Goal: Task Accomplishment & Management: Complete application form

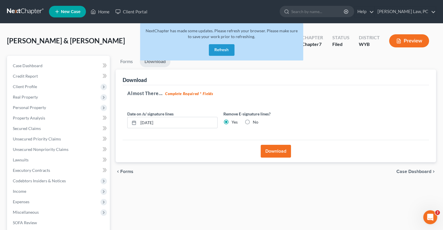
click at [219, 49] on button "Refresh" at bounding box center [222, 50] width 26 height 12
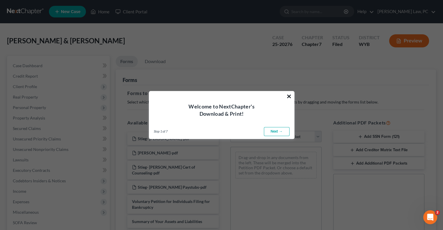
click at [287, 97] on button "×" at bounding box center [289, 96] width 6 height 9
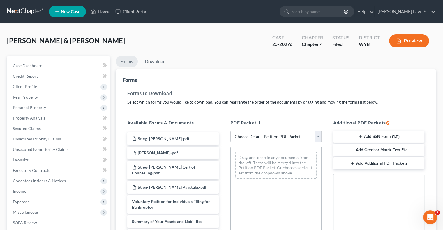
click at [24, 13] on link at bounding box center [25, 11] width 37 height 10
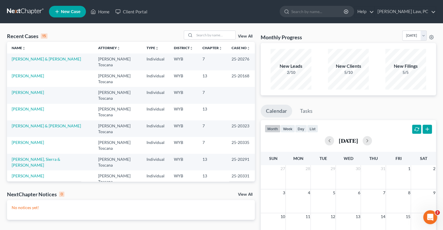
click at [68, 10] on span "New Case" at bounding box center [71, 12] width 20 height 4
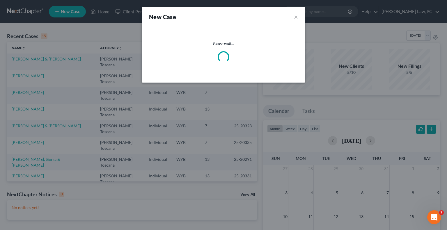
select select "92"
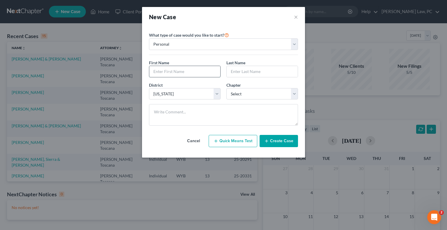
click at [158, 68] on input "text" at bounding box center [184, 71] width 71 height 11
type input "Jennifer"
type input "Durante"
select select "0"
click at [278, 142] on button "Create Case" at bounding box center [279, 141] width 38 height 12
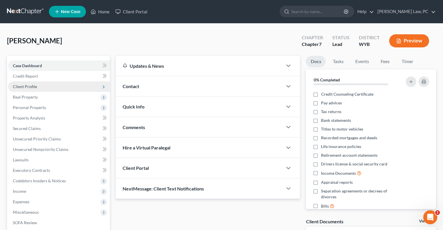
click at [30, 87] on span "Client Profile" at bounding box center [25, 86] width 24 height 5
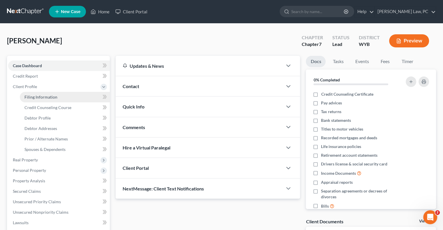
click at [50, 99] on span "Filing Information" at bounding box center [40, 97] width 33 height 5
select select "1"
select select "0"
select select "92"
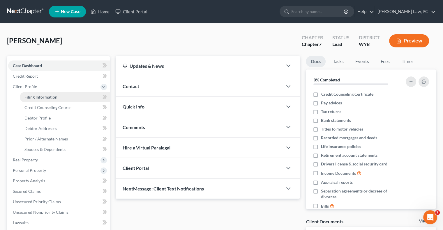
select select "53"
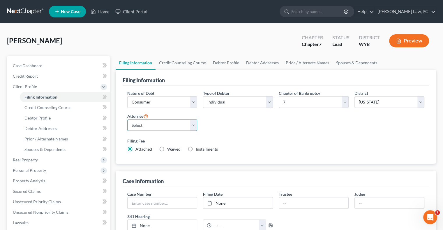
click at [195, 125] on select "Select Alexander Berger - WYB Anthony Toscana - WYB" at bounding box center [162, 126] width 70 height 12
select select "1"
click at [127, 120] on select "Select Alexander Berger - WYB Anthony Toscana - WYB" at bounding box center [162, 126] width 70 height 12
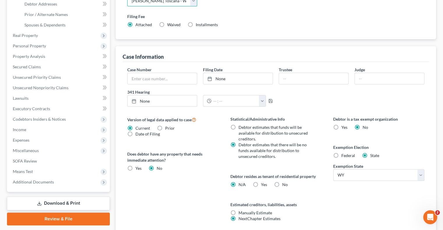
scroll to position [29, 0]
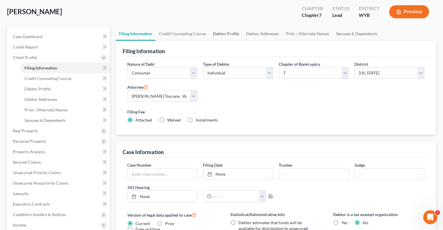
click at [224, 35] on link "Debtor Profile" at bounding box center [225, 34] width 33 height 14
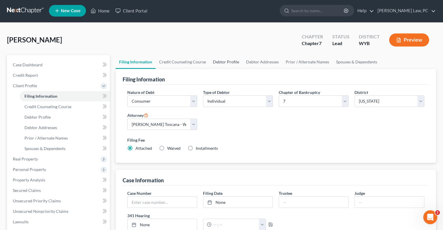
select select "0"
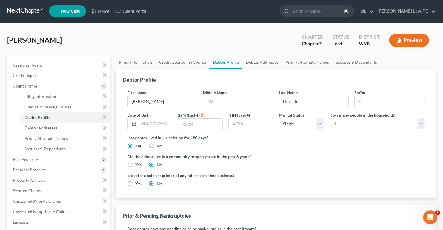
scroll to position [0, 0]
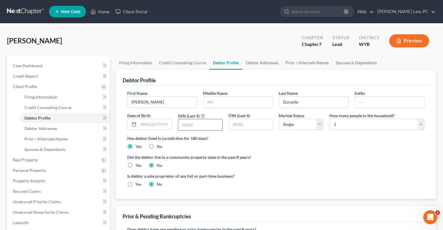
click at [194, 121] on input "text" at bounding box center [200, 124] width 44 height 11
type input "2721"
click at [290, 64] on link "Prior / Alternate Names" at bounding box center [307, 63] width 50 height 14
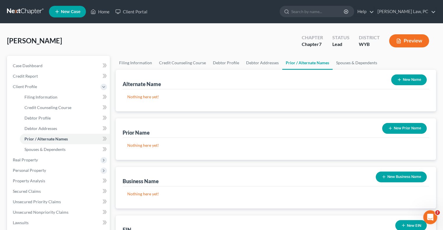
click at [403, 130] on button "New Prior Name" at bounding box center [404, 128] width 45 height 11
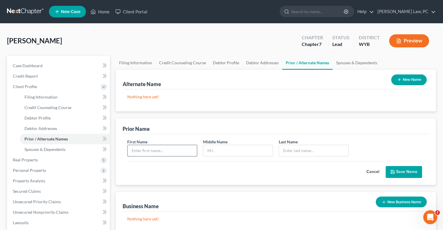
click at [142, 150] on input "text" at bounding box center [162, 150] width 69 height 11
type input "Jennifer"
type input "R."
type input "West"
click at [401, 168] on button "Save Name" at bounding box center [404, 172] width 36 height 12
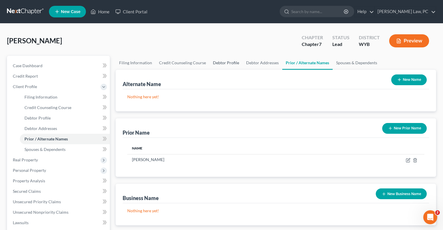
click at [225, 63] on link "Debtor Profile" at bounding box center [225, 63] width 33 height 14
select select "0"
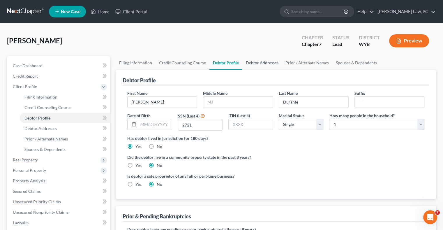
click at [266, 65] on link "Debtor Addresses" at bounding box center [262, 63] width 40 height 14
select select "0"
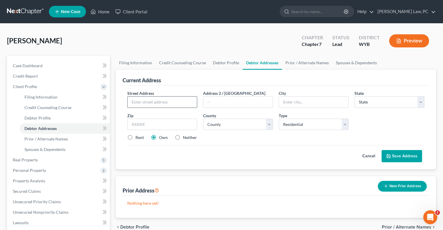
click at [160, 102] on input "text" at bounding box center [162, 102] width 69 height 11
type input "[STREET_ADDRESS]"
click at [218, 104] on input "text" at bounding box center [237, 102] width 69 height 11
type input "Lot 3"
type input "[PERSON_NAME]"
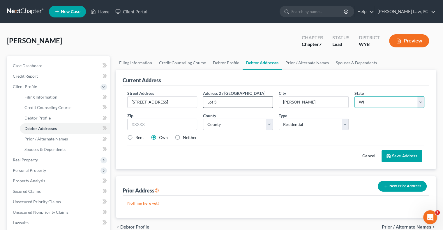
select select "53"
type input "82801"
select select "16"
click at [291, 128] on select "Select Residential Mailing Rental Business" at bounding box center [314, 125] width 70 height 12
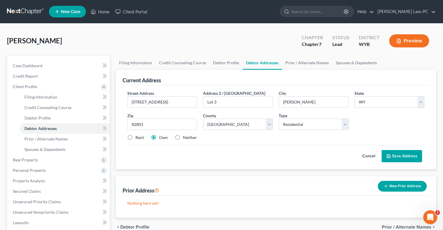
click at [396, 155] on button "Save Address" at bounding box center [402, 156] width 40 height 12
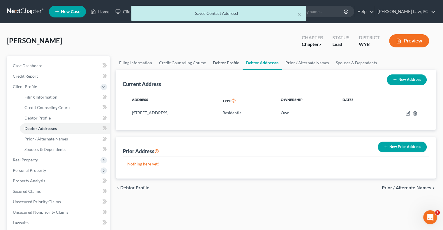
click at [222, 64] on link "Debtor Profile" at bounding box center [225, 63] width 33 height 14
select select "0"
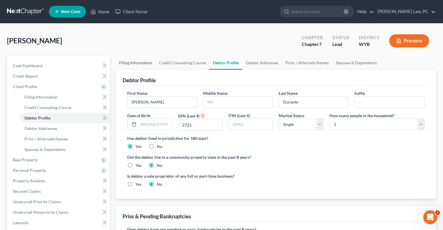
click at [141, 63] on link "Filing Information" at bounding box center [136, 63] width 40 height 14
select select "1"
select select "0"
select select "92"
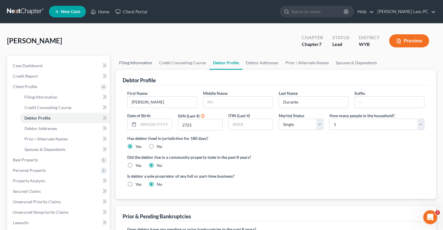
select select "1"
select select "53"
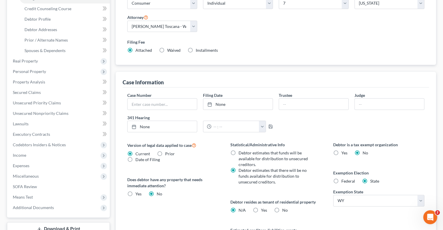
scroll to position [146, 0]
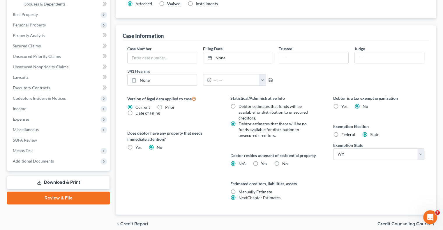
click at [261, 163] on label "Yes Yes" at bounding box center [264, 164] width 6 height 6
click at [263, 163] on input "Yes Yes" at bounding box center [265, 163] width 4 height 4
radio input "true"
radio input "false"
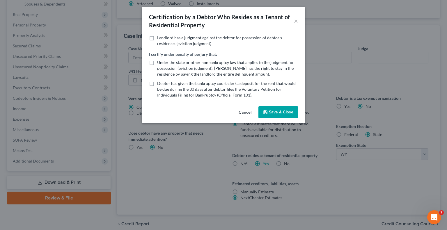
click at [286, 112] on button "Save & Close" at bounding box center [279, 112] width 40 height 12
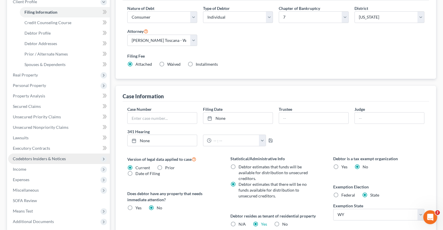
scroll to position [87, 0]
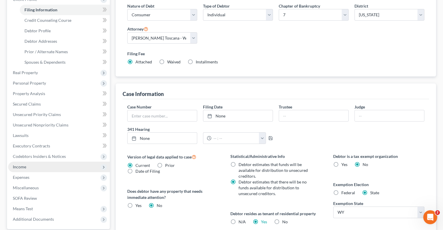
click at [23, 172] on span "Income" at bounding box center [59, 167] width 102 height 10
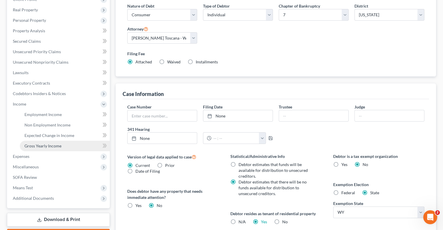
click at [51, 146] on span "Gross Yearly Income" at bounding box center [42, 146] width 37 height 5
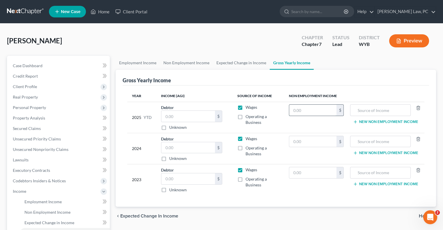
click at [301, 109] on input "text" at bounding box center [312, 110] width 47 height 11
type input "119"
click at [365, 112] on input "text" at bounding box center [380, 110] width 54 height 11
type input "SNAP"
click at [294, 143] on input "text" at bounding box center [312, 141] width 47 height 11
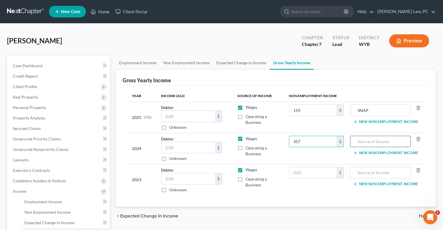
type input "357"
click at [377, 140] on input "text" at bounding box center [380, 141] width 54 height 11
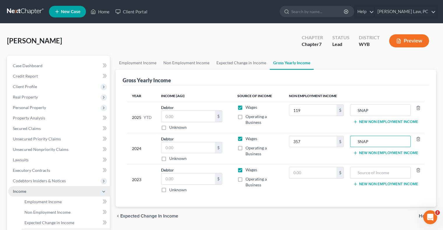
type input "SNAP"
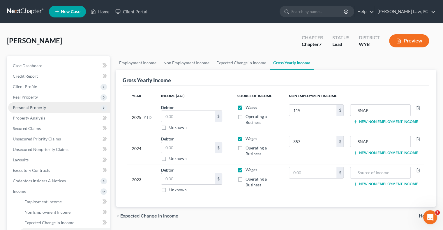
click at [31, 106] on span "Personal Property" at bounding box center [29, 107] width 33 height 5
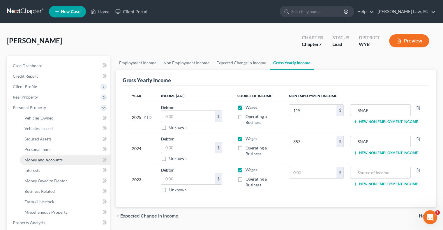
click at [49, 159] on span "Money and Accounts" at bounding box center [43, 160] width 38 height 5
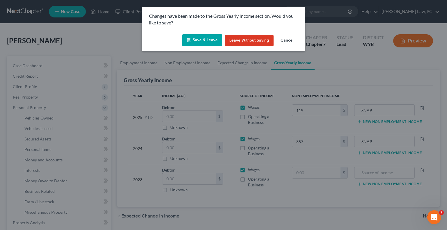
click at [200, 39] on button "Save & Leave" at bounding box center [202, 40] width 40 height 12
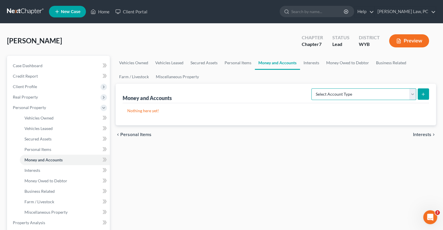
click at [389, 98] on select "Select Account Type Brokerage Cash on Hand Certificates of Deposit Checking Acc…" at bounding box center [363, 95] width 105 height 12
select select "checking"
click at [313, 89] on select "Select Account Type Brokerage Cash on Hand Certificates of Deposit Checking Acc…" at bounding box center [363, 95] width 105 height 12
click at [421, 94] on icon "submit" at bounding box center [423, 94] width 5 height 5
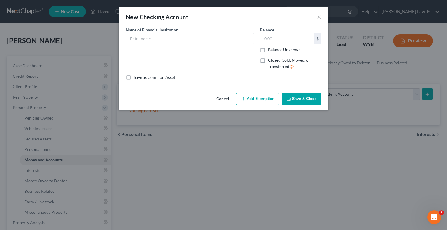
click at [268, 60] on label "Closed, Sold, Moved, or Transferred" at bounding box center [294, 63] width 53 height 13
click at [271, 60] on input "Closed, Sold, Moved, or Transferred" at bounding box center [273, 59] width 4 height 4
checkbox input "true"
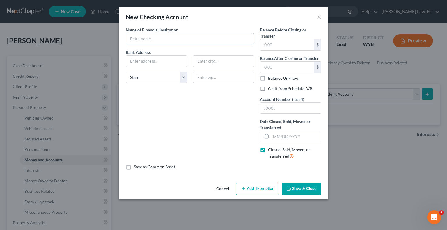
click at [156, 38] on input "text" at bounding box center [190, 38] width 128 height 11
type input "First Northern Bank"
type input "PO Box 400"
type input "Buffalo"
select select "53"
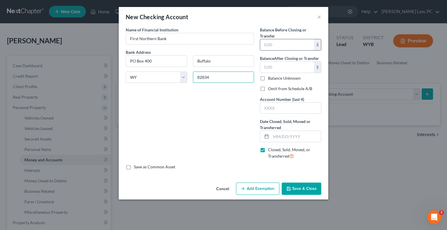
type input "82834"
click at [276, 47] on input "text" at bounding box center [287, 44] width 54 height 11
type input "0"
click at [267, 70] on input "text" at bounding box center [287, 67] width 54 height 11
type input "0"
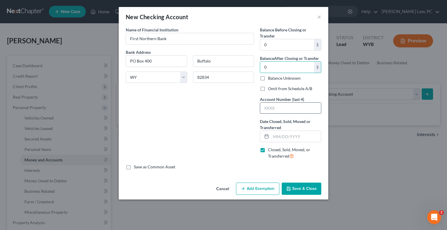
click at [265, 112] on input "text" at bounding box center [290, 108] width 61 height 11
type input "0318"
click at [295, 190] on button "Save & Close" at bounding box center [302, 189] width 40 height 12
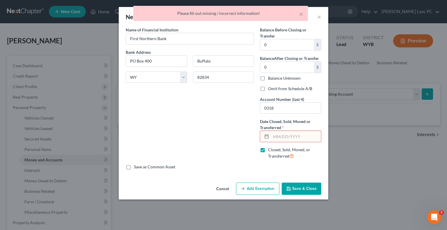
click at [288, 135] on input "text" at bounding box center [296, 136] width 50 height 11
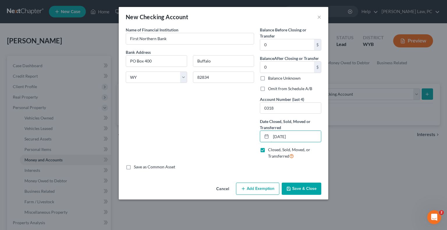
type input "03/15/2025"
click at [300, 190] on button "Save & Close" at bounding box center [302, 189] width 40 height 12
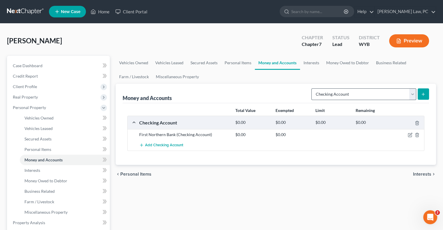
drag, startPoint x: 388, startPoint y: 87, endPoint x: 383, endPoint y: 90, distance: 5.7
click at [386, 88] on div "Select Account Type Brokerage Cash on Hand Certificates of Deposit Checking Acc…" at bounding box center [369, 93] width 120 height 15
click at [378, 94] on select "Select Account Type Brokerage Cash on Hand Certificates of Deposit Checking Acc…" at bounding box center [363, 95] width 105 height 12
select select "safe_deposit_box"
click at [313, 89] on select "Select Account Type Brokerage Cash on Hand Certificates of Deposit Checking Acc…" at bounding box center [363, 95] width 105 height 12
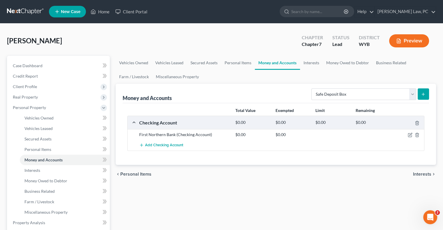
click at [425, 95] on icon "submit" at bounding box center [423, 94] width 5 height 5
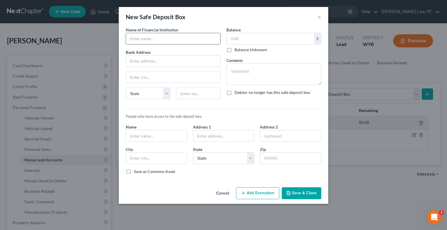
click at [153, 39] on input "text" at bounding box center [173, 38] width 94 height 11
type input "First Northern Bank"
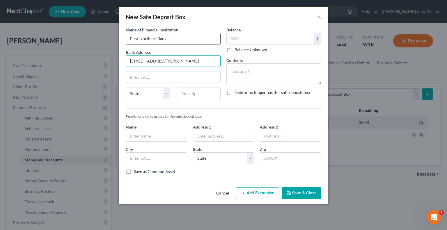
type input "29 N. Gould Street"
type input "[PERSON_NAME]"
select select "53"
type input "82801"
click at [244, 40] on input "text" at bounding box center [270, 38] width 87 height 11
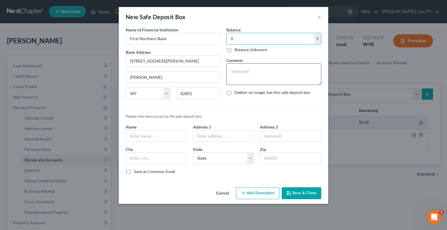
type input "0"
click at [246, 72] on textarea at bounding box center [274, 75] width 95 height 22
click at [296, 69] on textarea "Legal documents (birth certificates, etc)" at bounding box center [274, 75] width 95 height 22
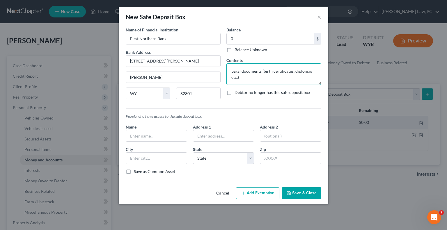
type textarea "Legal documents (birth certificates, diplomas etc.)"
click at [300, 192] on button "Save & Close" at bounding box center [302, 194] width 40 height 12
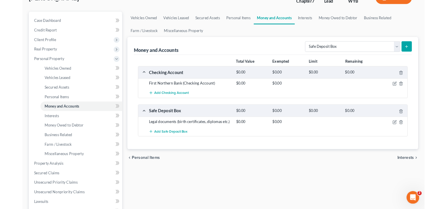
scroll to position [58, 0]
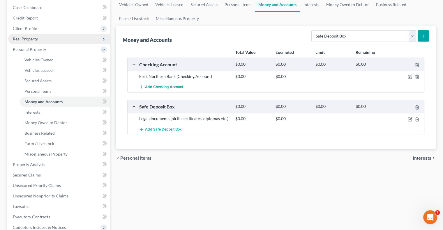
click at [33, 36] on span "Real Property" at bounding box center [59, 39] width 102 height 10
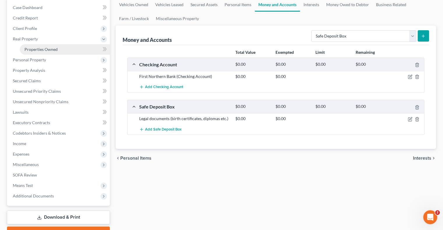
click at [33, 48] on span "Properties Owned" at bounding box center [40, 49] width 33 height 5
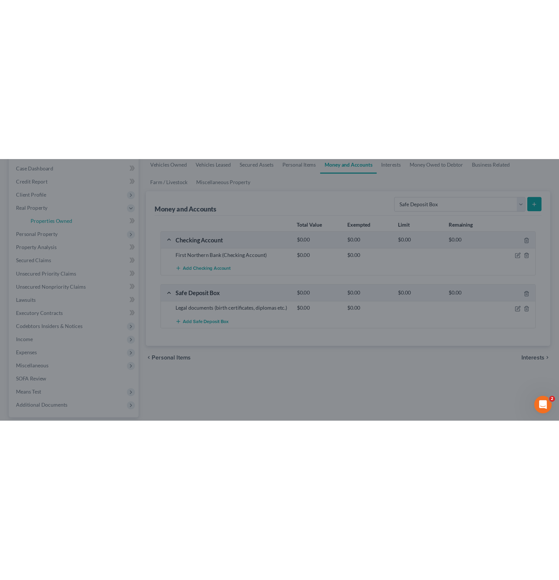
scroll to position [0, 0]
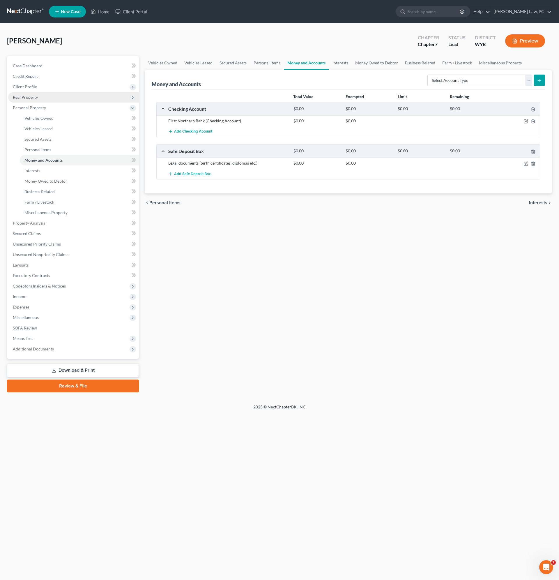
click at [29, 97] on span "Real Property" at bounding box center [25, 97] width 25 height 5
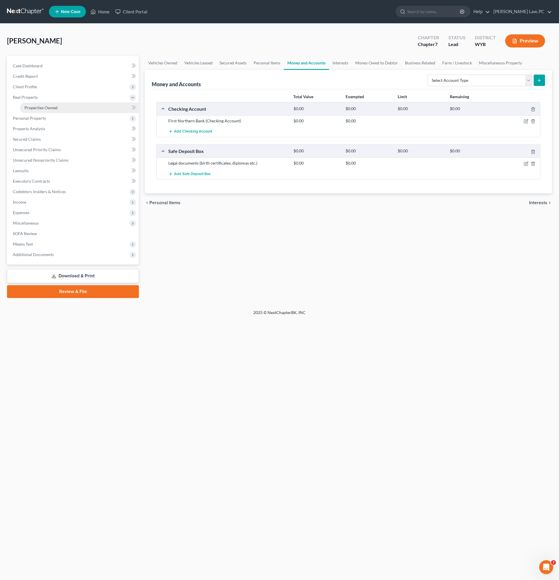
click at [31, 106] on span "Properties Owned" at bounding box center [40, 107] width 33 height 5
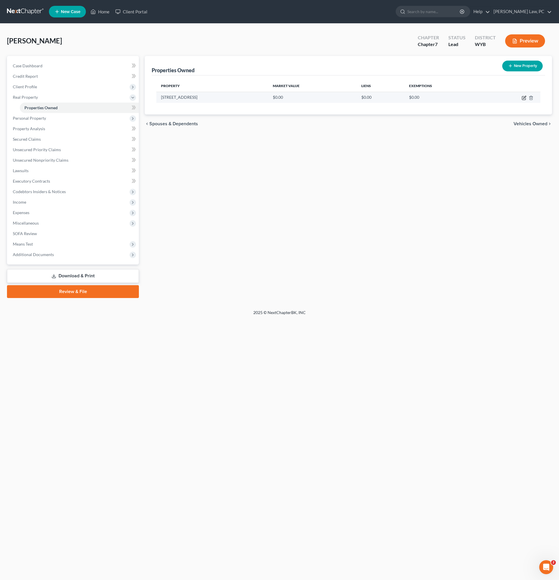
click at [524, 98] on icon "button" at bounding box center [524, 98] width 5 height 5
select select "53"
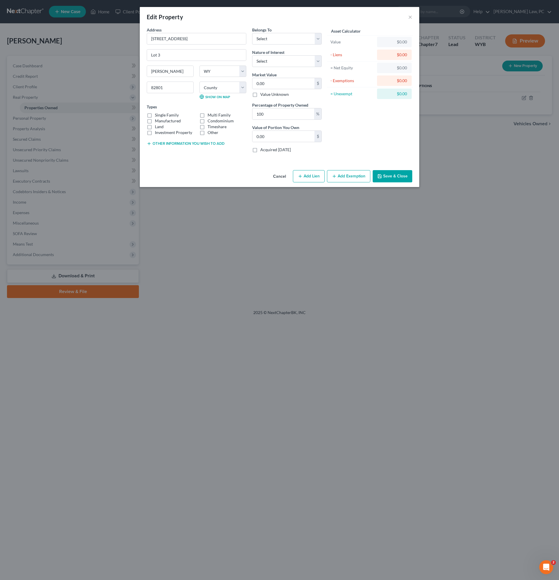
click at [155, 121] on label "Manufactured" at bounding box center [168, 121] width 26 height 6
click at [157, 121] on input "Manufactured" at bounding box center [159, 120] width 4 height 4
checkbox input "true"
click at [261, 36] on select "Select Debtor 1 Only Debtor 2 Only Debtor 1 And Debtor 2 Only At Least One Of T…" at bounding box center [287, 39] width 70 height 12
select select "0"
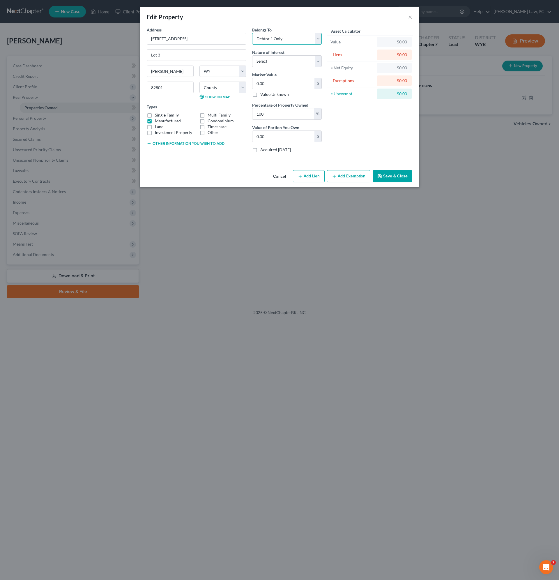
click at [252, 33] on select "Select Debtor 1 Only Debtor 2 Only Debtor 1 And Debtor 2 Only At Least One Of T…" at bounding box center [287, 39] width 70 height 12
click at [267, 63] on select "Select Fee Simple Joint Tenant Life Estate Equitable Interest Future Interest T…" at bounding box center [287, 61] width 70 height 12
select select "0"
click at [252, 55] on select "Select Fee Simple Joint Tenant Life Estate Equitable Interest Future Interest T…" at bounding box center [287, 61] width 70 height 12
click at [272, 83] on input "0.00" at bounding box center [284, 83] width 62 height 11
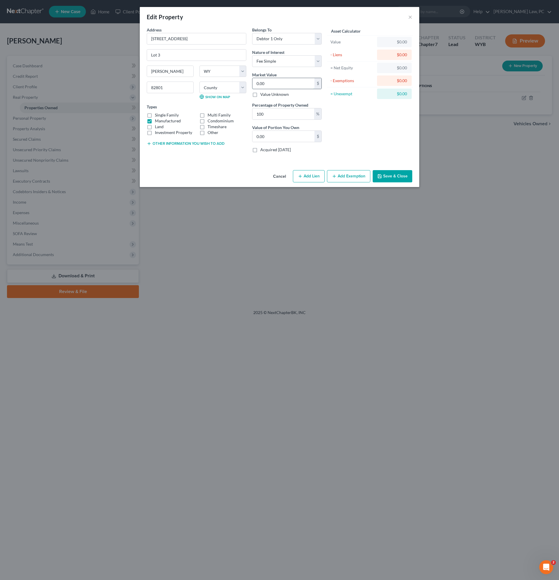
type input "2"
type input "2.00"
type input "20"
type input "20.00"
type input "200"
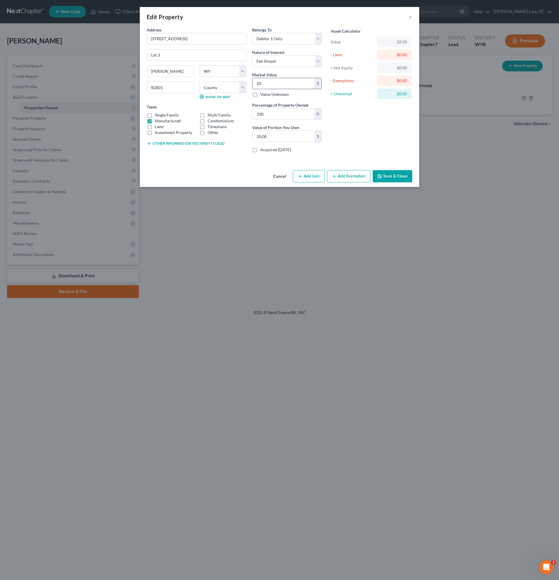
type input "200.00"
type input "2000"
type input "2,000.00"
type input "2,0000"
type input "20,000.00"
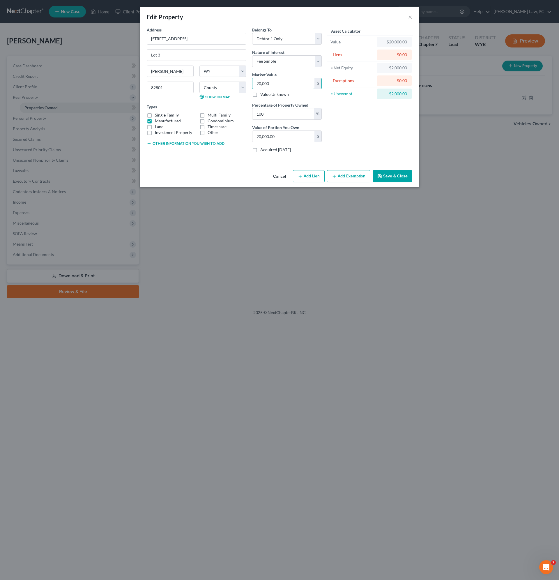
type input "20,000"
click at [310, 175] on button "Add Lien" at bounding box center [309, 176] width 32 height 12
select select "0"
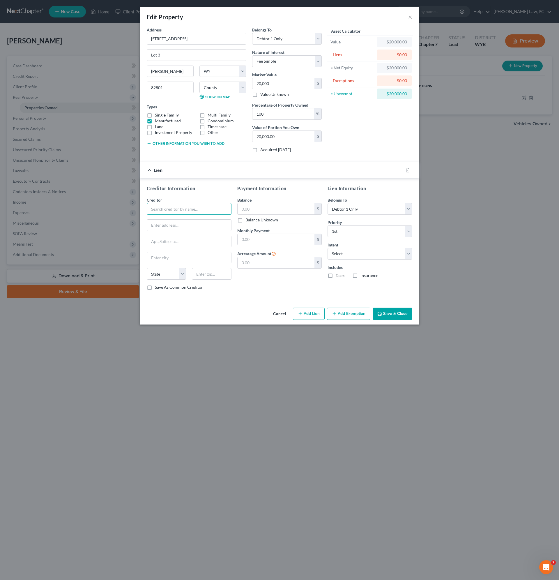
click at [175, 210] on input "text" at bounding box center [189, 209] width 85 height 12
type input "First Northern Bank"
click at [252, 212] on input "text" at bounding box center [276, 208] width 77 height 11
type input "14,434.45"
click at [257, 236] on input "text" at bounding box center [276, 239] width 77 height 11
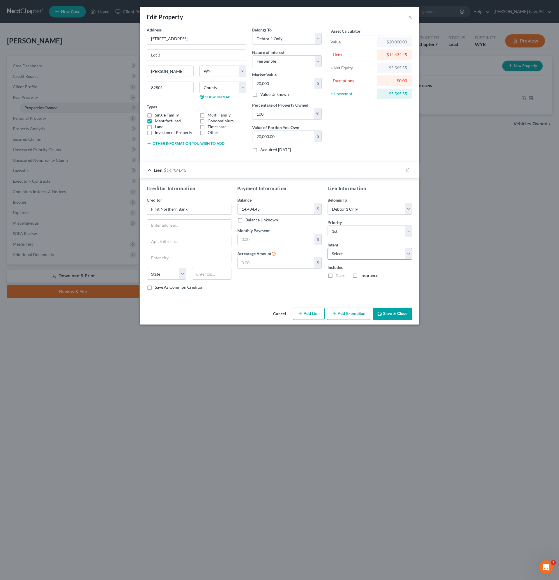
click at [332, 255] on select "Select Surrender Redeem Reaffirm Avoid Other" at bounding box center [370, 254] width 85 height 12
select select "2"
click at [328, 248] on select "Select Surrender Redeem Reaffirm Avoid Other" at bounding box center [370, 254] width 85 height 12
click at [163, 229] on input "text" at bounding box center [189, 225] width 84 height 11
type input "29 N. Gould"
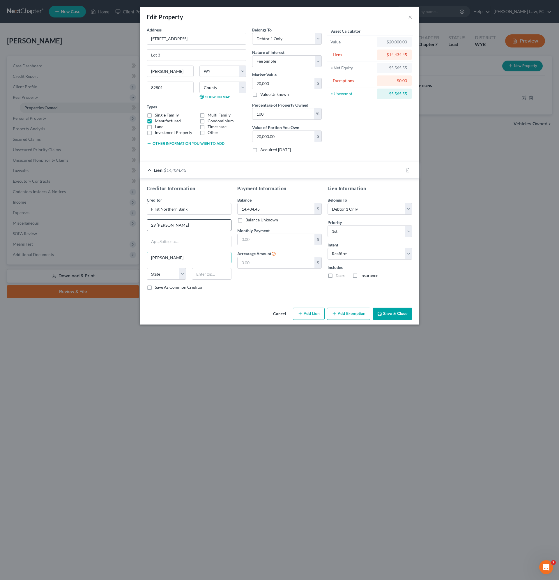
type input "Gillette"
select select "53"
type input "82801"
type input "Sheridan"
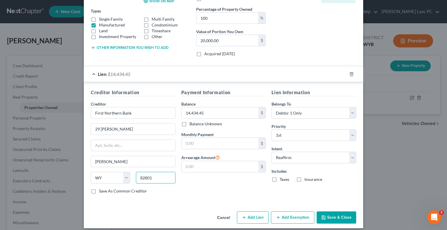
scroll to position [100, 0]
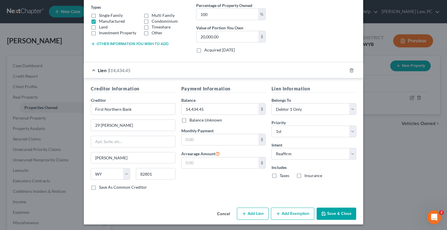
click at [330, 212] on button "Save & Close" at bounding box center [337, 214] width 40 height 12
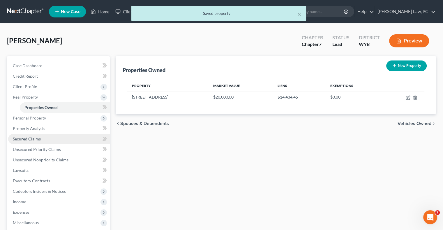
click at [40, 140] on span "Secured Claims" at bounding box center [27, 139] width 28 height 5
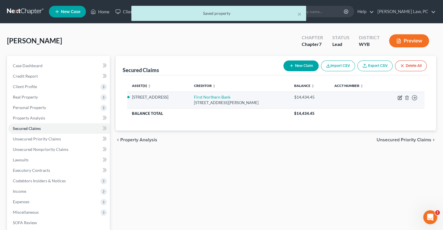
click at [400, 97] on icon "button" at bounding box center [400, 97] width 3 height 3
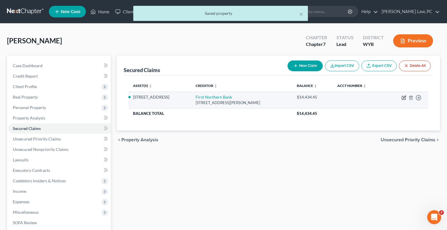
select select "53"
select select "2"
select select "0"
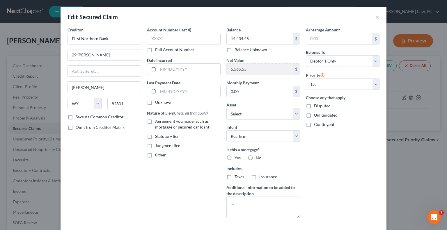
click at [155, 122] on label "Agreement you made (such as mortgage or secured car loan)" at bounding box center [188, 125] width 66 height 12
click at [158, 122] on input "Agreement you made (such as mortgage or secured car loan)" at bounding box center [160, 121] width 4 height 4
checkbox input "true"
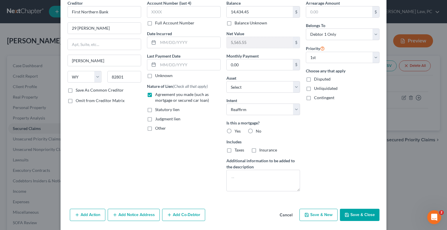
scroll to position [33, 0]
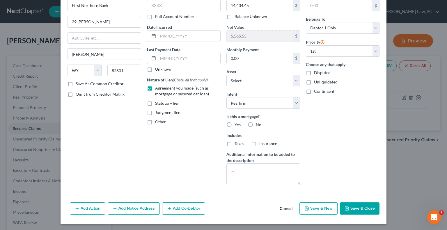
click at [360, 205] on button "Save & Close" at bounding box center [360, 209] width 40 height 12
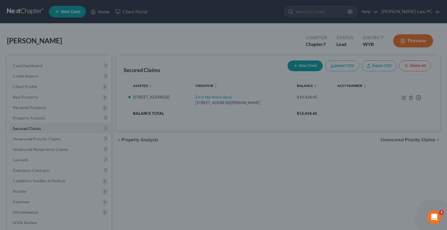
select select "2"
type input "0"
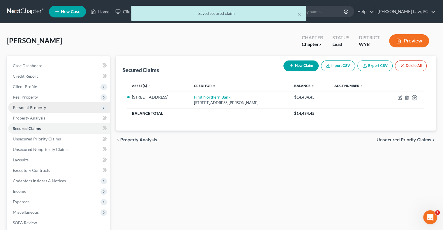
click at [37, 109] on span "Personal Property" at bounding box center [29, 107] width 33 height 5
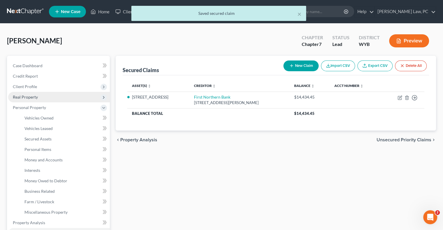
click at [29, 98] on span "Real Property" at bounding box center [25, 97] width 25 height 5
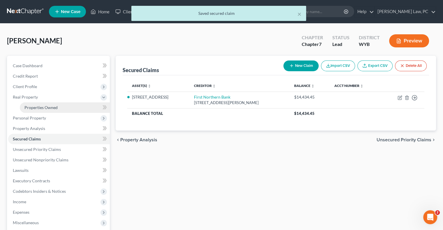
click at [34, 105] on span "Properties Owned" at bounding box center [40, 107] width 33 height 5
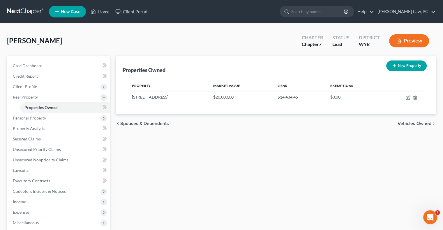
click at [401, 66] on button "New Property" at bounding box center [406, 66] width 40 height 11
select select "53"
select select "16"
select select "0"
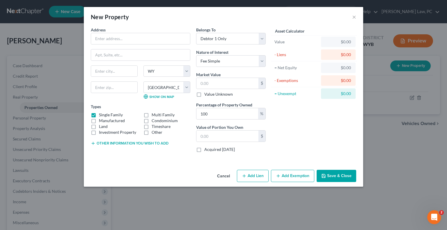
click at [212, 175] on div "Cancel Add Lien Add Lease Add Exemption Save & Close" at bounding box center [224, 177] width 280 height 19
click at [222, 175] on button "Cancel" at bounding box center [224, 177] width 22 height 12
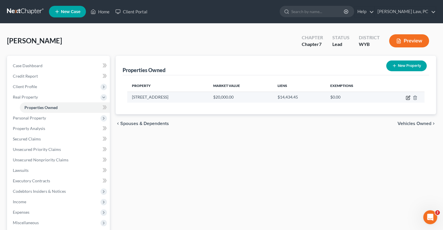
click at [409, 98] on icon "button" at bounding box center [408, 98] width 5 height 5
select select "53"
select select "16"
select select "0"
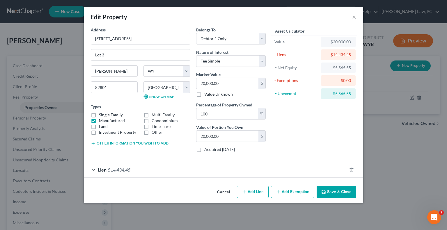
click at [286, 192] on button "Add Exemption" at bounding box center [292, 192] width 43 height 12
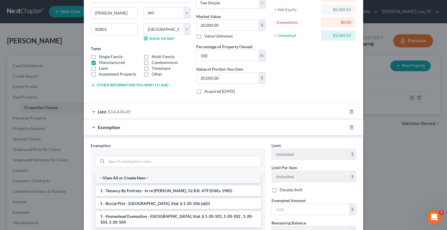
scroll to position [87, 0]
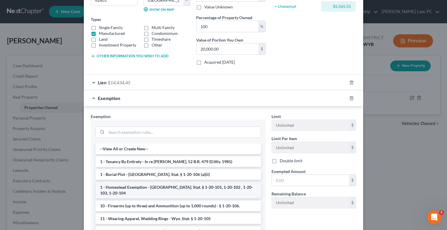
click at [135, 187] on li "1 - Homestead Exemption - [GEOGRAPHIC_DATA]. Stat. § 1-20-101, 1-20-102 , 1-20-…" at bounding box center [179, 190] width 166 height 16
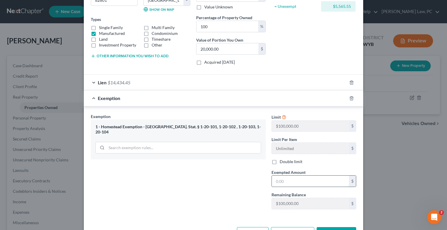
click at [292, 182] on input "text" at bounding box center [310, 181] width 77 height 11
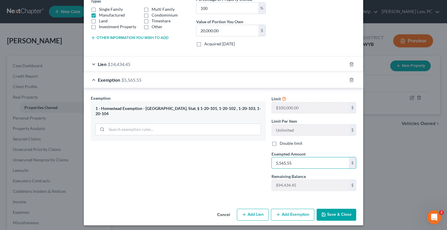
scroll to position [107, 0]
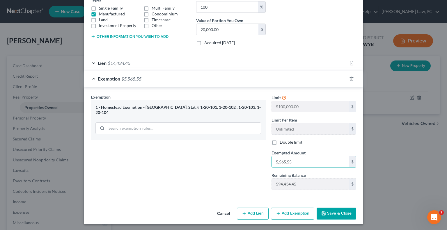
type input "5,565.55"
click at [333, 213] on button "Save & Close" at bounding box center [337, 214] width 40 height 12
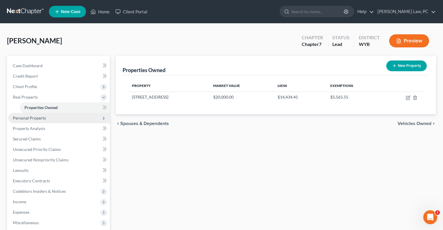
click at [33, 119] on span "Personal Property" at bounding box center [29, 118] width 33 height 5
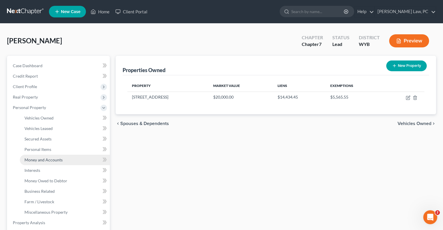
click at [40, 159] on span "Money and Accounts" at bounding box center [43, 160] width 38 height 5
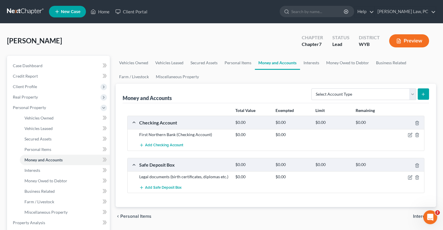
click at [422, 94] on icon "submit" at bounding box center [423, 94] width 5 height 5
click at [333, 89] on select "Select Account Type Brokerage Cash on Hand Certificates of Deposit Checking Acc…" at bounding box center [363, 95] width 105 height 12
select select "checking"
click at [313, 89] on select "Select Account Type Brokerage Cash on Hand Certificates of Deposit Checking Acc…" at bounding box center [363, 95] width 105 height 12
click at [425, 95] on icon "submit" at bounding box center [423, 94] width 5 height 5
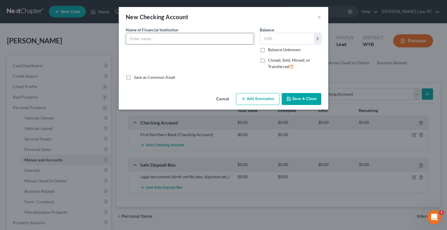
click at [152, 39] on input "text" at bounding box center [190, 38] width 128 height 11
type input "Sunlight FCU"
click at [296, 98] on button "Save & Close" at bounding box center [302, 99] width 40 height 12
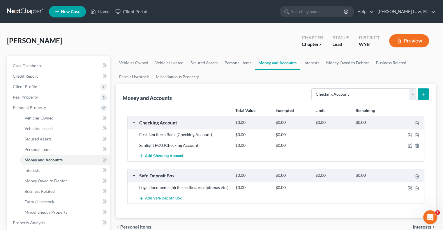
click at [423, 96] on icon "submit" at bounding box center [423, 94] width 5 height 5
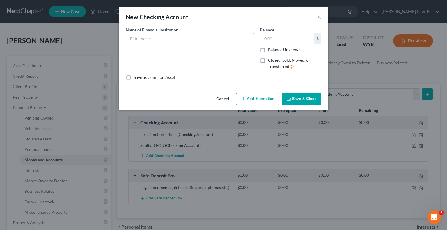
click at [196, 38] on input "text" at bounding box center [190, 38] width 128 height 11
type input "First Northern Bank"
click at [309, 102] on button "Save & Close" at bounding box center [302, 99] width 40 height 12
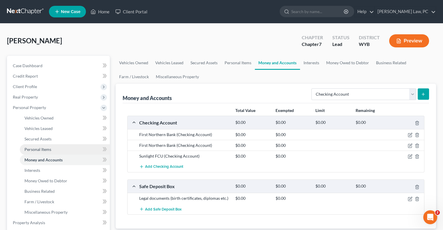
click at [44, 151] on span "Personal Items" at bounding box center [37, 149] width 27 height 5
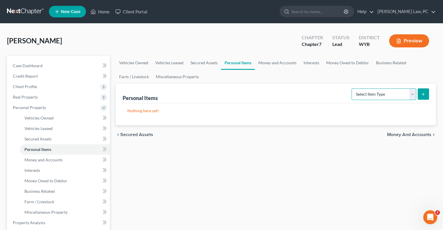
click at [396, 95] on select "Select Item Type Clothing Collectibles Of Value Electronics Firearms Household …" at bounding box center [384, 95] width 65 height 12
click at [352, 89] on select "Select Item Type Clothing Collectibles Of Value Electronics Firearms Household …" at bounding box center [384, 95] width 65 height 12
click at [406, 95] on select "Select Item Type Clothing Collectibles Of Value Electronics Firearms Household …" at bounding box center [384, 95] width 65 height 12
click at [352, 89] on select "Select Item Type Clothing Collectibles Of Value Electronics Firearms Household …" at bounding box center [384, 95] width 65 height 12
click at [392, 100] on form "Select Item Type Clothing Collectibles Of Value Electronics Firearms Household …" at bounding box center [390, 95] width 77 height 12
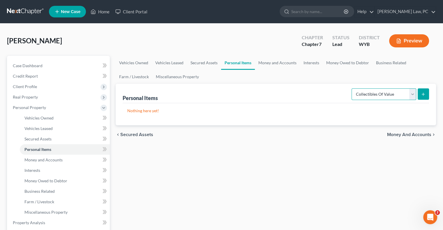
click at [389, 95] on select "Select Item Type Clothing Collectibles Of Value Electronics Firearms Household …" at bounding box center [384, 95] width 65 height 12
select select "household_goods"
click at [352, 89] on select "Select Item Type Clothing Collectibles Of Value Electronics Firearms Household …" at bounding box center [384, 95] width 65 height 12
click at [424, 96] on icon "submit" at bounding box center [423, 94] width 5 height 5
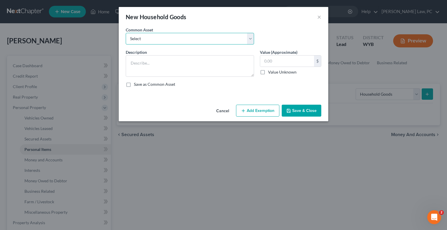
click at [153, 40] on select "Select Household appliances, electronics, furniture, and tools." at bounding box center [190, 39] width 128 height 12
select select "0"
click at [126, 33] on select "Select Household appliances, electronics, furniture, and tools." at bounding box center [190, 39] width 128 height 12
type textarea "Household appliances, electronics, furniture, and tools."
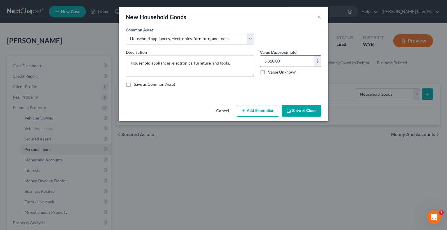
click at [290, 61] on input "3,810.00" at bounding box center [287, 61] width 54 height 11
type input "1,500"
click at [262, 109] on button "Add Exemption" at bounding box center [257, 111] width 43 height 12
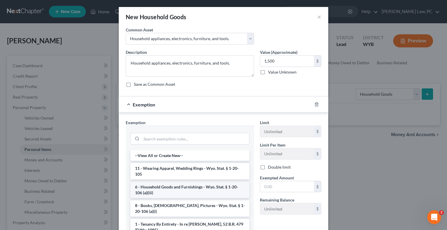
click at [198, 193] on li "6 - Household Goods and Furnishings - Wyo. Stat. § 1-20-106 (a)(iii)" at bounding box center [190, 190] width 119 height 16
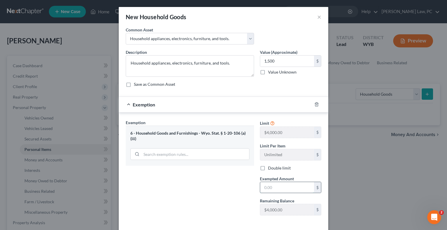
click at [267, 189] on input "text" at bounding box center [287, 187] width 54 height 11
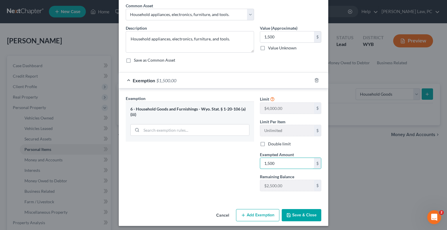
scroll to position [26, 0]
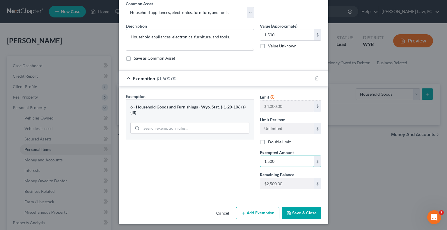
type input "1,500"
click at [301, 209] on button "Save & Close" at bounding box center [302, 213] width 40 height 12
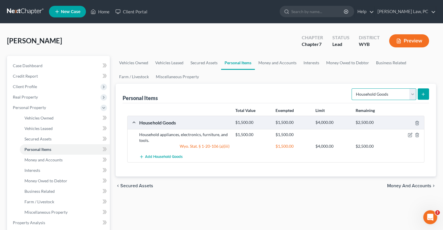
click at [410, 96] on select "Select Item Type Clothing Collectibles Of Value Electronics Firearms Household …" at bounding box center [384, 95] width 65 height 12
select select "clothing"
click at [352, 89] on select "Select Item Type Clothing Collectibles Of Value Electronics Firearms Household …" at bounding box center [384, 95] width 65 height 12
click at [422, 95] on icon "submit" at bounding box center [423, 94] width 5 height 5
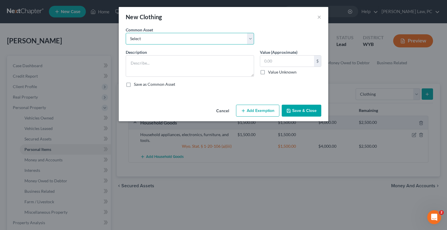
click at [187, 39] on select "Select Men, women, and children's clothing and jewelry. Man's & woman's clothin…" at bounding box center [190, 39] width 128 height 12
select select "1"
click at [126, 33] on select "Select Men, women, and children's clothing and jewelry. Man's & woman's clothin…" at bounding box center [190, 39] width 128 height 12
type textarea "Man's & woman's clothing and jewelry."
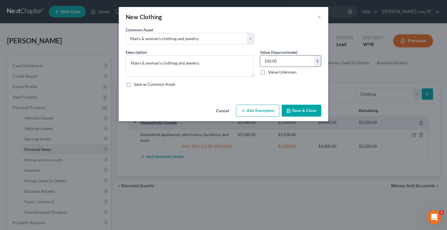
click at [283, 64] on input "100.00" at bounding box center [287, 61] width 54 height 11
type input "1,500"
click at [253, 111] on button "Add Exemption" at bounding box center [257, 111] width 43 height 12
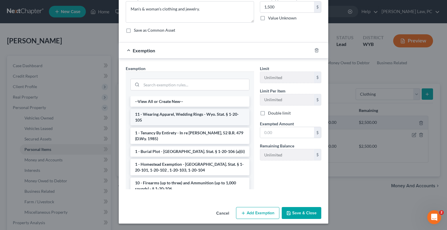
click at [184, 114] on li "11 - Wearing Apparel, Wedding Rings - Wyo. Stat. § 1-20-105" at bounding box center [190, 117] width 119 height 16
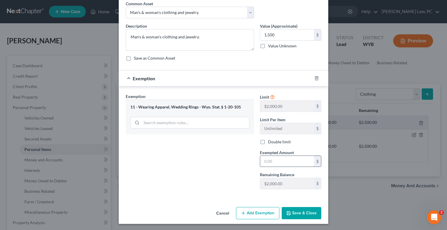
click at [274, 161] on input "text" at bounding box center [287, 161] width 54 height 11
type input "1,500"
drag, startPoint x: 297, startPoint y: 216, endPoint x: 297, endPoint y: 212, distance: 4.4
click at [297, 216] on button "Save & Close" at bounding box center [302, 213] width 40 height 12
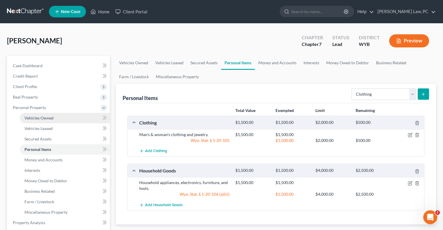
click at [40, 119] on span "Vehicles Owned" at bounding box center [38, 118] width 29 height 5
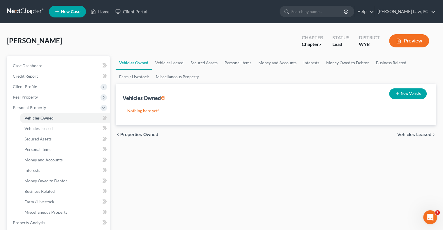
click at [407, 94] on button "New Vehicle" at bounding box center [408, 94] width 38 height 11
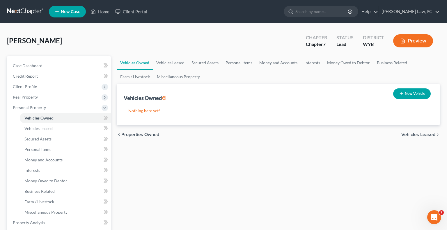
select select "0"
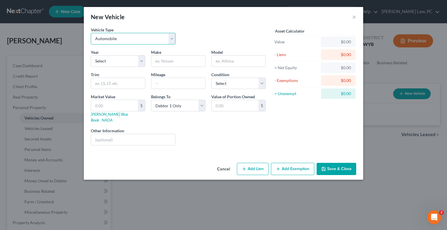
click at [110, 40] on select "Select Automobile Truck Trailer Watercraft Aircraft Motor Home Atv Other Vehicle" at bounding box center [133, 39] width 85 height 12
click at [109, 65] on select "Select 2026 2025 2024 2023 2022 2021 2020 2019 2018 2017 2016 2015 2014 2013 20…" at bounding box center [118, 61] width 54 height 12
select select "19"
click at [91, 55] on select "Select 2026 2025 2024 2023 2022 2021 2020 2019 2018 2017 2016 2015 2014 2013 20…" at bounding box center [118, 61] width 54 height 12
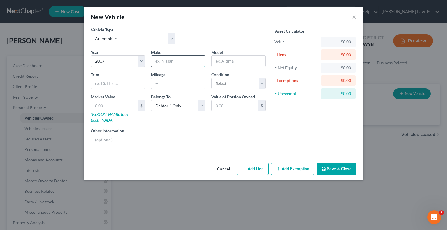
click at [165, 60] on input "text" at bounding box center [178, 61] width 54 height 11
type input "Toyota"
type input "RAV4"
click at [101, 105] on input "text" at bounding box center [114, 105] width 47 height 11
type input "3"
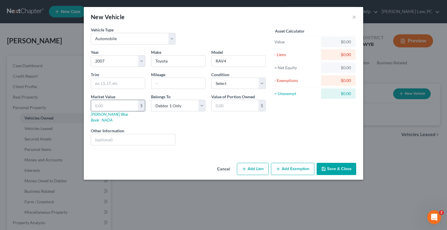
type input "3.00"
type input "34"
type input "34.00"
type input "343"
type input "343.00"
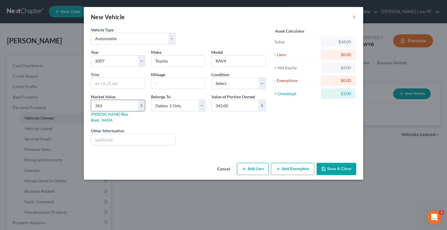
type input "3433"
type input "3,433.00"
type input "3,433"
click at [326, 167] on icon "button" at bounding box center [324, 169] width 5 height 5
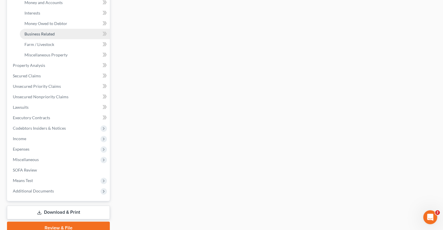
scroll to position [175, 0]
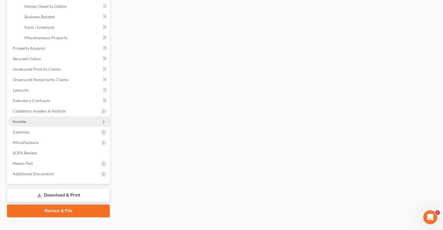
click at [31, 122] on span "Income" at bounding box center [59, 122] width 102 height 10
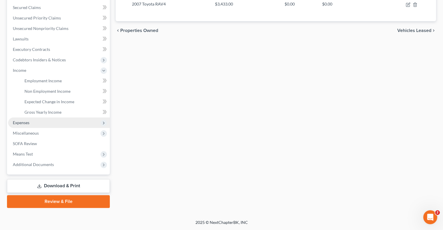
scroll to position [121, 0]
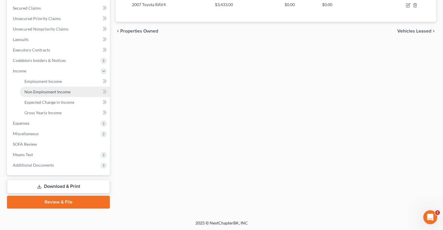
click at [44, 91] on span "Non Employment Income" at bounding box center [47, 91] width 46 height 5
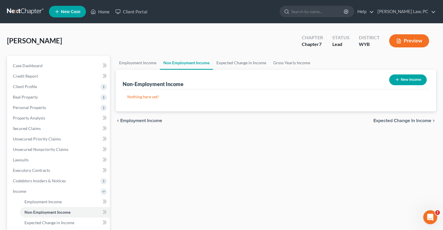
click at [407, 81] on button "New Income" at bounding box center [408, 80] width 38 height 11
select select "0"
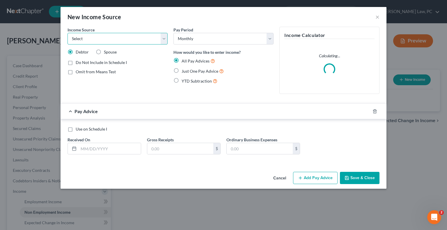
click at [125, 40] on select "Select Unemployment Disability (from employer) Pension Retirement Social Securi…" at bounding box center [118, 39] width 100 height 12
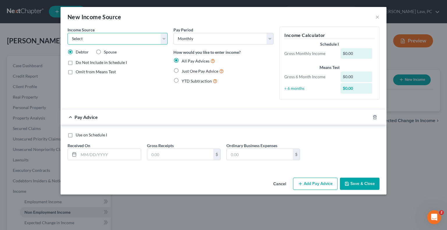
select select "4"
click at [68, 33] on select "Select Unemployment Disability (from employer) Pension Retirement Social Securi…" at bounding box center [118, 39] width 100 height 12
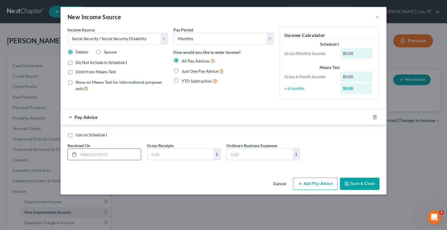
click at [108, 155] on input "text" at bounding box center [110, 154] width 62 height 11
click at [182, 71] on label "Just One Pay Advice" at bounding box center [203, 71] width 42 height 7
click at [184, 71] on input "Just One Pay Advice" at bounding box center [186, 70] width 4 height 4
radio input "true"
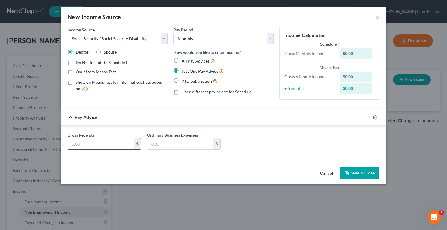
click at [90, 147] on input "text" at bounding box center [101, 144] width 66 height 11
type input "1,440"
click at [172, 144] on input "text" at bounding box center [180, 144] width 66 height 11
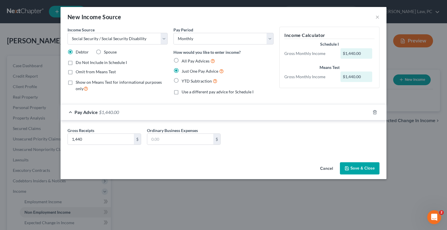
click at [76, 71] on label "Omit from Means Test" at bounding box center [96, 72] width 40 height 6
click at [78, 71] on input "Omit from Means Test" at bounding box center [80, 71] width 4 height 4
checkbox input "true"
click at [361, 170] on button "Save & Close" at bounding box center [360, 169] width 40 height 12
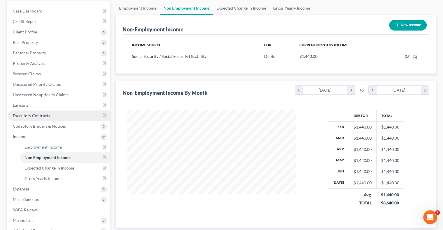
scroll to position [58, 0]
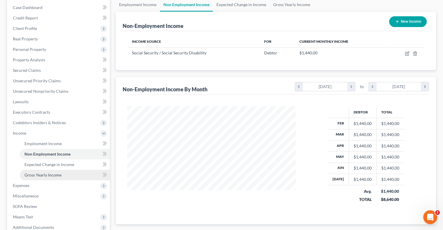
click at [47, 175] on span "Gross Yearly Income" at bounding box center [42, 175] width 37 height 5
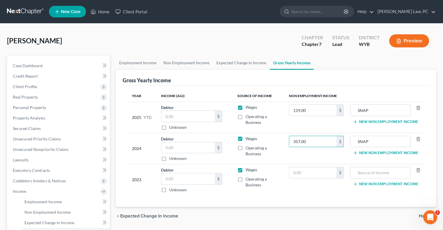
click at [388, 153] on button "New Non Employment Income" at bounding box center [385, 153] width 65 height 5
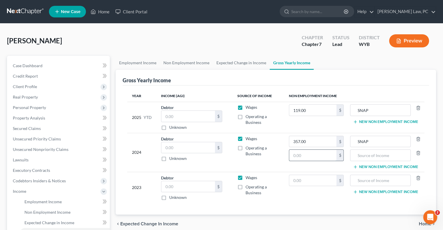
click at [295, 156] on input "text" at bounding box center [312, 155] width 47 height 11
type input "1,440"
click at [368, 156] on input "text" at bounding box center [380, 155] width 54 height 11
type input "SSDI"
click at [369, 120] on button "New Non Employment Income" at bounding box center [385, 122] width 65 height 5
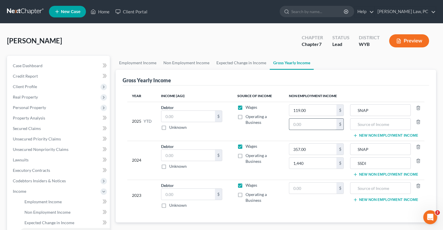
click at [306, 126] on input "text" at bounding box center [312, 124] width 47 height 11
type input "11,520"
click at [382, 124] on input "text" at bounding box center [380, 124] width 54 height 11
type input "SSDI"
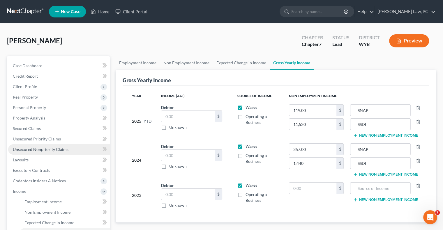
click at [50, 149] on span "Unsecured Nonpriority Claims" at bounding box center [41, 149] width 56 height 5
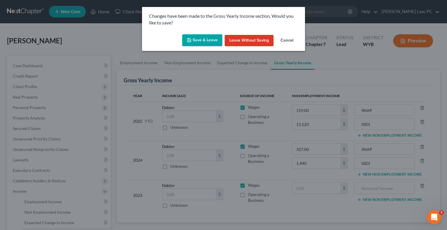
click at [202, 41] on button "Save & Leave" at bounding box center [202, 40] width 40 height 12
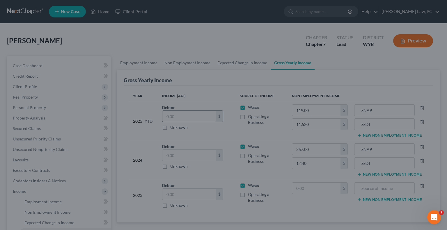
type input "1,440.00"
type input "SSDI"
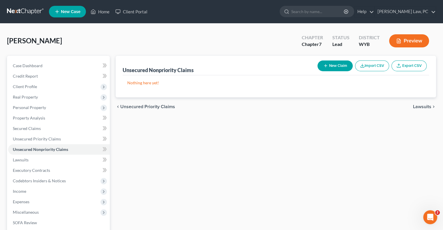
click at [333, 61] on button "New Claim" at bounding box center [335, 66] width 35 height 11
select select "0"
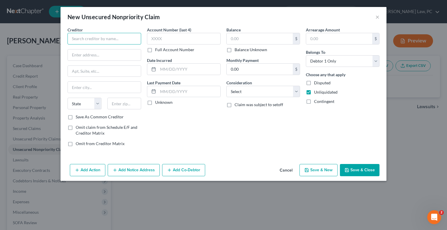
click at [83, 37] on input "text" at bounding box center [105, 39] width 74 height 12
type input "Wells Fargo"
type input "PO Box 10347"
type input "Des Moines"
select select "16"
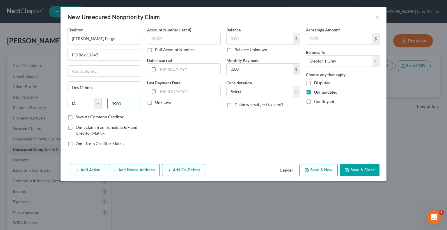
type input "3900"
click at [312, 171] on button "Save & New" at bounding box center [319, 170] width 38 height 12
select select "0"
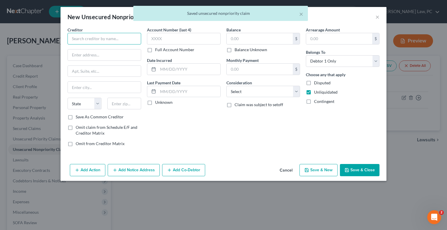
click at [93, 38] on input "text" at bounding box center [105, 39] width 74 height 12
type input "Citi Cards"
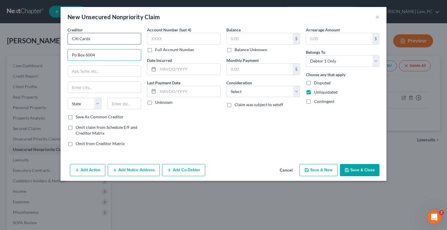
type input "Po Box 6004"
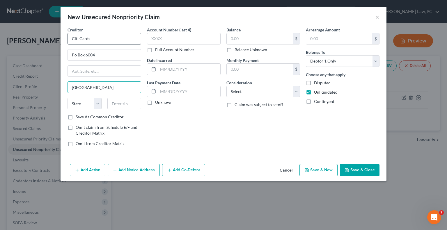
type input "Sioux Falls"
select select "43"
type input "57117"
click at [231, 36] on input "text" at bounding box center [260, 38] width 66 height 11
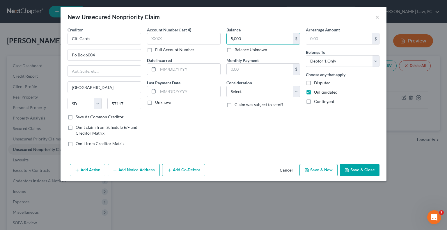
type input "5,000"
click at [309, 169] on icon "button" at bounding box center [306, 170] width 3 height 3
select select "0"
type input "5,000.00"
type input "0.00"
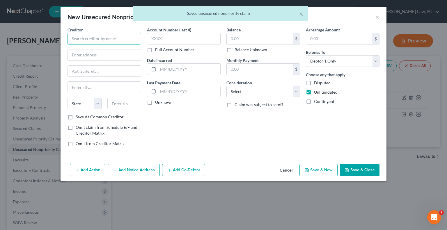
click at [90, 40] on input "text" at bounding box center [105, 39] width 74 height 12
type input "Home Depot"
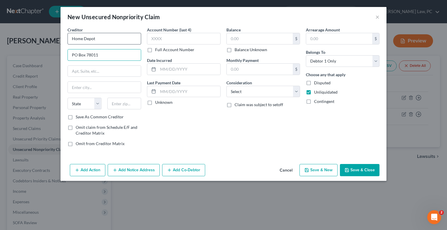
type input "PO Box 78011"
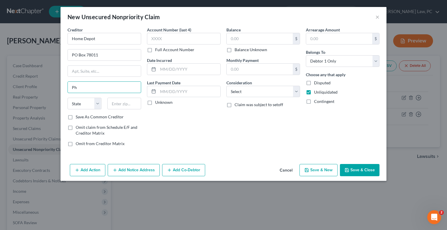
type input "Phoenix"
select select "3"
type input "85062"
click at [250, 41] on input "text" at bounding box center [260, 38] width 66 height 11
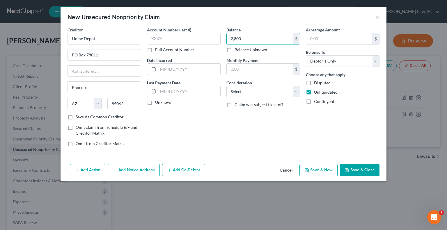
type input "2,800"
click at [319, 164] on button "Save & New" at bounding box center [319, 170] width 38 height 12
select select "0"
type input "2,800.00"
type input "0.00"
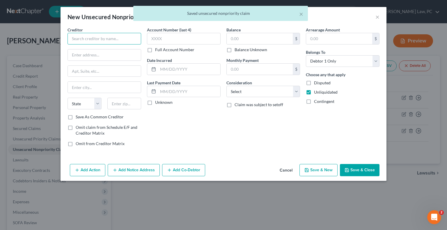
click at [85, 39] on input "text" at bounding box center [105, 39] width 74 height 12
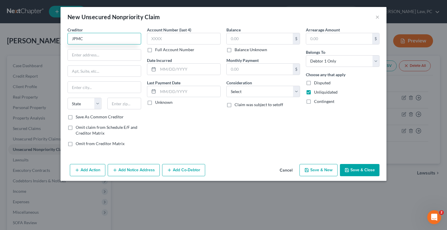
type input "JPMC"
type input "PO Box 15123"
type input "Wilmington"
select select "7"
type input "19850-5123"
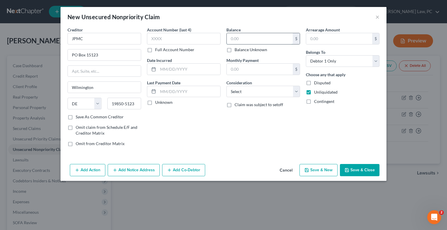
click at [241, 40] on input "text" at bounding box center [260, 38] width 66 height 11
click at [311, 170] on button "Save & New" at bounding box center [319, 170] width 38 height 12
type input "5,500.00"
type input "0.00"
select select "0"
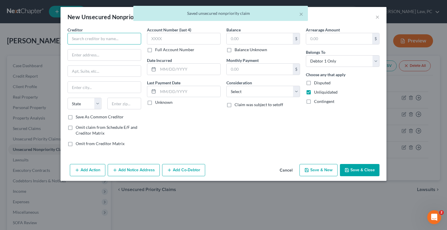
click at [86, 41] on input "text" at bounding box center [105, 39] width 74 height 12
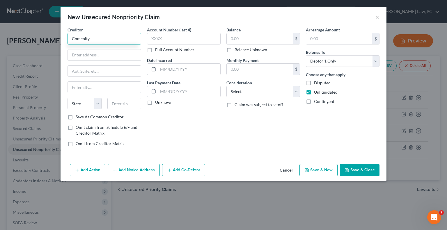
type input "Comenity"
type input "PO Box 650972"
type input "Dallas"
select select "45"
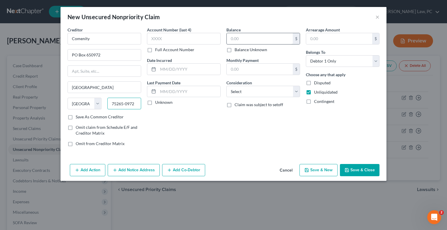
type input "75265-0972"
click at [240, 40] on input "text" at bounding box center [260, 38] width 66 height 11
type input "2,900"
click at [312, 170] on button "Save & New" at bounding box center [319, 170] width 38 height 12
select select "0"
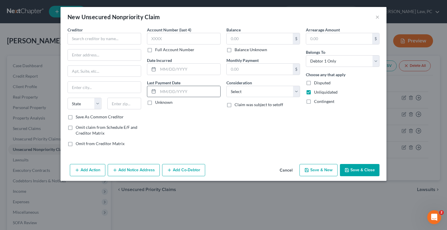
type input "2,900.00"
type input "0.00"
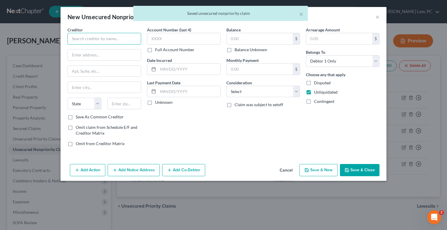
click at [104, 40] on input "text" at bounding box center [105, 39] width 74 height 12
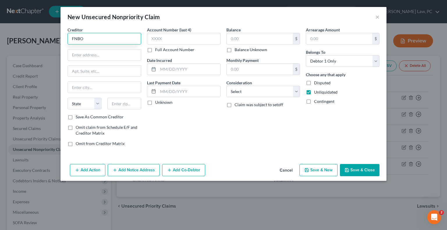
type input "FNBO"
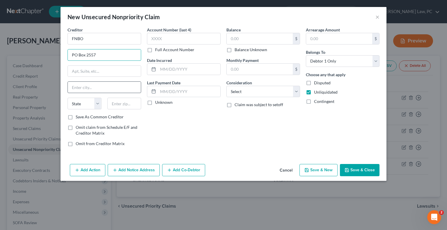
type input "PO Box 2557"
click at [97, 87] on input "text" at bounding box center [104, 87] width 73 height 11
type input "Omaha"
select select "30"
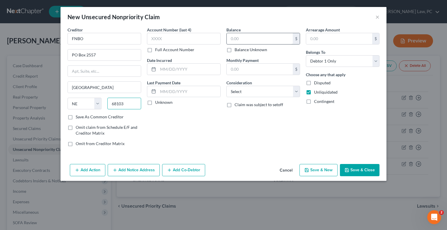
type input "68103"
click at [240, 38] on input "text" at bounding box center [260, 38] width 66 height 11
click at [358, 170] on button "Save & Close" at bounding box center [360, 170] width 40 height 12
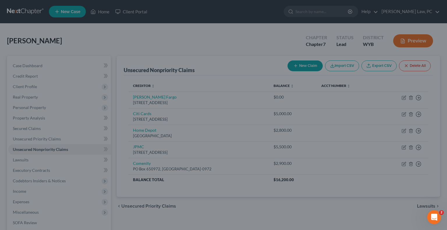
type input "3,200.00"
type input "0.00"
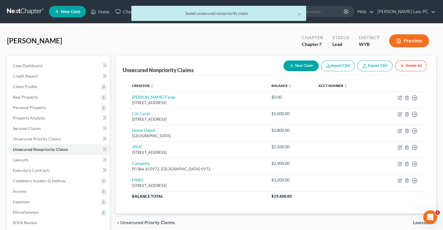
click at [299, 64] on button "New Claim" at bounding box center [300, 66] width 35 height 11
select select "0"
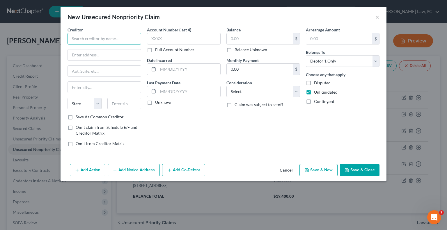
click at [82, 40] on input "text" at bounding box center [105, 39] width 74 height 12
type input "Capital One"
type input "PO Box 60519"
type input "C"
type input "City Of Industry"
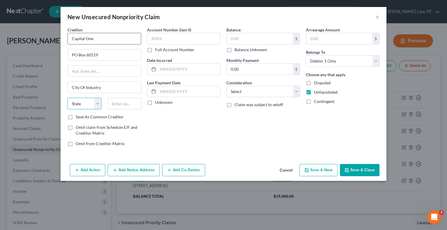
select select "4"
type input "91716-0519"
click at [249, 37] on input "text" at bounding box center [260, 38] width 66 height 11
type input "3,900"
click at [359, 172] on button "Save & Close" at bounding box center [360, 170] width 40 height 12
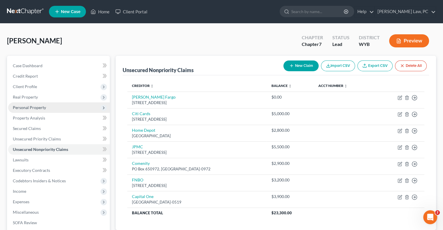
click at [30, 107] on span "Personal Property" at bounding box center [29, 107] width 33 height 5
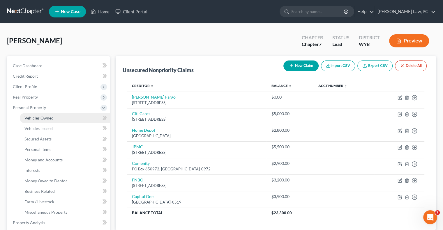
click at [38, 116] on span "Vehicles Owned" at bounding box center [38, 118] width 29 height 5
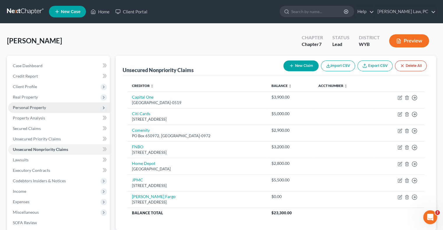
click at [28, 110] on span "Personal Property" at bounding box center [29, 107] width 33 height 5
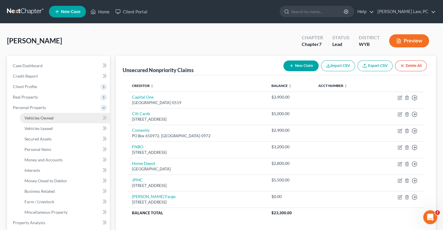
click at [29, 117] on span "Vehicles Owned" at bounding box center [38, 118] width 29 height 5
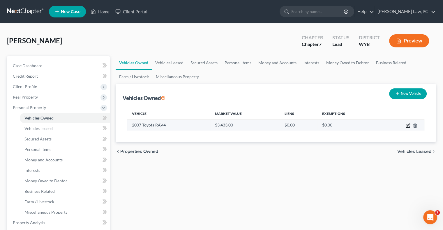
click at [407, 124] on icon "button" at bounding box center [408, 126] width 5 height 5
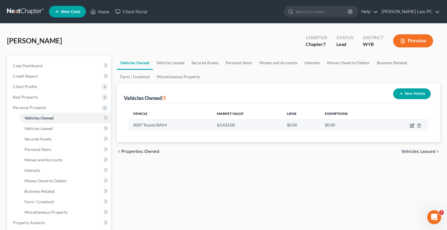
select select "0"
select select "19"
select select "0"
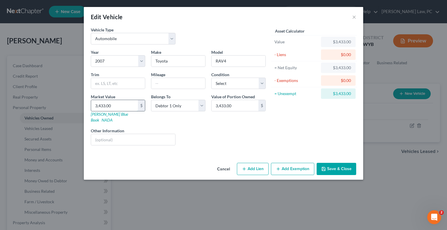
click at [120, 103] on input "3,433.00" at bounding box center [114, 105] width 47 height 11
type input "3"
type input "3.00"
type input "34"
type input "34.00"
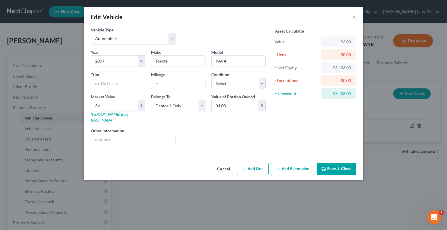
type input "341"
type input "341.00"
type input "3419"
type input "3,419.00"
type input "3,419"
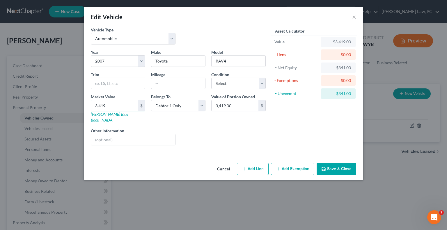
click at [291, 165] on button "Add Exemption" at bounding box center [292, 169] width 43 height 12
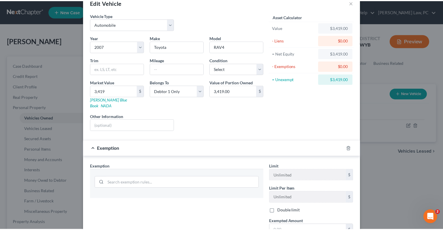
scroll to position [77, 0]
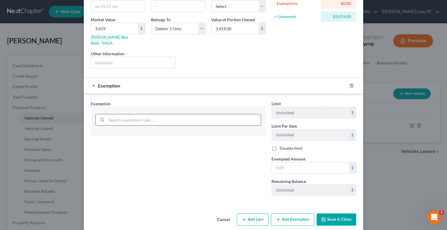
click at [131, 114] on input "search" at bounding box center [184, 119] width 154 height 11
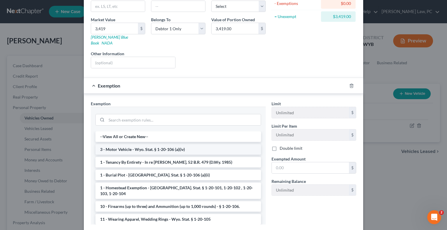
click at [125, 144] on li "3 - Motor Vehicle - Wyo. Stat. § 1-20-106 (a)(iv)" at bounding box center [179, 149] width 166 height 10
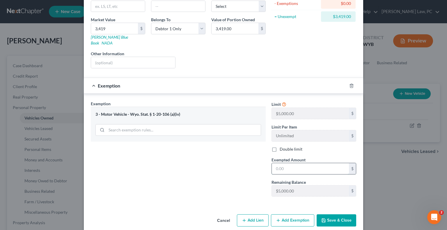
drag, startPoint x: 283, startPoint y: 164, endPoint x: 278, endPoint y: 159, distance: 6.8
click at [283, 164] on input "text" at bounding box center [310, 168] width 77 height 11
type input "3,419"
click at [331, 215] on button "Save & Close" at bounding box center [337, 221] width 40 height 12
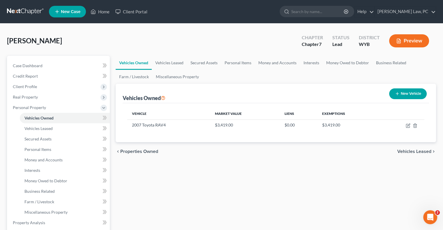
click at [246, 171] on div "Vehicles Owned Vehicles Leased Secured Assets Personal Items Money and Accounts…" at bounding box center [276, 224] width 326 height 336
click at [414, 93] on button "New Vehicle" at bounding box center [408, 94] width 38 height 11
select select "0"
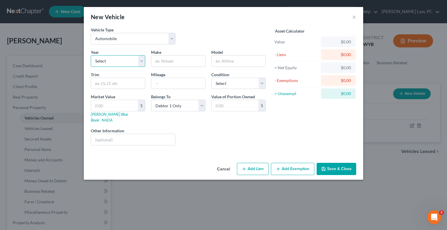
click at [117, 65] on select "Select 2026 2025 2024 2023 2022 2021 2020 2019 2018 2017 2016 2015 2014 2013 20…" at bounding box center [118, 61] width 54 height 12
select select "22"
click at [91, 55] on select "Select 2026 2025 2024 2023 2022 2021 2020 2019 2018 2017 2016 2015 2014 2013 20…" at bounding box center [118, 61] width 54 height 12
click at [163, 62] on input "text" at bounding box center [178, 61] width 54 height 11
type input "Subaru"
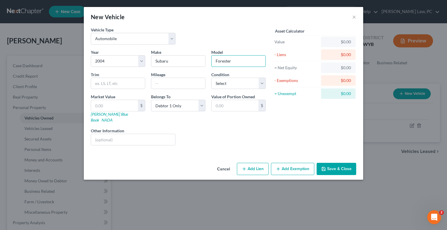
type input "Forester"
click at [164, 85] on input "text" at bounding box center [178, 83] width 54 height 11
type input "210000"
click at [226, 80] on select "Select Excellent Very Good Good Fair Poor" at bounding box center [238, 84] width 54 height 12
select select "3"
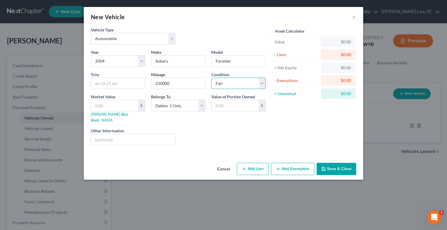
click at [211, 78] on select "Select Excellent Very Good Good Fair Poor" at bounding box center [238, 84] width 54 height 12
click at [94, 105] on input "text" at bounding box center [114, 105] width 47 height 11
click at [116, 106] on input "text" at bounding box center [114, 105] width 47 height 11
type input "1"
type input "1.00"
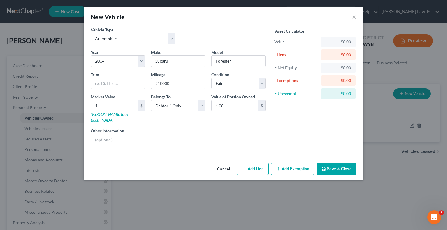
type input "15"
type input "15.00"
type input "155"
type input "155.00"
type input "1553"
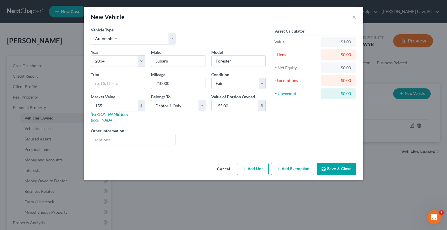
type input "1,553.00"
type input "1,553"
click at [172, 106] on select "Select Debtor 1 Only Debtor 2 Only Debtor 1 And Debtor 2 Only At Least One Of T…" at bounding box center [178, 106] width 54 height 12
select select "3"
click at [151, 100] on select "Select Debtor 1 Only Debtor 2 Only Debtor 1 And Debtor 2 Only At Least One Of T…" at bounding box center [178, 106] width 54 height 12
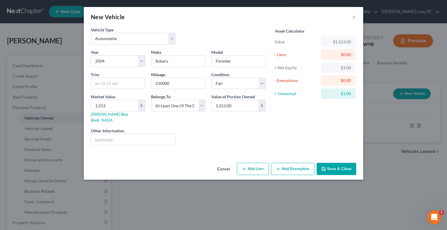
click at [333, 163] on button "Save & Close" at bounding box center [337, 169] width 40 height 12
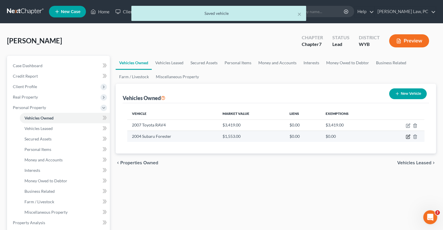
click at [408, 138] on icon "button" at bounding box center [408, 137] width 5 height 5
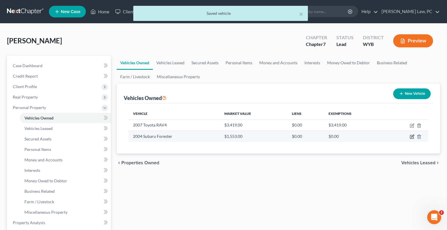
select select "0"
select select "22"
select select "3"
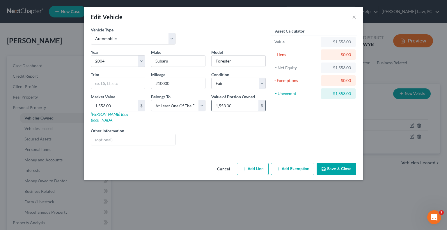
click at [238, 107] on input "1,553.00" at bounding box center [235, 105] width 47 height 11
type input "776.5"
click at [344, 163] on button "Save & Close" at bounding box center [337, 169] width 40 height 12
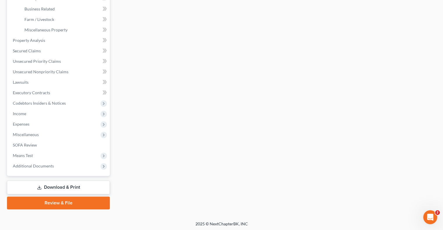
scroll to position [184, 0]
click at [79, 200] on link "Review & File" at bounding box center [58, 202] width 103 height 13
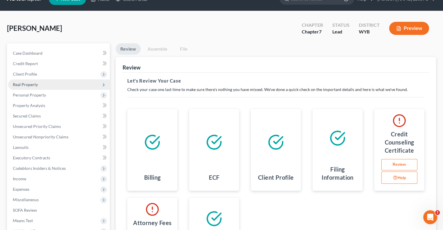
scroll to position [12, 0]
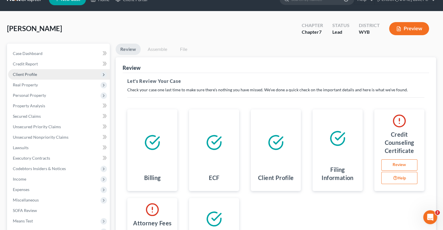
click at [35, 74] on span "Client Profile" at bounding box center [25, 74] width 24 height 5
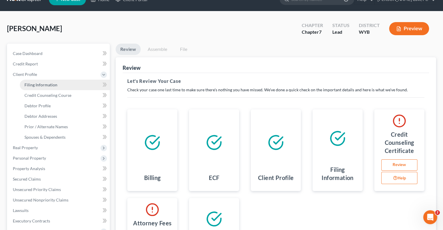
click at [41, 84] on span "Filing Information" at bounding box center [40, 84] width 33 height 5
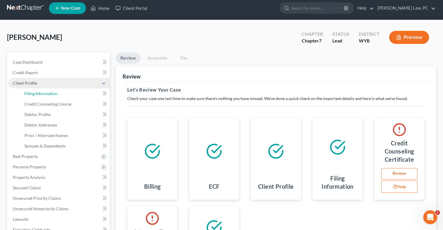
select select "1"
select select "0"
select select "53"
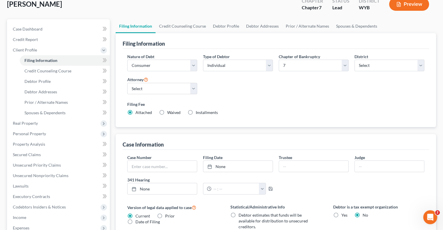
scroll to position [58, 0]
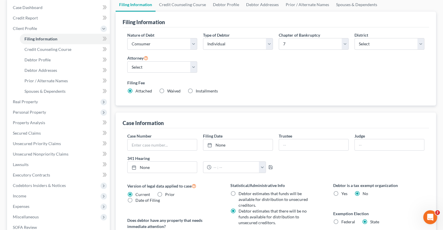
click at [167, 91] on label "Waived Waived" at bounding box center [173, 91] width 13 height 6
click at [170, 91] on input "Waived Waived" at bounding box center [172, 90] width 4 height 4
radio input "true"
radio input "false"
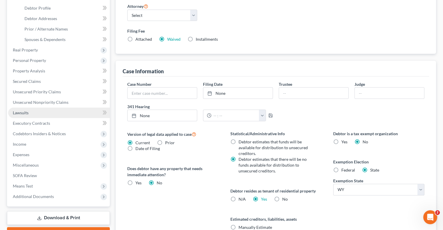
scroll to position [117, 0]
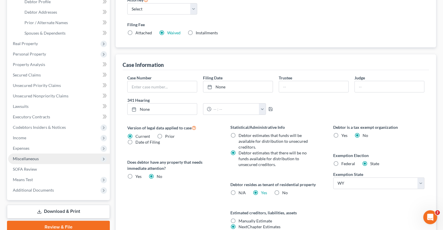
click at [32, 159] on span "Miscellaneous" at bounding box center [26, 158] width 26 height 5
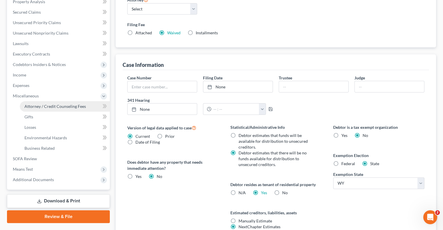
click at [59, 107] on span "Attorney / Credit Counseling Fees" at bounding box center [54, 106] width 61 height 5
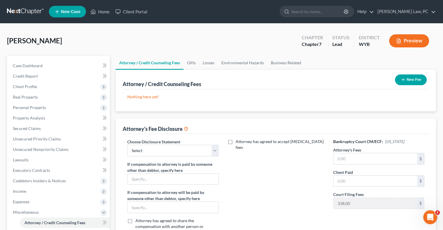
click at [415, 81] on button "New Fee" at bounding box center [411, 80] width 32 height 11
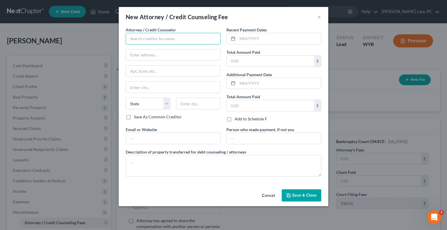
click at [157, 38] on input "text" at bounding box center [173, 39] width 95 height 12
type input "307 Law Office"
type input "222 S. Gillette Ave STE 503"
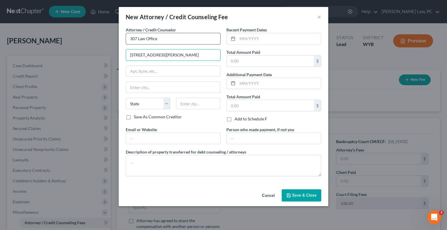
type input "[PERSON_NAME]"
select select "53"
type input "82716"
click at [241, 64] on input "text" at bounding box center [270, 61] width 87 height 11
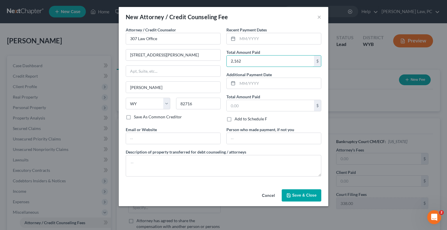
type input "2,162"
click at [297, 196] on span "Save & Close" at bounding box center [304, 195] width 24 height 5
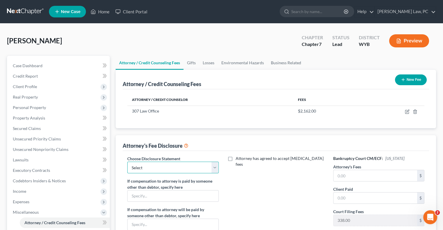
click at [158, 166] on select "Select Fee Disclosure" at bounding box center [172, 168] width 91 height 12
select select "0"
click at [127, 162] on select "Select Fee Disclosure" at bounding box center [172, 168] width 91 height 12
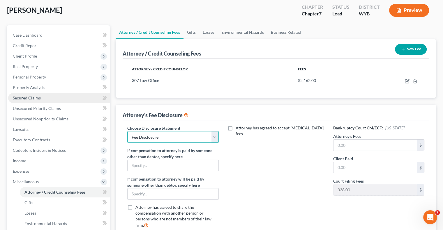
scroll to position [29, 0]
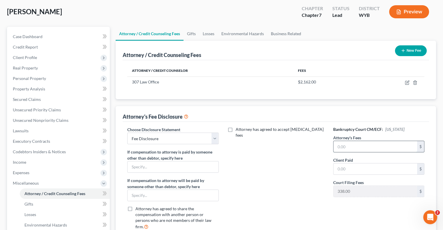
click at [348, 144] on input "text" at bounding box center [376, 146] width 84 height 11
type input "2,162"
click at [346, 168] on input "text" at bounding box center [376, 169] width 84 height 11
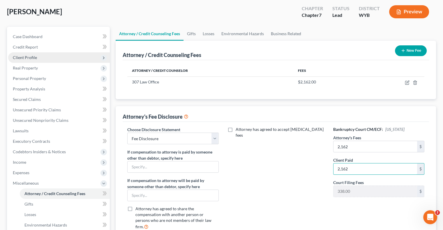
type input "2,162"
click at [36, 58] on span "Client Profile" at bounding box center [25, 57] width 24 height 5
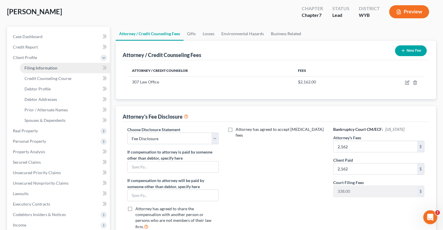
click at [48, 69] on span "Filing Information" at bounding box center [40, 68] width 33 height 5
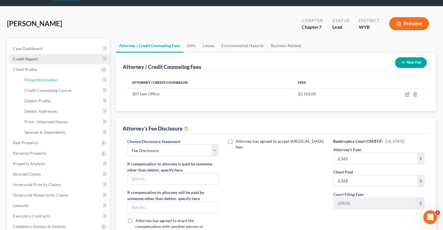
select select "1"
select select "0"
select select "92"
select select "1"
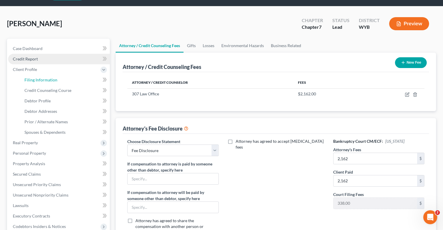
select select "53"
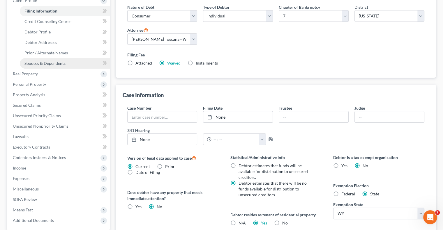
scroll to position [87, 0]
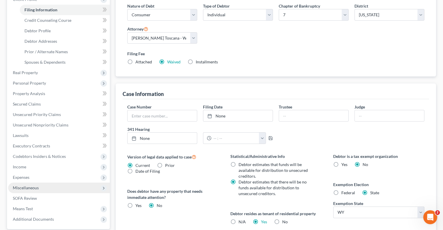
click at [36, 187] on span "Miscellaneous" at bounding box center [26, 188] width 26 height 5
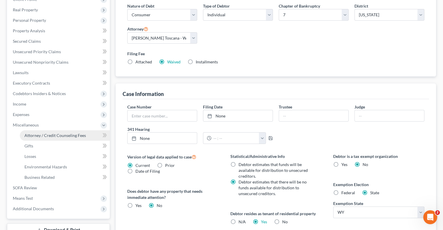
click at [56, 139] on link "Attorney / Credit Counseling Fees" at bounding box center [65, 136] width 90 height 10
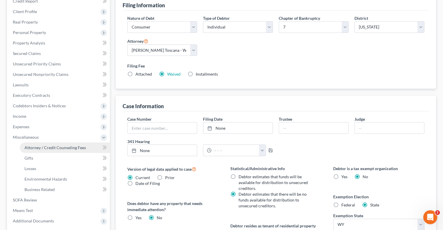
select select "0"
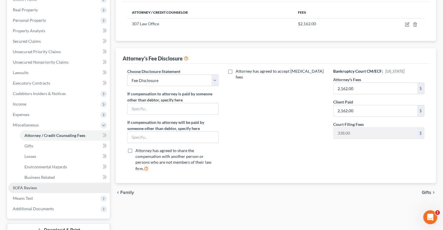
scroll to position [87, 0]
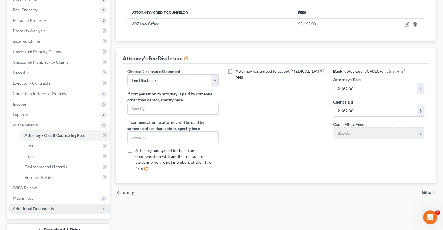
click at [40, 208] on span "Additional Documents" at bounding box center [33, 209] width 41 height 5
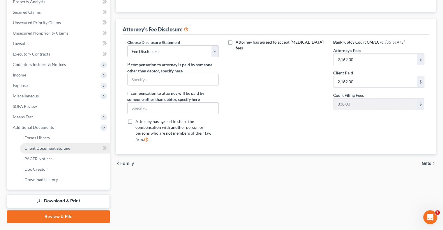
click at [53, 145] on link "Client Document Storage" at bounding box center [65, 148] width 90 height 10
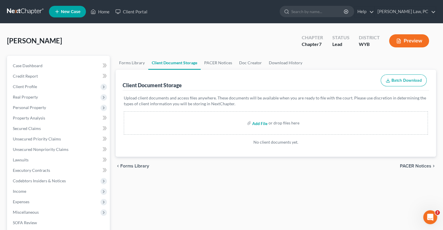
click at [257, 124] on input "file" at bounding box center [259, 123] width 14 height 10
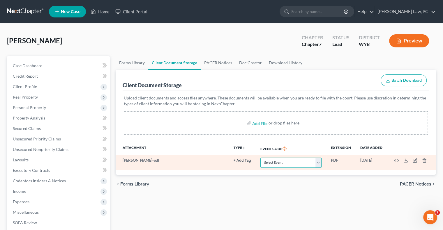
click at [288, 163] on select "Select Event Certificate of Credit Counseling Chapter 13 Plan Domestic Support …" at bounding box center [290, 163] width 61 height 10
select select "0"
click at [260, 158] on select "Select Event Certificate of Credit Counseling Chapter 13 Plan Domestic Support …" at bounding box center [290, 163] width 61 height 10
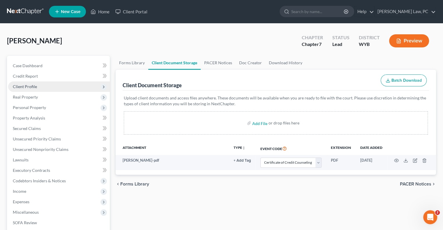
click at [33, 87] on span "Client Profile" at bounding box center [25, 86] width 24 height 5
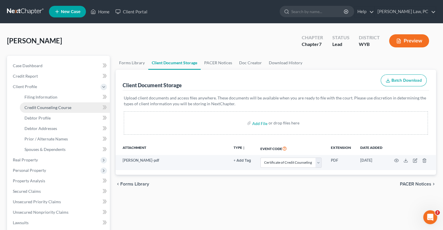
click at [52, 107] on span "Credit Counseling Course" at bounding box center [47, 107] width 47 height 5
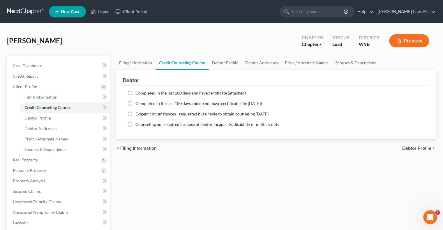
click at [135, 93] on label "Completed in the last 180 days and have certificate (attached)" at bounding box center [190, 93] width 110 height 6
click at [138, 93] on input "Completed in the last 180 days and have certificate (attached)" at bounding box center [140, 92] width 4 height 4
radio input "true"
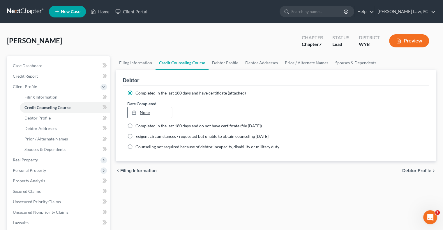
type input "[DATE]"
click at [143, 114] on link "[DATE]" at bounding box center [150, 112] width 44 height 11
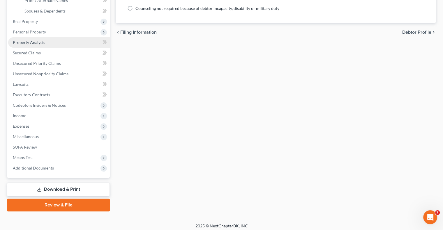
scroll to position [142, 0]
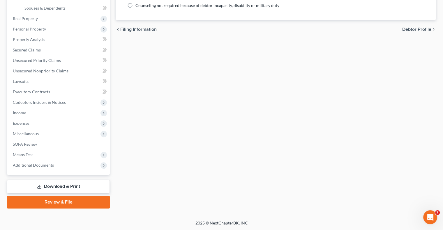
click at [62, 188] on link "Download & Print" at bounding box center [58, 187] width 103 height 14
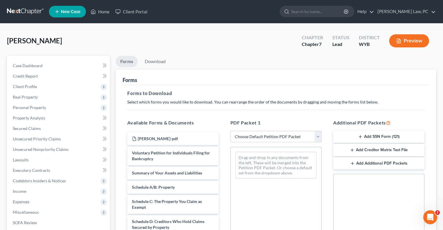
click at [279, 138] on select "Choose Default Petition PDF Packet Complete Bankruptcy Petition (all forms and …" at bounding box center [275, 137] width 91 height 12
select select "4"
click at [230, 131] on select "Choose Default Petition PDF Packet Complete Bankruptcy Petition (all forms and …" at bounding box center [275, 137] width 91 height 12
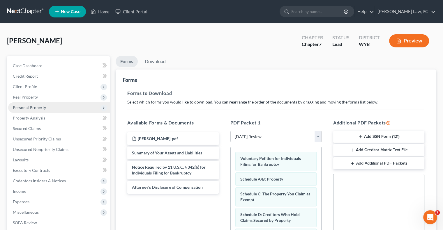
click at [34, 109] on span "Personal Property" at bounding box center [29, 107] width 33 height 5
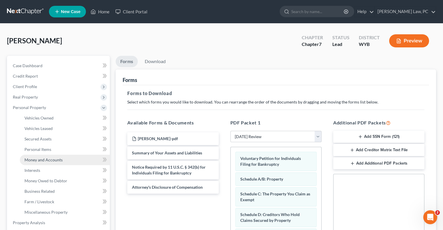
click at [47, 161] on span "Money and Accounts" at bounding box center [43, 160] width 38 height 5
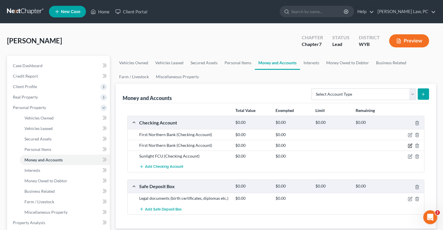
click at [409, 144] on icon "button" at bounding box center [410, 146] width 5 height 5
select select "53"
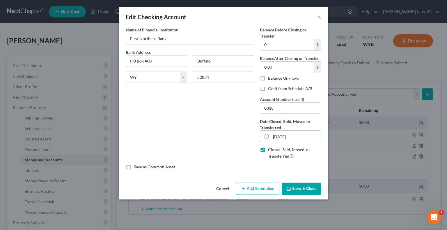
click at [280, 138] on input "03/15/2025" at bounding box center [296, 136] width 50 height 11
click at [279, 137] on input "03/15/2025" at bounding box center [296, 136] width 50 height 11
type input "02/15/2025"
click at [304, 190] on button "Save & Close" at bounding box center [302, 189] width 40 height 12
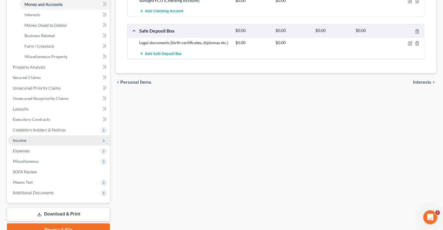
scroll to position [184, 0]
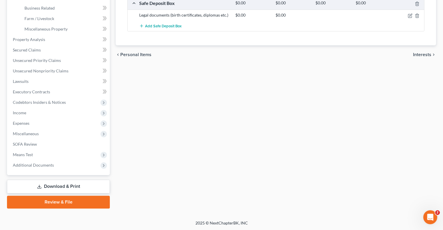
click at [75, 186] on link "Download & Print" at bounding box center [58, 187] width 103 height 14
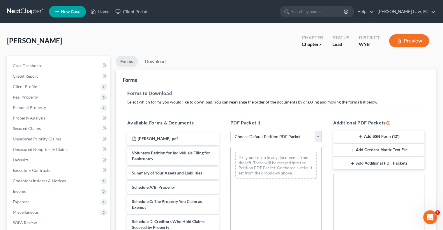
click at [259, 139] on select "Choose Default Petition PDF Packet Complete Bankruptcy Petition (all forms and …" at bounding box center [275, 137] width 91 height 12
select select "4"
click at [230, 131] on select "Choose Default Petition PDF Packet Complete Bankruptcy Petition (all forms and …" at bounding box center [275, 137] width 91 height 12
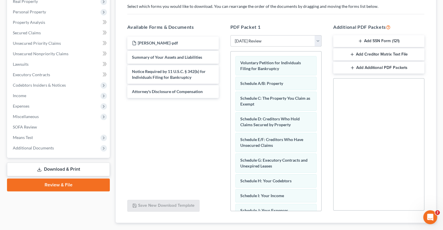
scroll to position [117, 0]
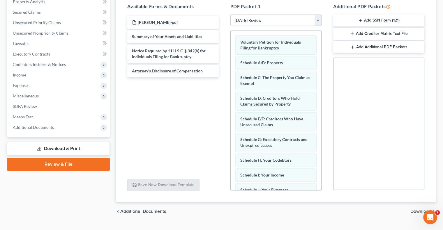
click at [416, 212] on span "Download" at bounding box center [420, 211] width 21 height 5
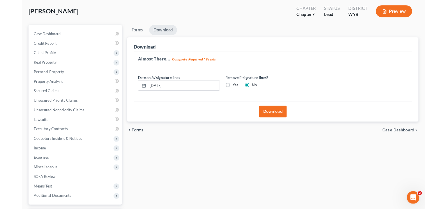
scroll to position [20, 0]
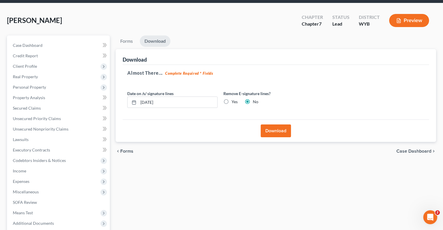
click at [232, 102] on label "Yes" at bounding box center [235, 102] width 6 height 6
click at [234, 102] on input "Yes" at bounding box center [236, 101] width 4 height 4
radio input "true"
radio input "false"
click at [285, 127] on button "Download" at bounding box center [276, 131] width 30 height 13
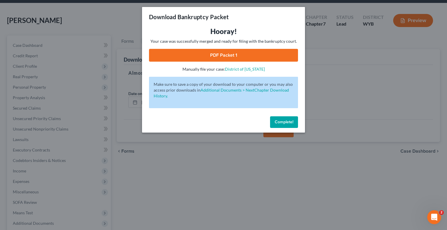
click at [218, 54] on link "PDF Packet 1" at bounding box center [223, 55] width 149 height 13
click at [286, 124] on span "Complete!" at bounding box center [284, 122] width 19 height 5
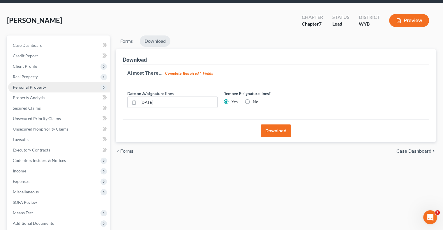
click at [41, 86] on span "Personal Property" at bounding box center [29, 87] width 33 height 5
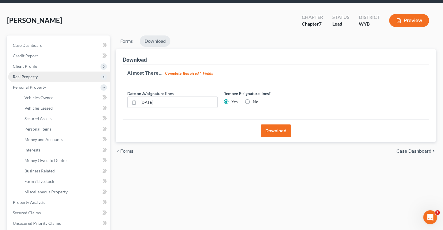
click at [33, 79] on span "Real Property" at bounding box center [59, 77] width 102 height 10
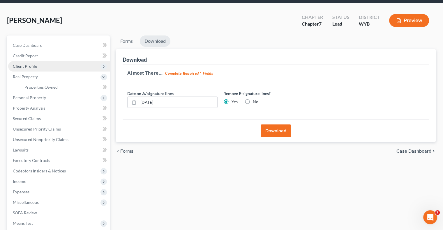
click at [29, 65] on span "Client Profile" at bounding box center [25, 66] width 24 height 5
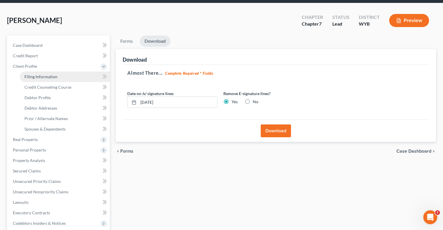
click at [40, 78] on span "Filing Information" at bounding box center [40, 76] width 33 height 5
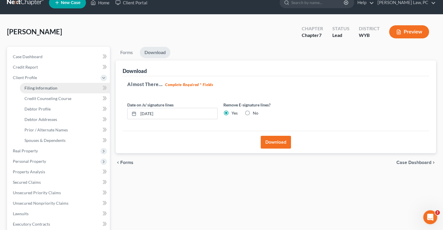
select select "1"
select select "0"
select select "92"
select select "1"
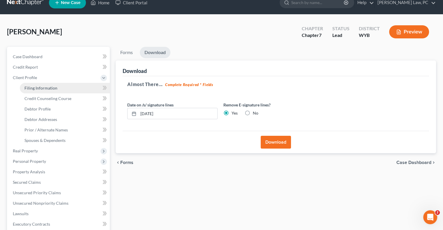
select select "53"
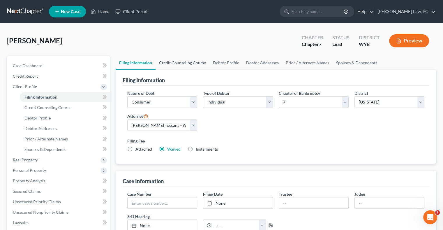
click at [166, 62] on link "Credit Counseling Course" at bounding box center [183, 63] width 54 height 14
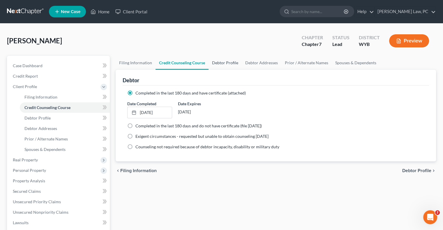
click at [227, 64] on link "Debtor Profile" at bounding box center [225, 63] width 33 height 14
select select "0"
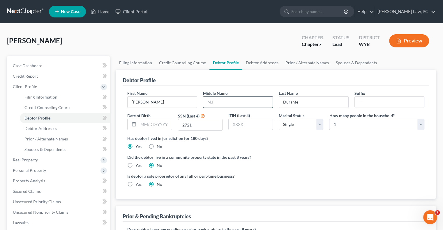
click at [221, 106] on input "text" at bounding box center [237, 102] width 69 height 11
type input "R."
click at [105, 86] on icon at bounding box center [103, 87] width 5 height 5
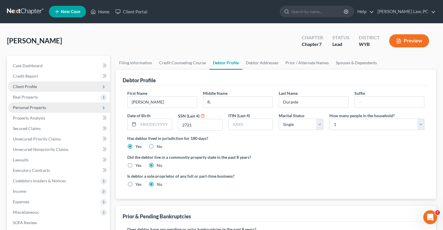
click at [50, 107] on span "Personal Property" at bounding box center [59, 108] width 102 height 10
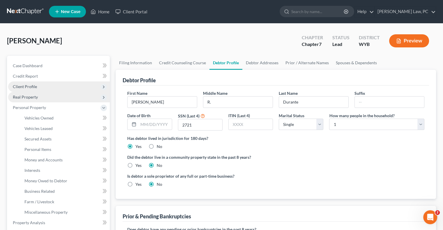
click at [44, 100] on span "Real Property" at bounding box center [59, 97] width 102 height 10
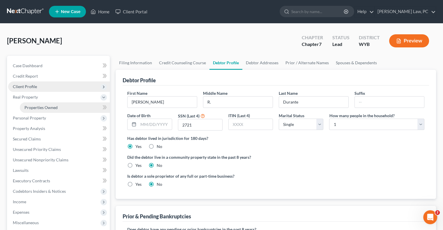
click at [45, 107] on span "Properties Owned" at bounding box center [40, 107] width 33 height 5
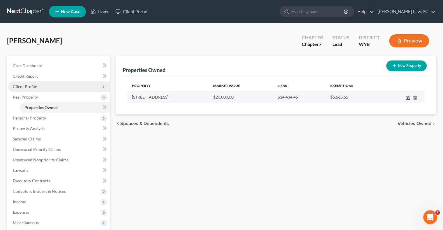
click at [406, 97] on icon "button" at bounding box center [408, 98] width 5 height 5
select select "53"
select select "16"
select select "0"
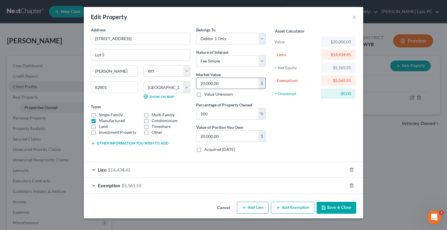
click at [222, 84] on input "20,000.00" at bounding box center [228, 83] width 62 height 11
type input "7"
type input "7.00"
type input "73"
type input "73.00"
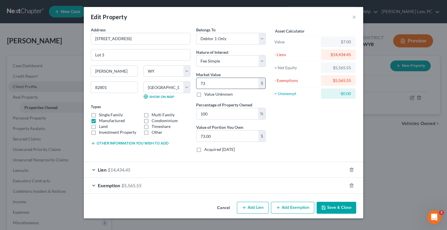
type input "732"
type input "732.00"
type input "7329"
type input "7,329.00"
type input "7,329"
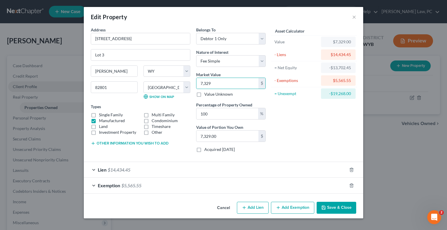
click at [238, 183] on div "Exemption $5,565.55" at bounding box center [215, 185] width 263 height 15
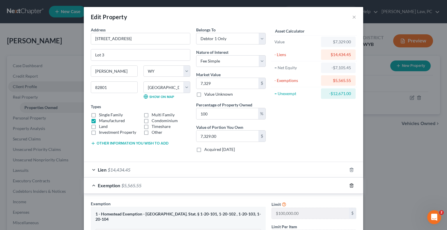
click at [350, 184] on icon "button" at bounding box center [352, 186] width 5 height 5
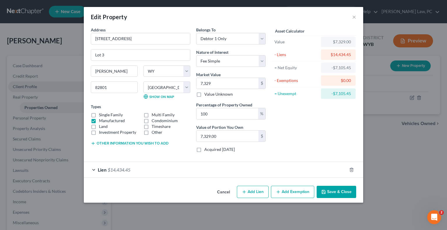
click at [334, 190] on button "Save & Close" at bounding box center [337, 192] width 40 height 12
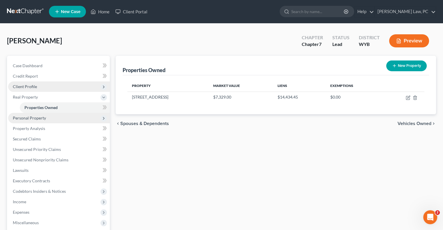
click at [38, 117] on span "Personal Property" at bounding box center [29, 118] width 33 height 5
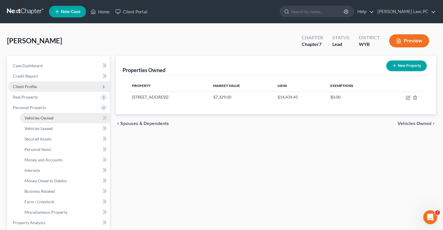
click at [41, 120] on span "Vehicles Owned" at bounding box center [38, 118] width 29 height 5
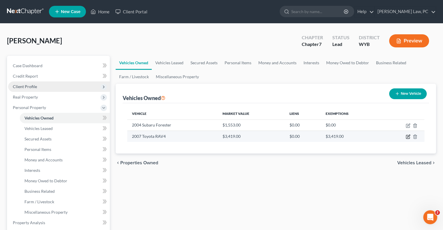
click at [409, 138] on icon "button" at bounding box center [408, 137] width 5 height 5
select select "0"
select select "19"
select select "0"
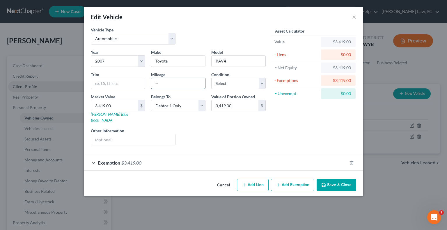
click at [166, 86] on input "text" at bounding box center [178, 83] width 54 height 11
type input "189000"
click at [339, 181] on button "Save & Close" at bounding box center [337, 185] width 40 height 12
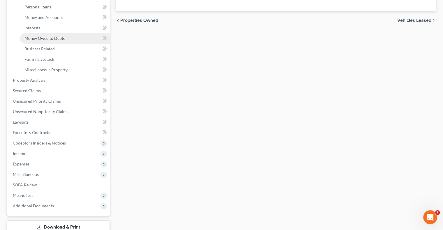
scroll to position [146, 0]
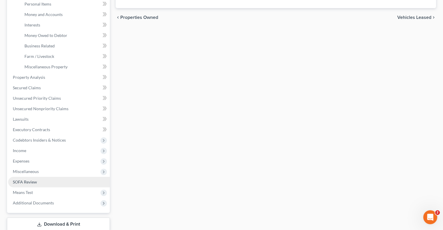
click at [33, 184] on span "SOFA Review" at bounding box center [25, 182] width 24 height 5
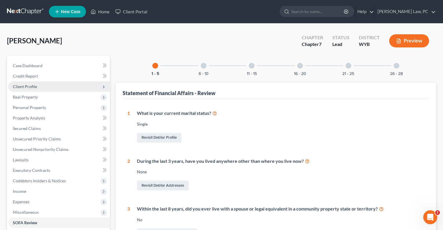
click at [253, 67] on div at bounding box center [252, 66] width 6 height 6
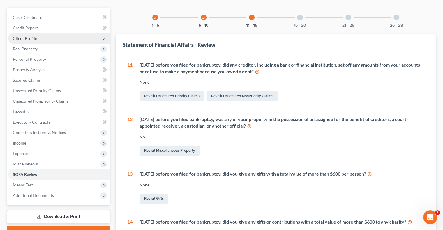
scroll to position [48, 0]
click at [255, 17] on div "11 - 15" at bounding box center [252, 18] width 20 height 20
click at [205, 18] on icon "check" at bounding box center [204, 18] width 4 height 4
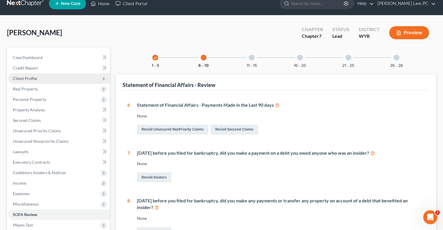
scroll to position [0, 0]
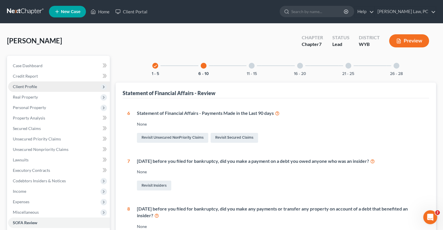
click at [299, 64] on div at bounding box center [300, 66] width 6 height 6
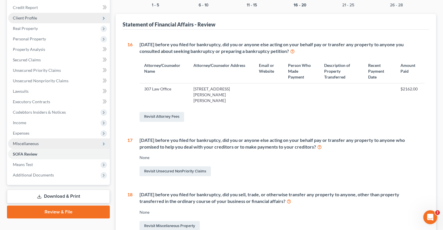
scroll to position [58, 0]
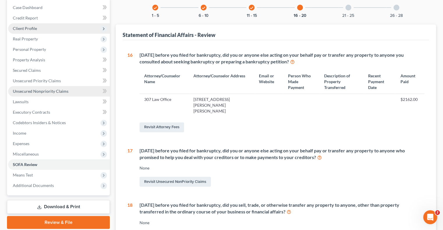
click at [39, 92] on span "Unsecured Nonpriority Claims" at bounding box center [41, 91] width 56 height 5
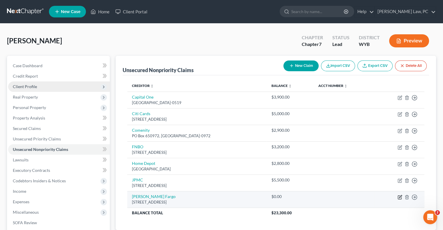
click at [399, 197] on icon "button" at bounding box center [400, 196] width 3 height 3
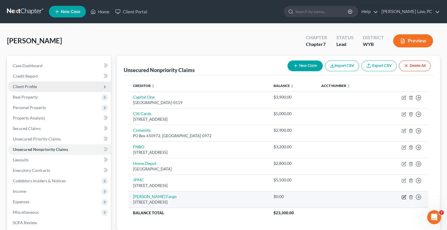
select select "16"
select select "0"
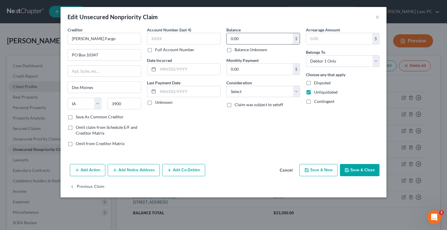
click at [236, 41] on input "0.00" at bounding box center [260, 38] width 66 height 11
click at [357, 168] on button "Save & Close" at bounding box center [360, 170] width 40 height 12
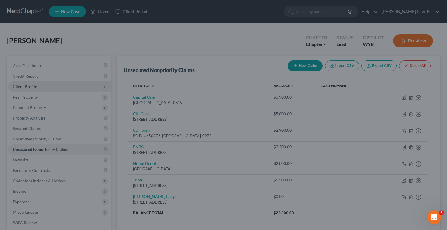
type input "3,900.00"
type input "0"
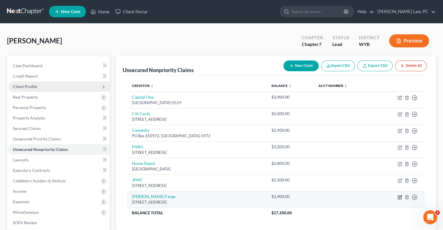
click at [399, 196] on icon "button" at bounding box center [400, 197] width 5 height 5
select select "16"
select select "0"
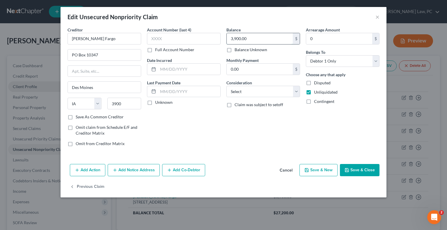
click at [253, 37] on input "3,900.00" at bounding box center [260, 38] width 66 height 11
click at [370, 172] on button "Save & Close" at bounding box center [360, 170] width 40 height 12
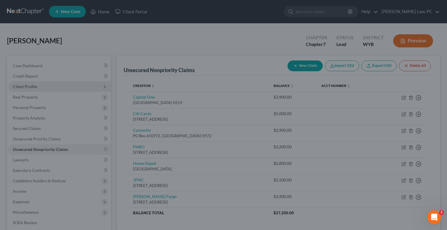
type input "4,200.00"
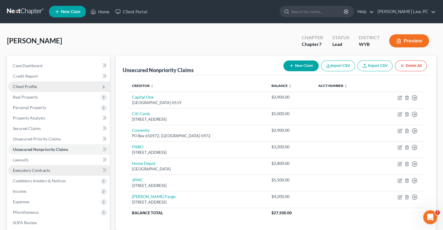
click at [34, 169] on span "Executory Contracts" at bounding box center [31, 170] width 37 height 5
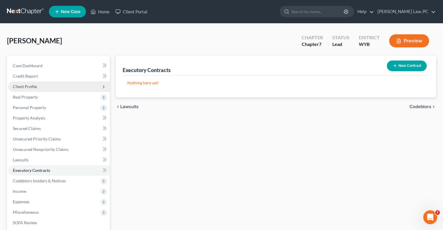
click at [414, 70] on button "New Contract" at bounding box center [407, 66] width 40 height 11
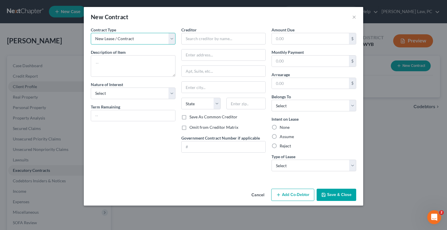
click at [125, 39] on select "New Lease / Contract New Timeshare" at bounding box center [133, 39] width 85 height 12
click at [113, 64] on textarea at bounding box center [133, 66] width 85 height 22
type textarea "Lot Lease"
click at [139, 97] on select "Select Purchaser Agent Lessor Lessee" at bounding box center [133, 94] width 85 height 12
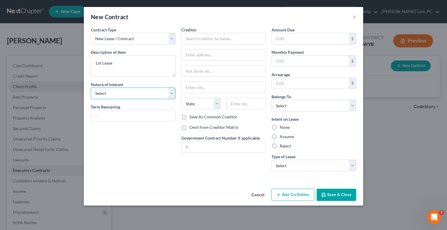
select select "3"
click at [91, 88] on select "Select Purchaser Agent Lessor Lessee" at bounding box center [133, 94] width 85 height 12
click at [130, 115] on input "text" at bounding box center [133, 115] width 84 height 11
type input "Month to Month"
click at [196, 41] on input "text" at bounding box center [223, 39] width 85 height 12
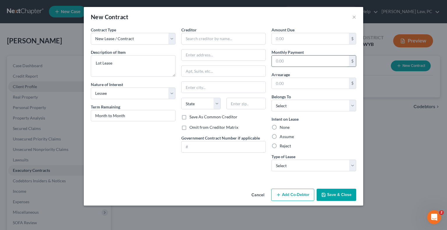
click at [281, 61] on input "text" at bounding box center [310, 61] width 77 height 11
type input "400"
click at [284, 106] on select "Select Debtor 1 Only Debtor 2 Only Debtor 1 And Debtor 2 Only At Least One Of T…" at bounding box center [314, 106] width 85 height 12
select select "0"
click at [272, 100] on select "Select Debtor 1 Only Debtor 2 Only Debtor 1 And Debtor 2 Only At Least One Of T…" at bounding box center [314, 106] width 85 height 12
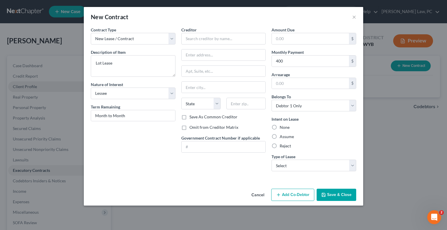
click at [280, 135] on label "Assume" at bounding box center [287, 137] width 14 height 6
click at [282, 135] on input "Assume" at bounding box center [284, 136] width 4 height 4
radio input "true"
click at [277, 165] on select "Select Real Estate Car Other" at bounding box center [314, 166] width 85 height 12
select select "0"
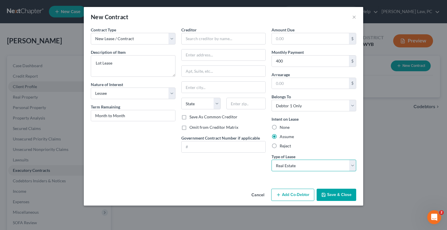
click at [272, 160] on select "Select Real Estate Car Other" at bounding box center [314, 166] width 85 height 12
click at [196, 42] on input "text" at bounding box center [223, 39] width 85 height 12
click at [201, 38] on input "text" at bounding box center [223, 39] width 85 height 12
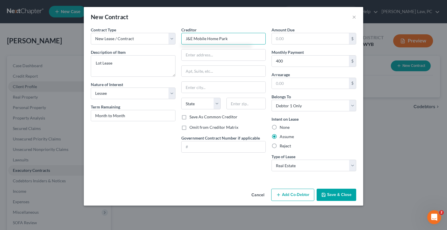
type input "J&E Mobile Home Park"
click at [218, 55] on input "text" at bounding box center [224, 55] width 84 height 11
click at [208, 54] on input "text" at bounding box center [224, 55] width 84 height 11
type input "[STREET_ADDRESS]"
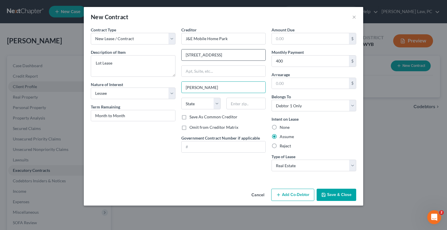
type input "Sheridan"
select select "53"
type input "82701"
click at [335, 194] on button "Save & Close" at bounding box center [337, 195] width 40 height 12
type input "Newcastle"
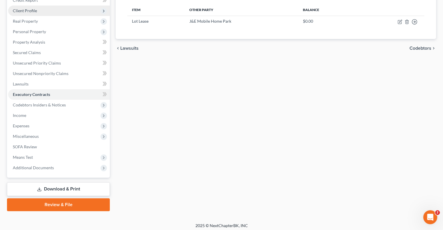
scroll to position [79, 0]
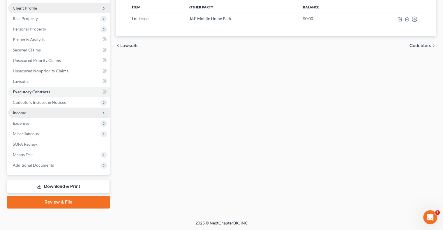
click at [29, 111] on span "Income" at bounding box center [59, 113] width 102 height 10
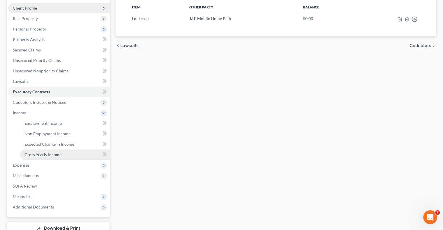
click at [50, 152] on span "Gross Yearly Income" at bounding box center [42, 154] width 37 height 5
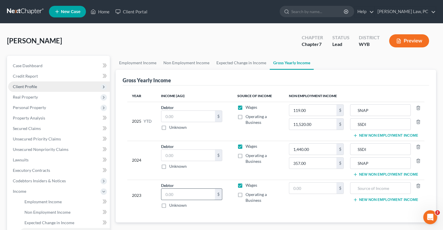
click at [195, 197] on input "text" at bounding box center [188, 194] width 54 height 11
type input "27,897"
click at [296, 218] on div "Year Income (AGI) Source of Income Non Employment Income 2025 YTD Debtor $ Unkn…" at bounding box center [276, 154] width 306 height 137
click at [171, 117] on input "text" at bounding box center [188, 116] width 54 height 11
type input "0"
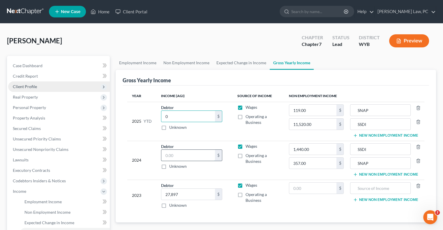
click at [170, 157] on input "text" at bounding box center [188, 155] width 54 height 11
type input "0"
click at [274, 173] on td "Wages Operating a Business" at bounding box center [258, 160] width 51 height 39
click at [316, 150] on input "1,440.00" at bounding box center [312, 149] width 47 height 11
click at [280, 171] on td "Wages Operating a Business" at bounding box center [258, 160] width 51 height 39
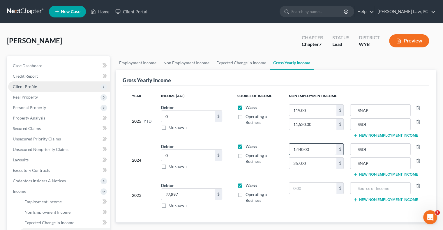
click at [316, 151] on input "1,440.00" at bounding box center [312, 149] width 47 height 11
type input "0"
click at [373, 151] on input "SSDI" at bounding box center [380, 149] width 54 height 11
type input "S"
click at [419, 146] on icon "button" at bounding box center [418, 147] width 5 height 5
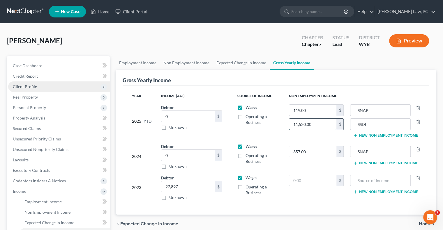
click at [315, 123] on input "11,520.00" at bounding box center [312, 124] width 47 height 11
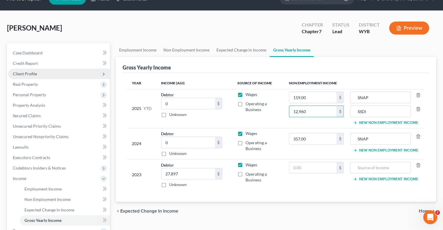
scroll to position [29, 0]
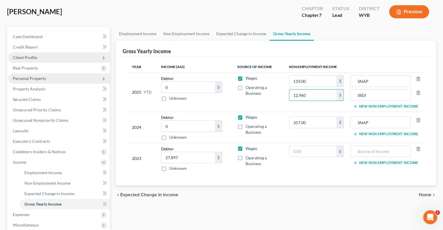
click at [34, 79] on span "Personal Property" at bounding box center [29, 78] width 33 height 5
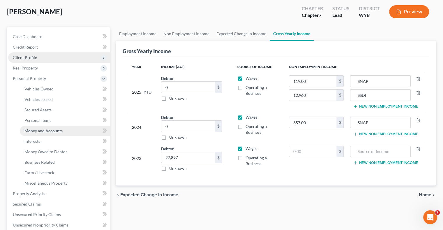
click at [48, 130] on span "Money and Accounts" at bounding box center [43, 130] width 38 height 5
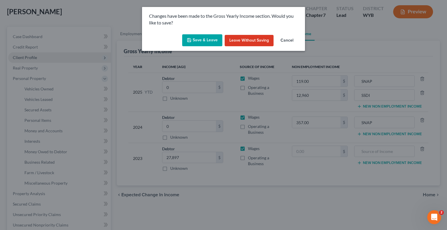
click at [193, 42] on button "Save & Leave" at bounding box center [202, 40] width 40 height 12
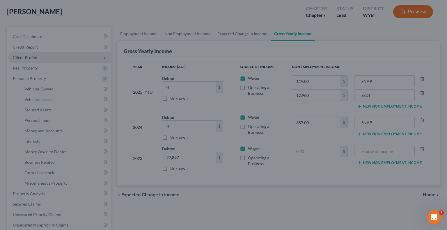
type input "12,960.00"
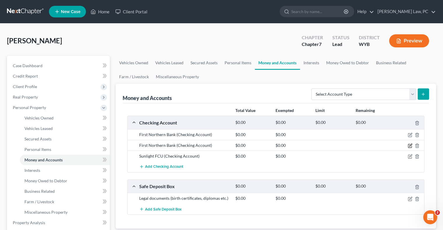
click at [410, 145] on icon "button" at bounding box center [410, 145] width 3 height 3
select select "53"
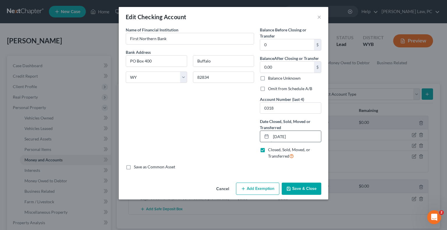
click at [275, 137] on input "02/15/2025" at bounding box center [296, 136] width 50 height 11
drag, startPoint x: 279, startPoint y: 136, endPoint x: 283, endPoint y: 137, distance: 4.5
click at [283, 137] on input "05/01/2025" at bounding box center [296, 136] width 50 height 11
type input "05/11/2025"
click at [297, 188] on button "Save & Close" at bounding box center [302, 189] width 40 height 12
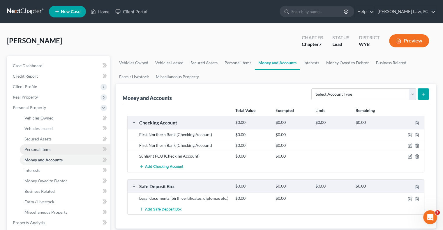
click at [66, 147] on link "Personal Items" at bounding box center [65, 149] width 90 height 10
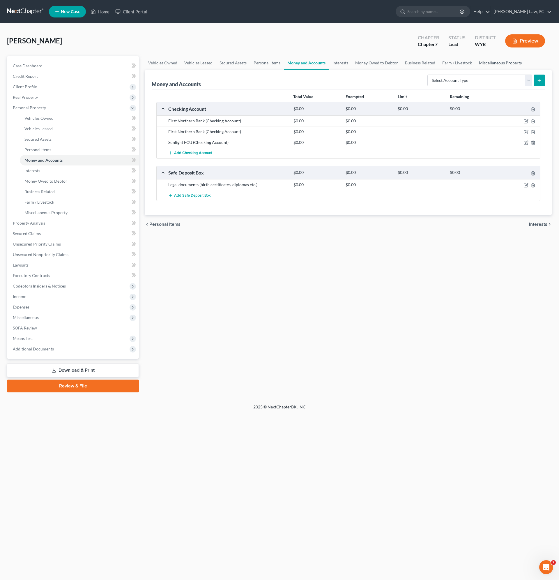
click at [447, 64] on link "Miscellaneous Property" at bounding box center [501, 63] width 50 height 14
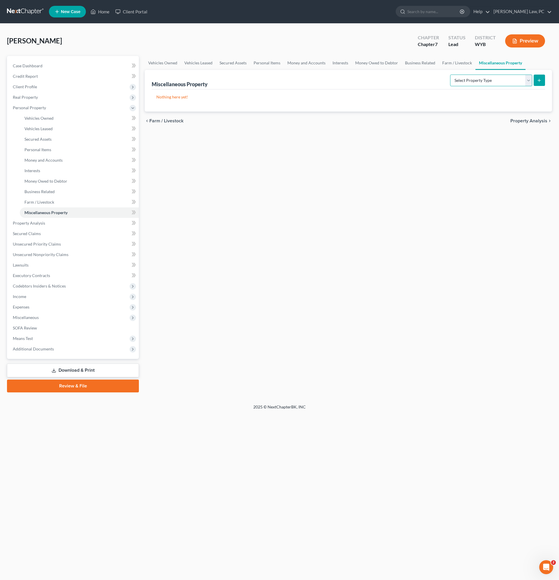
click at [447, 78] on select "Select Property Type Assigned for Creditor Benefit Within 1 Year Holding for An…" at bounding box center [491, 81] width 82 height 12
select select "stored_within_1_year"
click at [447, 75] on select "Select Property Type Assigned for Creditor Benefit Within 1 Year Holding for An…" at bounding box center [491, 81] width 82 height 12
click at [447, 81] on icon "submit" at bounding box center [539, 80] width 5 height 5
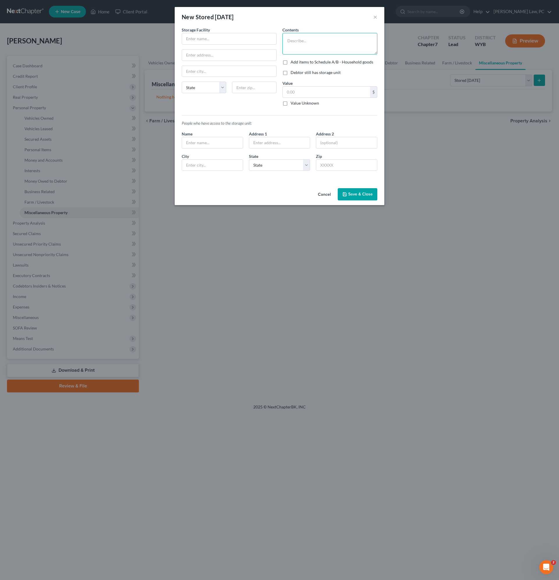
click at [321, 42] on textarea at bounding box center [330, 44] width 95 height 22
click at [214, 40] on input "text" at bounding box center [229, 38] width 94 height 11
click at [212, 39] on input "text" at bounding box center [229, 38] width 94 height 11
click at [285, 40] on textarea "seasonal decorations" at bounding box center [330, 44] width 95 height 22
type textarea "seasonal decorations"
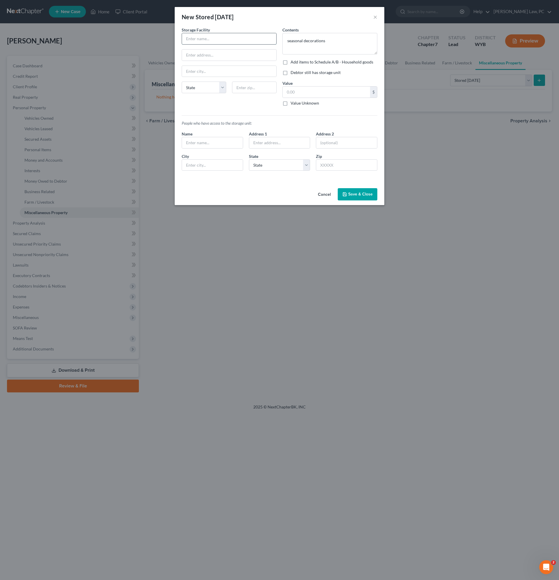
click at [199, 36] on input "text" at bounding box center [229, 38] width 94 height 11
click at [303, 91] on input "text" at bounding box center [326, 92] width 87 height 11
click at [250, 105] on div "Storage Facility State AL AK AR AZ CA CO CT DE DC FL GA GU HI ID IL IN IA KS KY…" at bounding box center [229, 69] width 101 height 84
click at [201, 42] on input "text" at bounding box center [229, 38] width 94 height 11
type input "WY Not Store it"
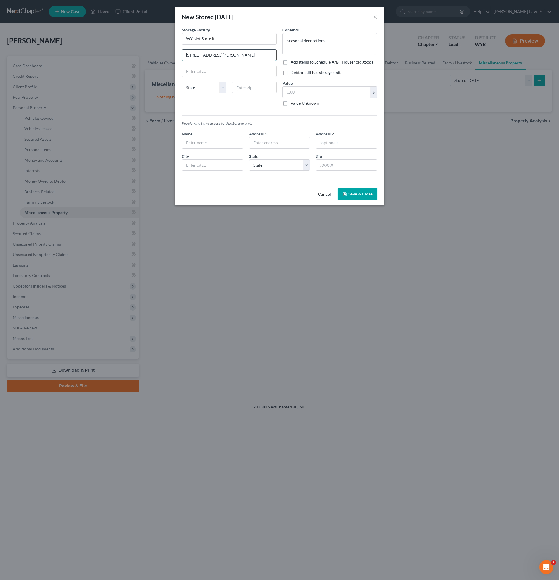
type input "19 Gable Way"
type input "[PERSON_NAME]"
select select "53"
type input "82801"
click at [358, 193] on button "Save & Close" at bounding box center [358, 194] width 40 height 12
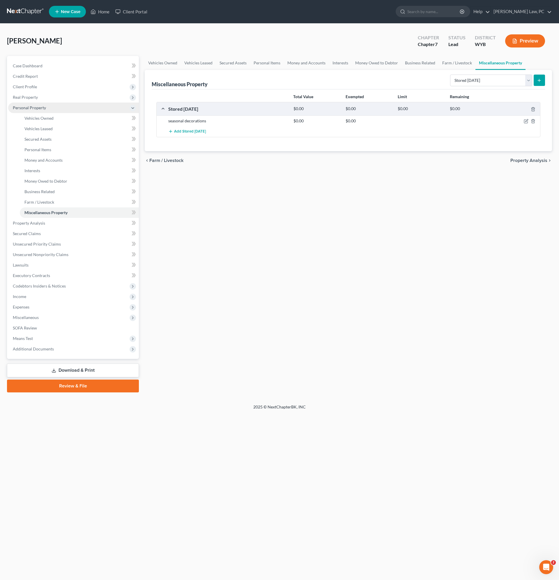
click at [35, 109] on span "Personal Property" at bounding box center [29, 107] width 33 height 5
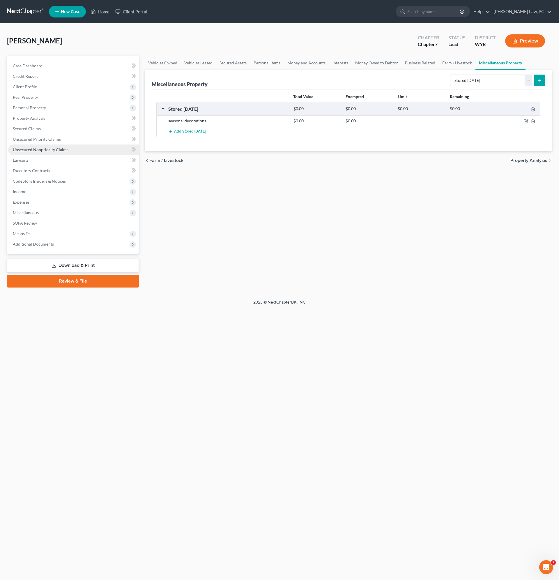
click at [45, 149] on span "Unsecured Nonpriority Claims" at bounding box center [41, 149] width 56 height 5
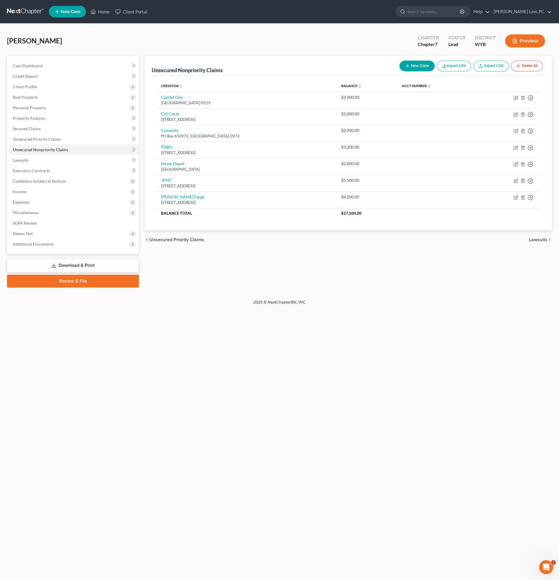
click at [408, 66] on icon "button" at bounding box center [408, 66] width 5 height 5
select select "0"
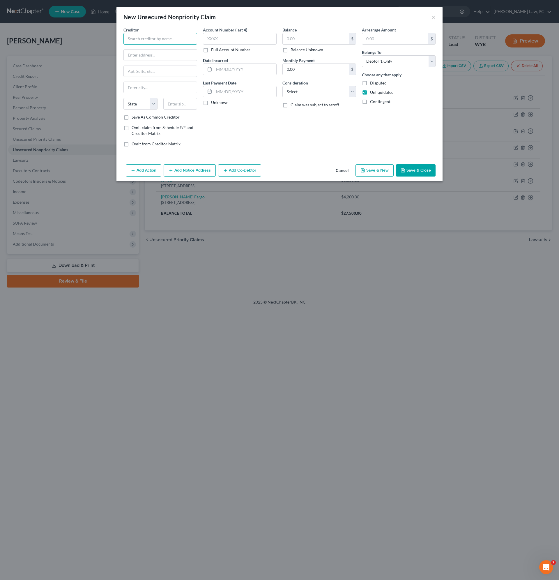
click at [156, 40] on input "text" at bounding box center [161, 39] width 74 height 12
type input "Core Physical Therapy"
click at [136, 54] on input "text" at bounding box center [160, 55] width 73 height 11
type input "352 Whitney Lane"
type input "STE 101"
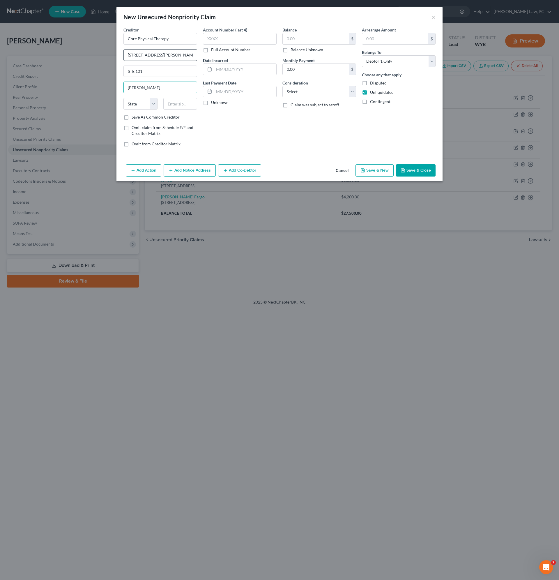
type input "[PERSON_NAME]"
select select "53"
type input "82801"
click at [304, 41] on input "text" at bounding box center [316, 38] width 66 height 11
type input "300"
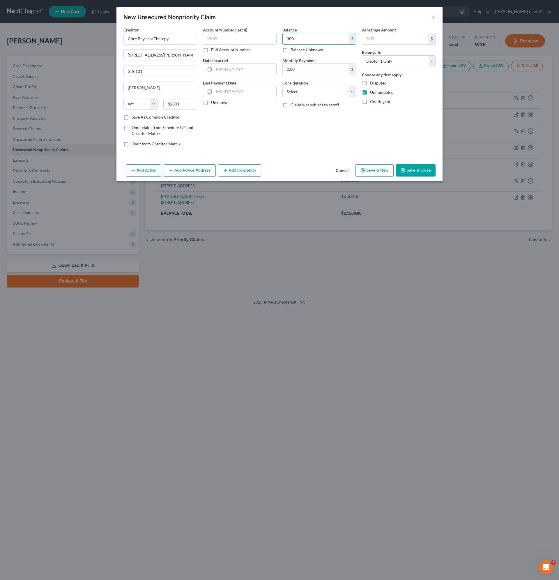
click at [371, 169] on button "Save & New" at bounding box center [375, 170] width 38 height 12
select select "0"
type input "300.00"
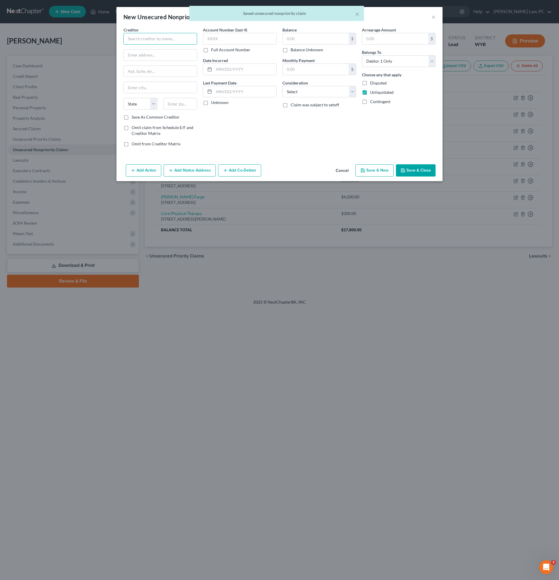
click at [155, 38] on input "text" at bounding box center [161, 39] width 74 height 12
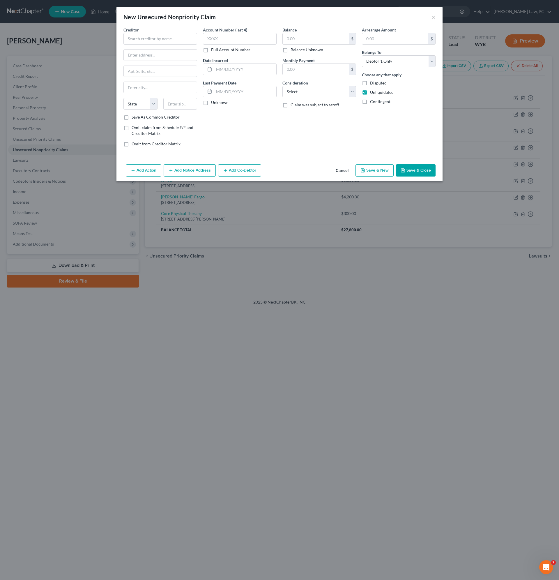
click at [292, 135] on div "Balance $ Balance Unknown Balance Undetermined $ Balance Unknown Monthly Paymen…" at bounding box center [320, 89] width 80 height 125
click at [297, 144] on div "Balance $ Balance Unknown Balance Undetermined $ Balance Unknown Monthly Paymen…" at bounding box center [320, 89] width 80 height 125
click at [304, 141] on div "Balance $ Balance Unknown Balance Undetermined $ Balance Unknown Monthly Paymen…" at bounding box center [320, 89] width 80 height 125
click at [152, 39] on input "text" at bounding box center [161, 39] width 74 height 12
type input "Collection Professionals"
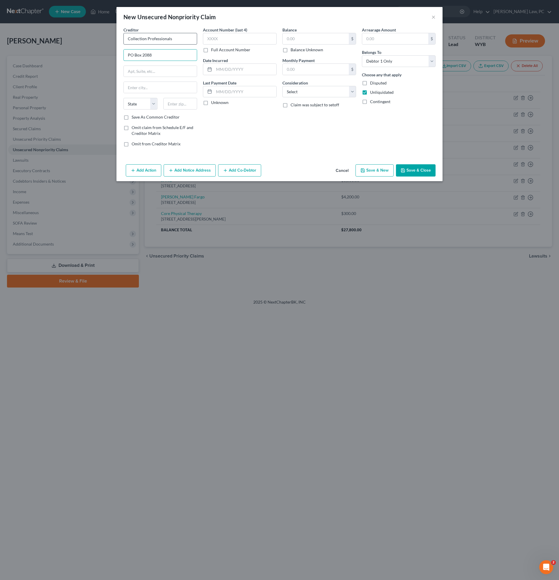
type input "PO Box 2088"
type input "[PERSON_NAME]"
select select "53"
type input "82801"
click at [295, 38] on input "text" at bounding box center [316, 38] width 66 height 11
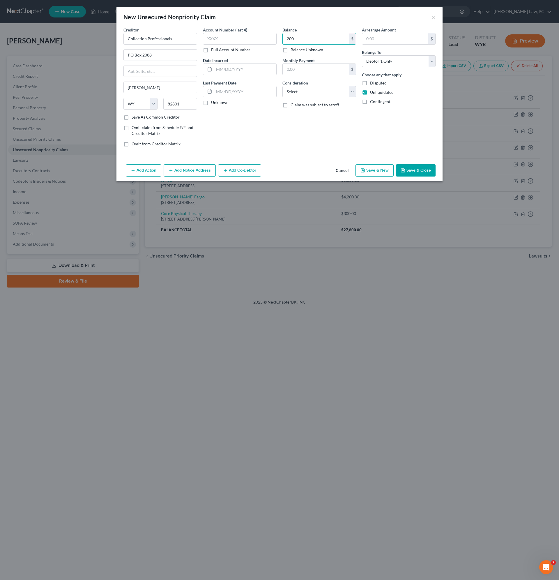
type input "200"
click at [181, 169] on button "Add Notice Address" at bounding box center [190, 170] width 52 height 12
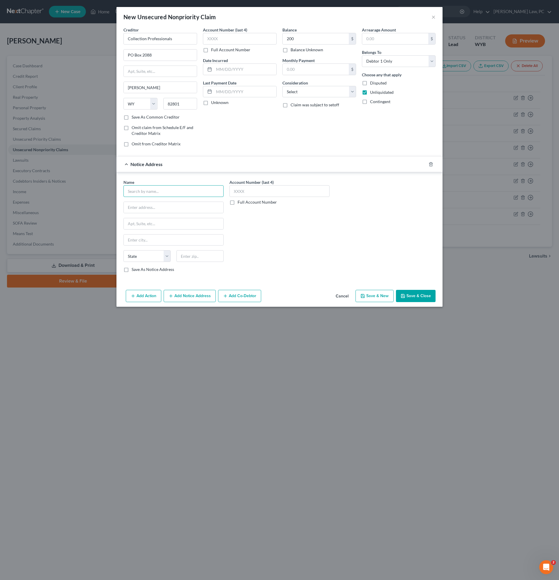
click at [140, 193] on input "text" at bounding box center [174, 191] width 100 height 12
click at [144, 209] on input "text" at bounding box center [174, 207] width 100 height 11
type input "Sheridan Neurology"
type input "1"
type input "1050 Mydland Road"
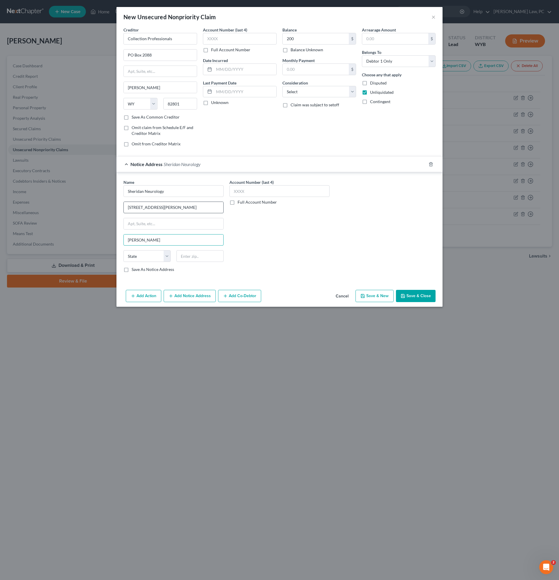
type input "Sheridan"
select select "53"
type input "82701"
click at [413, 230] on button "Save & Close" at bounding box center [416, 296] width 40 height 12
type input "Newcastle"
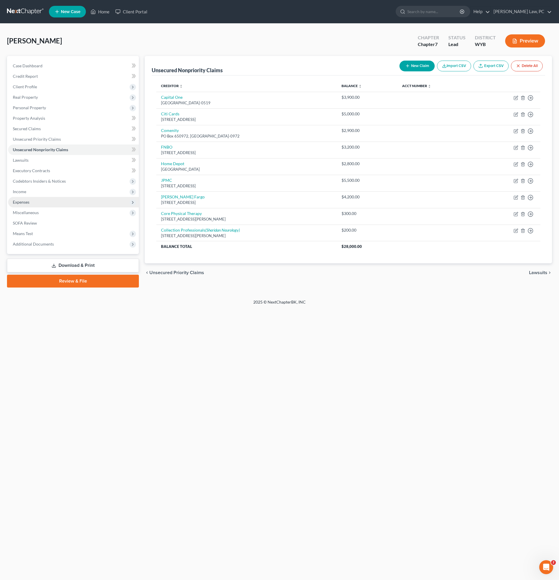
click at [17, 205] on span "Expenses" at bounding box center [73, 202] width 131 height 10
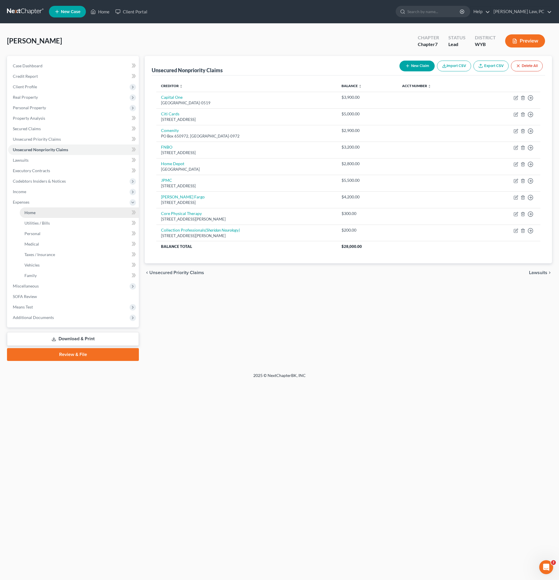
click at [37, 212] on link "Home" at bounding box center [79, 212] width 119 height 10
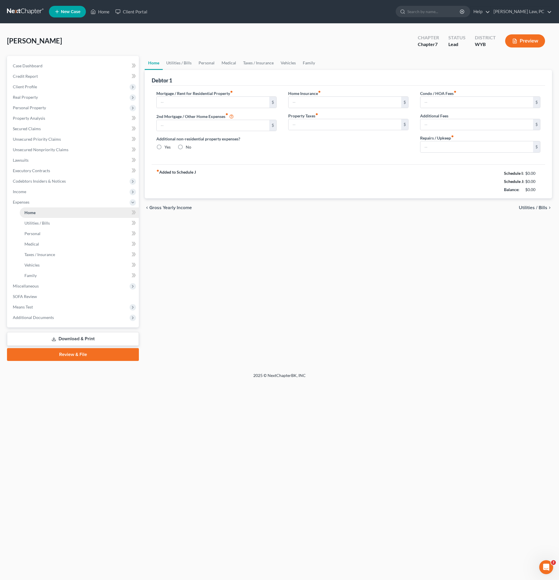
type input "0.00"
radio input "true"
type input "0.00"
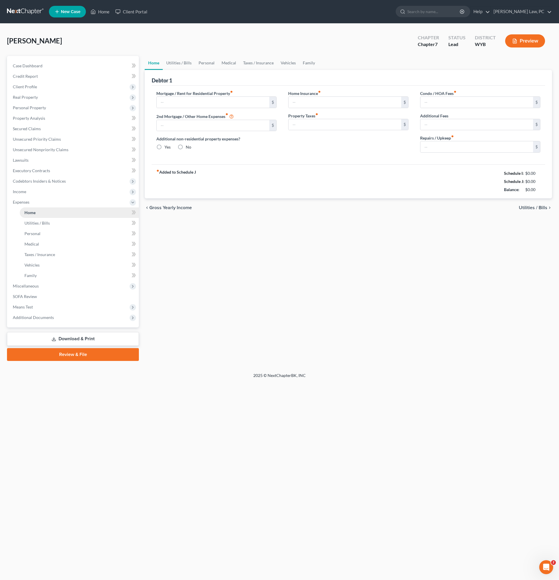
type input "0.00"
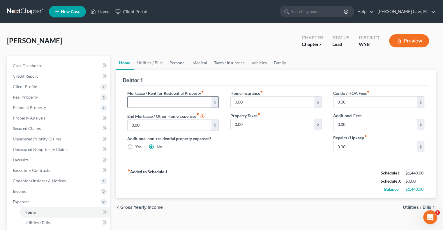
click at [142, 100] on input "text" at bounding box center [170, 102] width 84 height 11
type input "422"
click at [246, 124] on input "0.00" at bounding box center [273, 124] width 84 height 11
type input "4"
click at [252, 103] on input "0.00" at bounding box center [273, 102] width 84 height 11
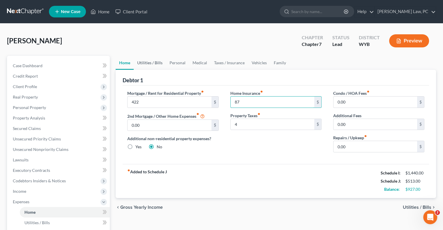
type input "87"
click at [153, 62] on link "Utilities / Bills" at bounding box center [150, 63] width 32 height 14
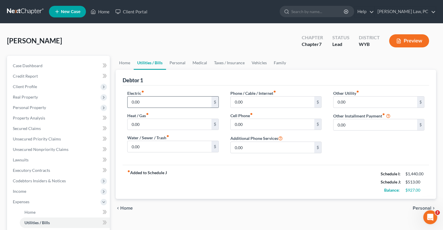
click at [147, 103] on input "0.00" at bounding box center [170, 102] width 84 height 11
type input "100"
click at [258, 104] on input "0.00" at bounding box center [273, 102] width 84 height 11
click at [246, 127] on input "0.00" at bounding box center [273, 124] width 84 height 11
type input "36"
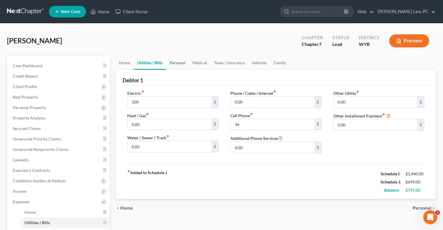
click at [179, 63] on link "Personal" at bounding box center [177, 63] width 23 height 14
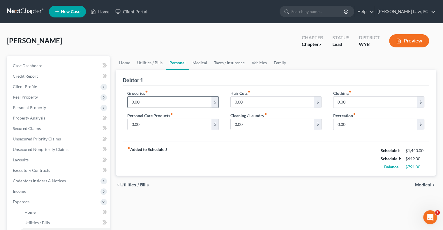
click at [176, 105] on input "0.00" at bounding box center [170, 102] width 84 height 11
click at [176, 105] on input "100" at bounding box center [170, 102] width 84 height 11
type input "250"
click at [144, 123] on input "0.00" at bounding box center [170, 124] width 84 height 11
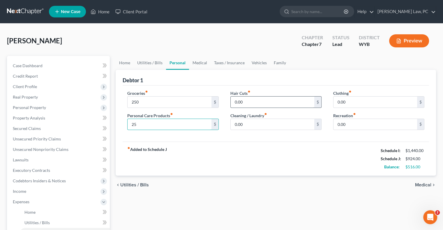
type input "25"
click at [260, 102] on input "0.00" at bounding box center [273, 102] width 84 height 11
type input "20"
click at [355, 128] on input "0.00" at bounding box center [376, 124] width 84 height 11
type input "50"
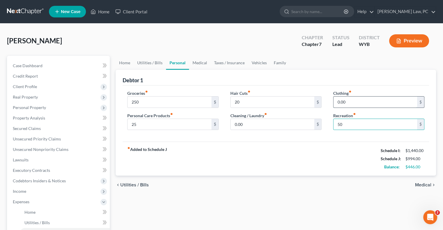
click at [356, 101] on input "0.00" at bounding box center [376, 102] width 84 height 11
type input "50"
click at [195, 63] on link "Medical" at bounding box center [200, 63] width 22 height 14
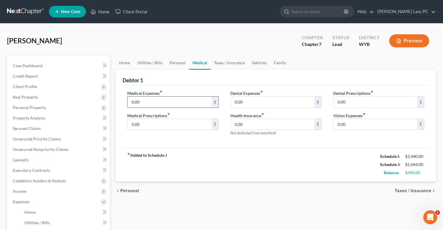
click at [155, 102] on input "0.00" at bounding box center [170, 102] width 84 height 11
type input "170"
click at [254, 126] on input "0.00" at bounding box center [273, 124] width 84 height 11
click at [251, 104] on input "0.00" at bounding box center [273, 102] width 84 height 11
type input "50"
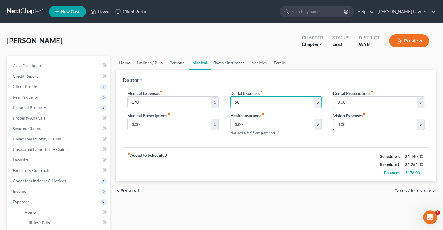
click at [350, 125] on input "0.00" at bounding box center [376, 124] width 84 height 11
type input "20"
click at [219, 59] on link "Taxes / Insurance" at bounding box center [230, 63] width 38 height 14
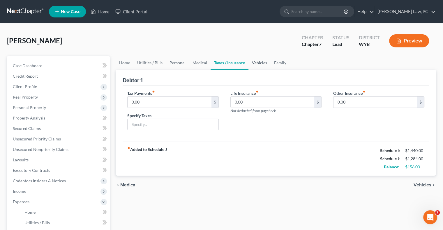
click at [259, 63] on link "Vehicles" at bounding box center [259, 63] width 22 height 14
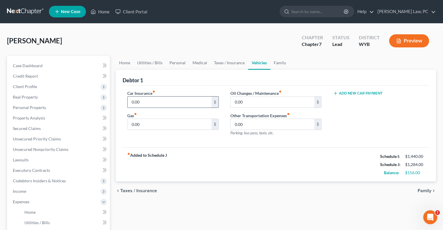
click at [167, 100] on input "0.00" at bounding box center [170, 102] width 84 height 11
type input "38"
click at [259, 103] on input "0.00" at bounding box center [273, 102] width 84 height 11
type input "50"
click at [142, 123] on input "0.00" at bounding box center [170, 124] width 84 height 11
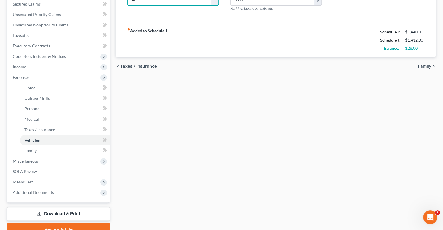
scroll to position [146, 0]
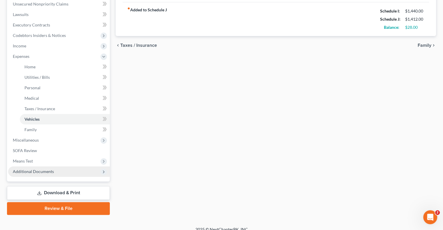
type input "40"
click at [45, 173] on span "Additional Documents" at bounding box center [33, 171] width 41 height 5
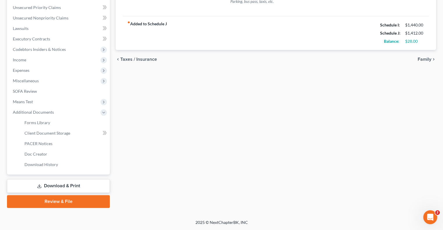
scroll to position [131, 0]
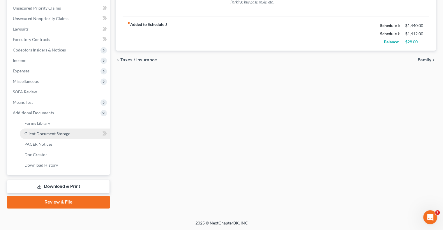
click at [46, 135] on span "Client Document Storage" at bounding box center [47, 133] width 46 height 5
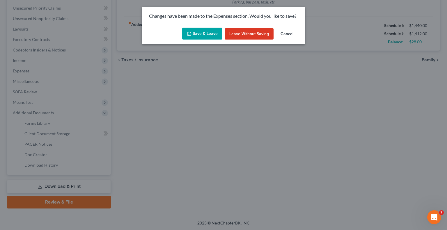
click at [204, 33] on button "Save & Leave" at bounding box center [202, 34] width 40 height 12
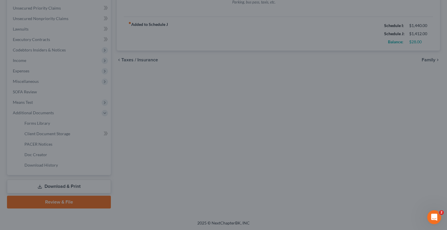
type input "38.00"
type input "40.00"
type input "50.00"
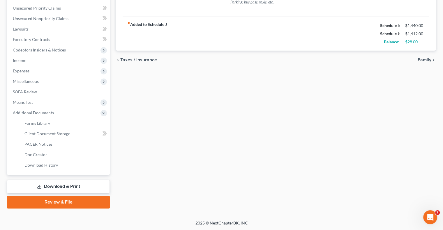
select select "0"
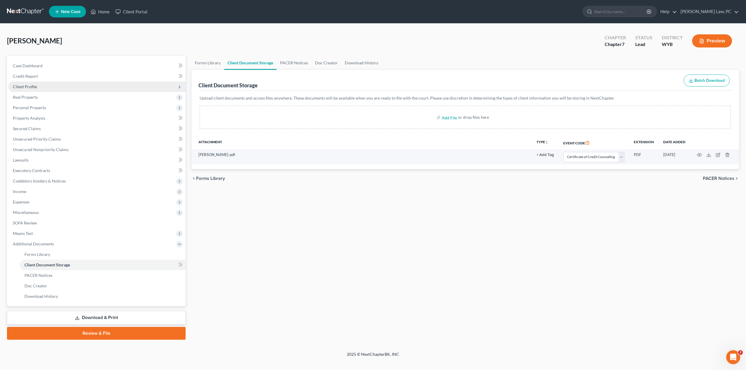
click at [30, 87] on span "Client Profile" at bounding box center [25, 86] width 24 height 5
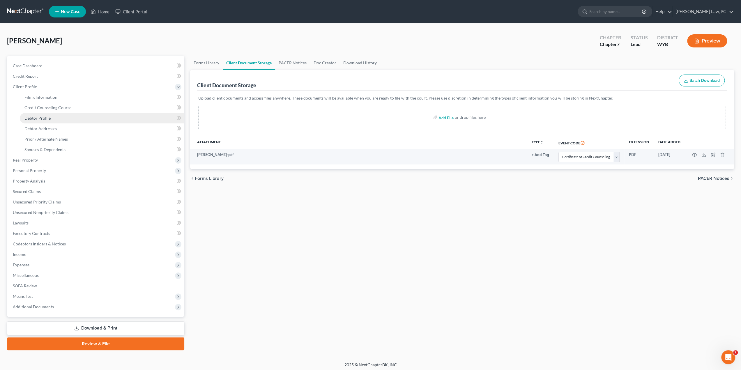
click at [38, 120] on span "Debtor Profile" at bounding box center [37, 118] width 26 height 5
select select "0"
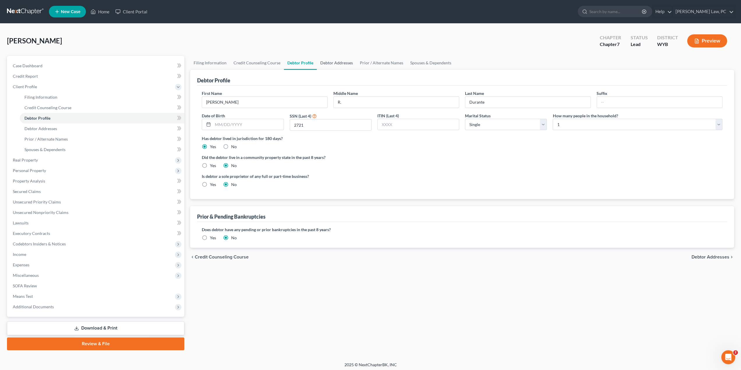
click at [343, 62] on link "Debtor Addresses" at bounding box center [337, 63] width 40 height 14
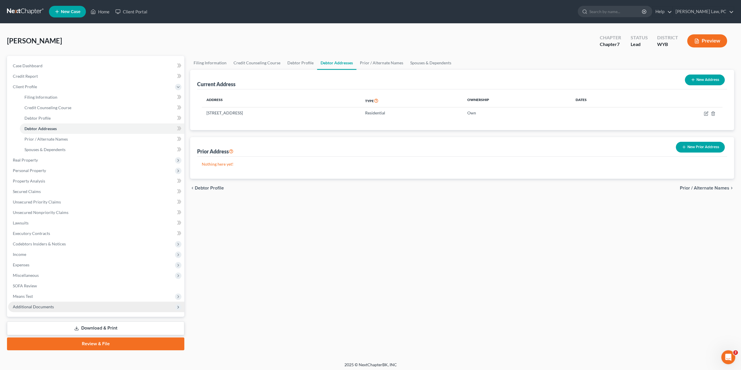
click at [61, 230] on span "Additional Documents" at bounding box center [96, 307] width 176 height 10
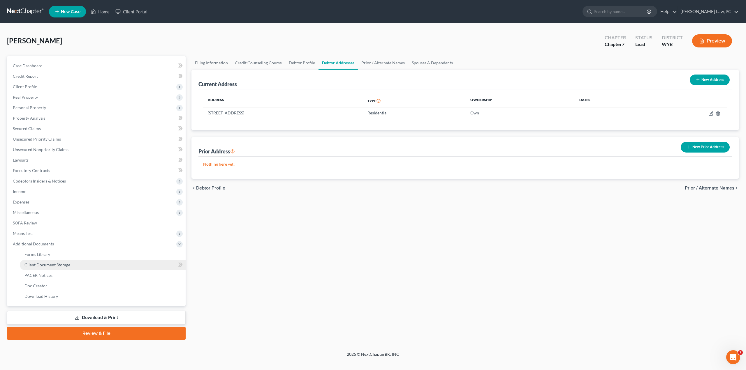
click at [66, 230] on span "Client Document Storage" at bounding box center [47, 264] width 46 height 5
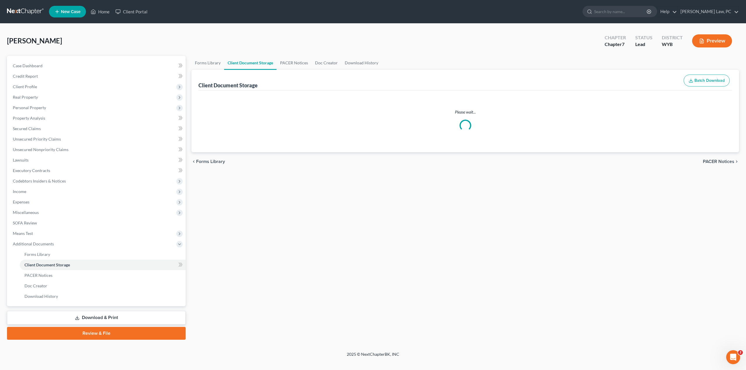
select select "0"
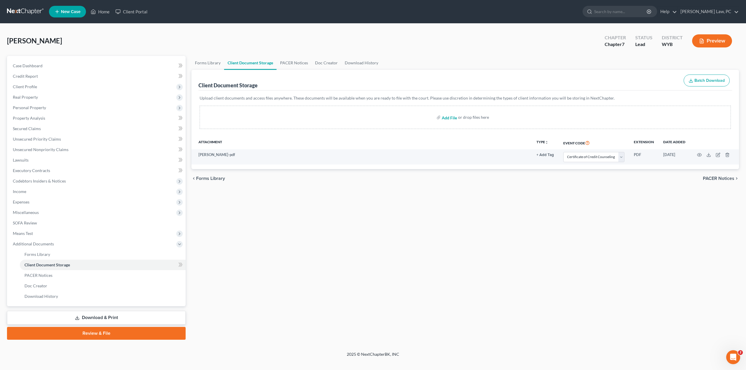
click at [447, 117] on input "file" at bounding box center [449, 117] width 14 height 10
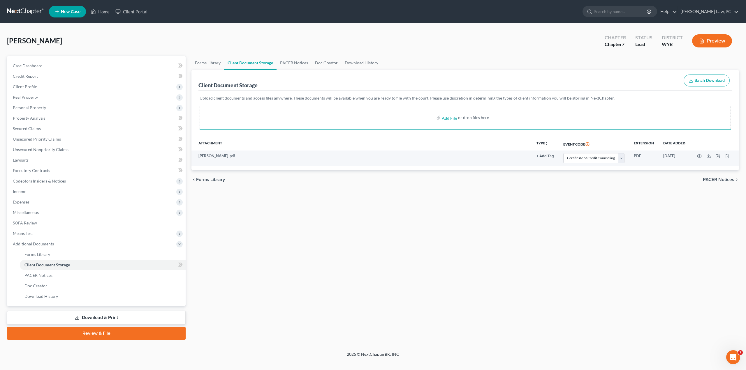
select select "0"
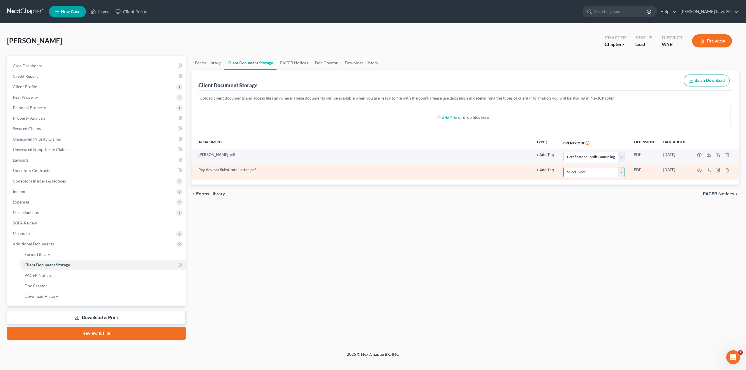
click at [447, 172] on select "Select Event Certificate of Credit Counseling Chapter 13 Plan Domestic Support …" at bounding box center [593, 172] width 61 height 10
select select "3"
click at [447, 167] on select "Select Event Certificate of Credit Counseling Chapter 13 Plan Domestic Support …" at bounding box center [593, 172] width 61 height 10
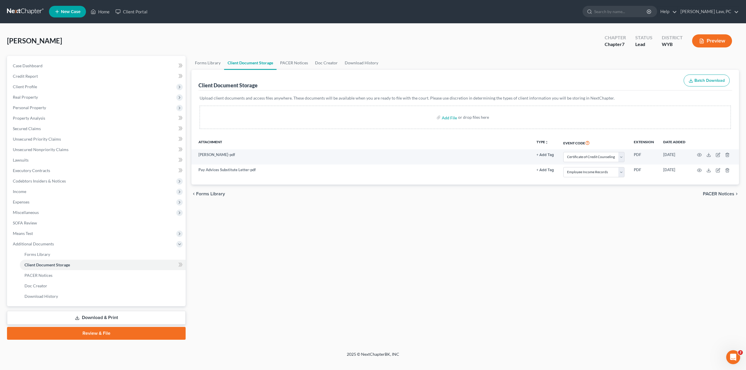
click at [66, 230] on link "Review & File" at bounding box center [96, 333] width 179 height 13
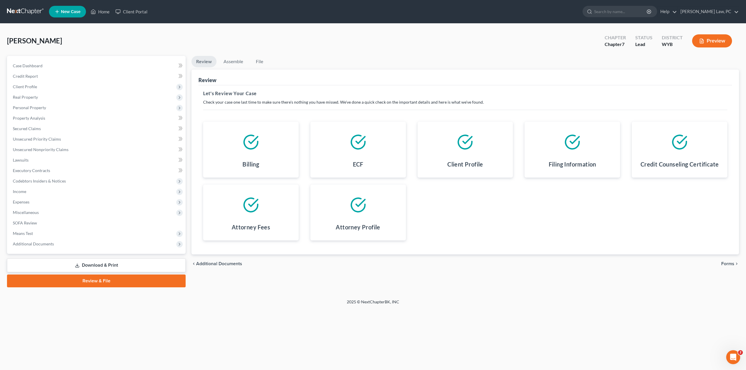
click at [447, 230] on span "Forms" at bounding box center [727, 264] width 13 height 5
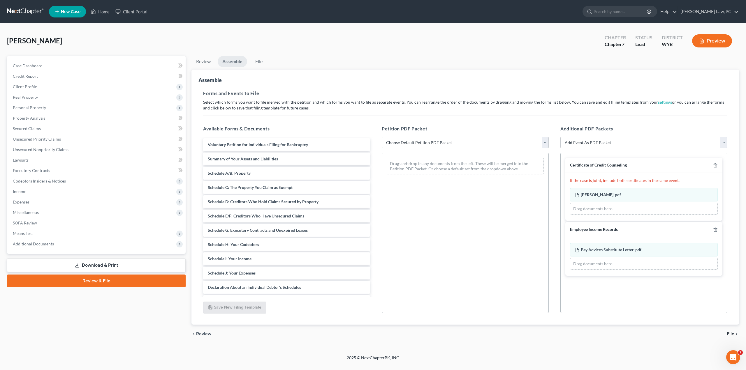
click at [405, 140] on select "Choose Default Petition PDF Packet Complete Bankruptcy Petition (all forms and …" at bounding box center [465, 143] width 167 height 12
click at [382, 137] on select "Choose Default Petition PDF Packet Complete Bankruptcy Petition (all forms and …" at bounding box center [465, 143] width 167 height 12
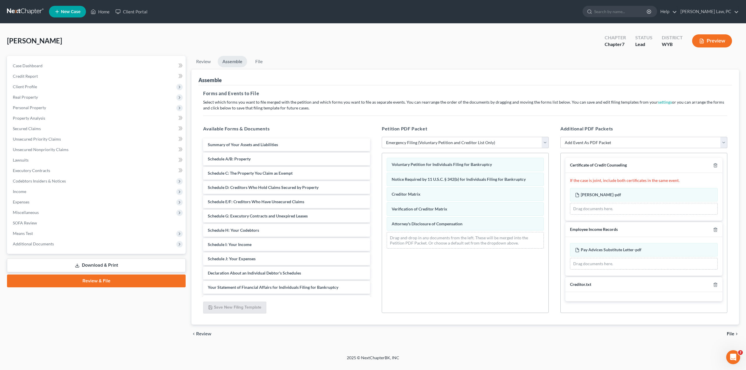
click at [406, 140] on select "Choose Default Petition PDF Packet Complete Bankruptcy Petition (all forms and …" at bounding box center [465, 143] width 167 height 12
select select "0"
click at [382, 137] on select "Choose Default Petition PDF Packet Complete Bankruptcy Petition (all forms and …" at bounding box center [465, 143] width 167 height 12
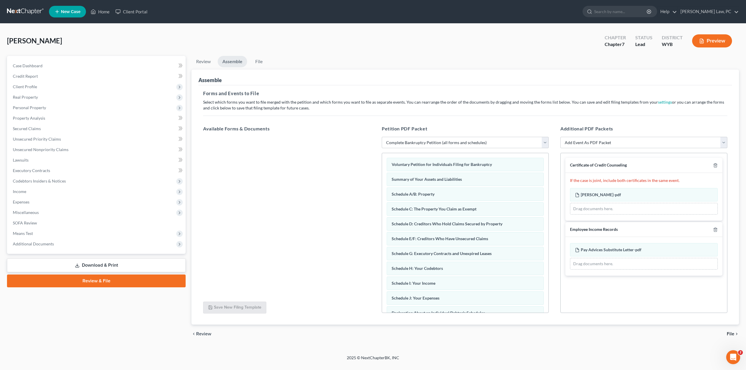
click at [447, 230] on span "File" at bounding box center [731, 334] width 8 height 5
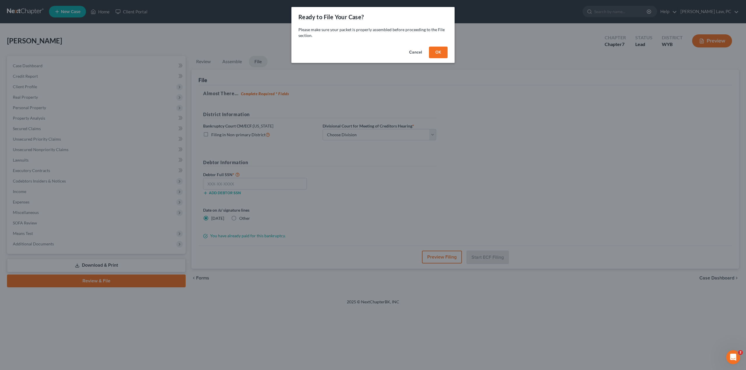
click at [438, 53] on button "OK" at bounding box center [438, 53] width 19 height 12
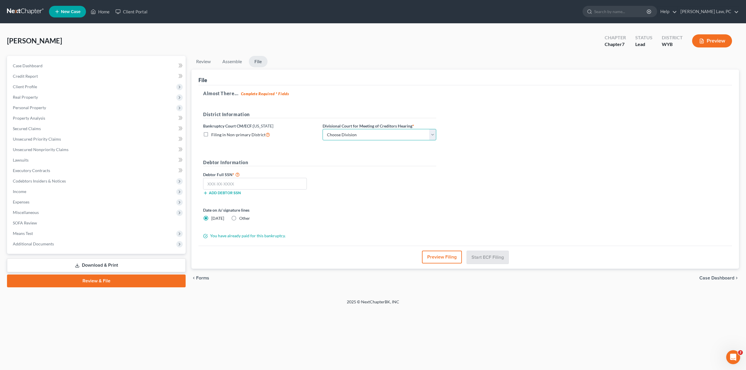
click at [346, 135] on select "Choose Division Cheyenne" at bounding box center [379, 135] width 114 height 12
select select "0"
click at [322, 129] on select "Choose Division Cheyenne" at bounding box center [379, 135] width 114 height 12
click at [235, 186] on input "text" at bounding box center [255, 184] width 104 height 12
click at [218, 185] on input "text" at bounding box center [255, 184] width 104 height 12
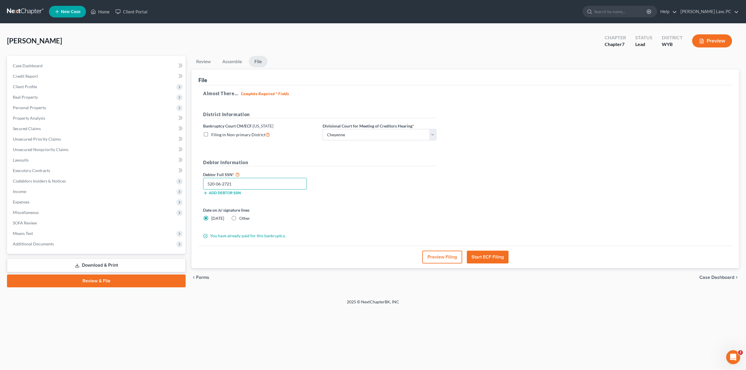
type input "520-06-2721"
click at [447, 230] on button "Start ECF Filing" at bounding box center [488, 257] width 42 height 13
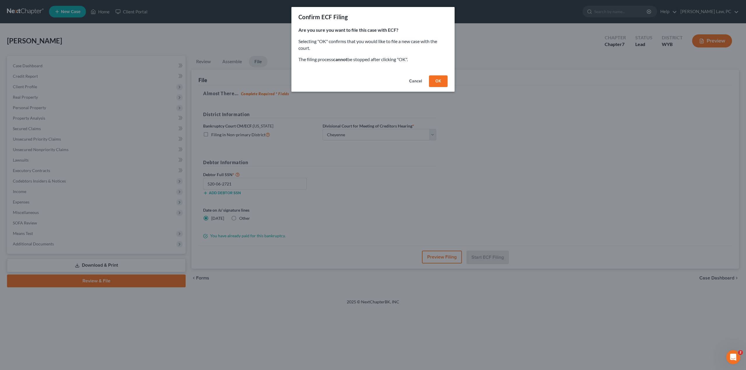
click at [442, 82] on button "OK" at bounding box center [438, 81] width 19 height 12
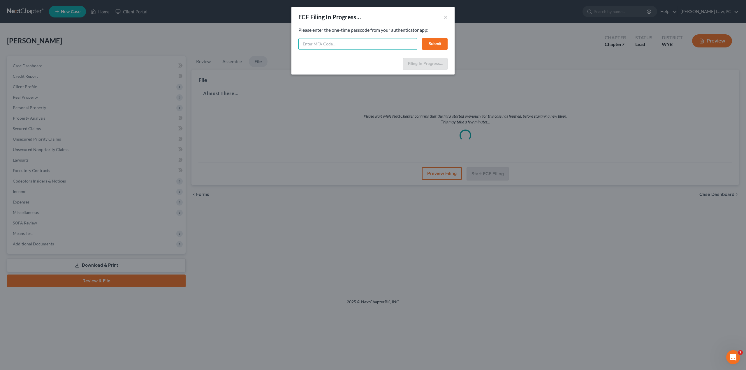
click at [315, 46] on input "text" at bounding box center [357, 44] width 119 height 12
type input "401899"
click at [431, 44] on button "Submit" at bounding box center [435, 44] width 26 height 12
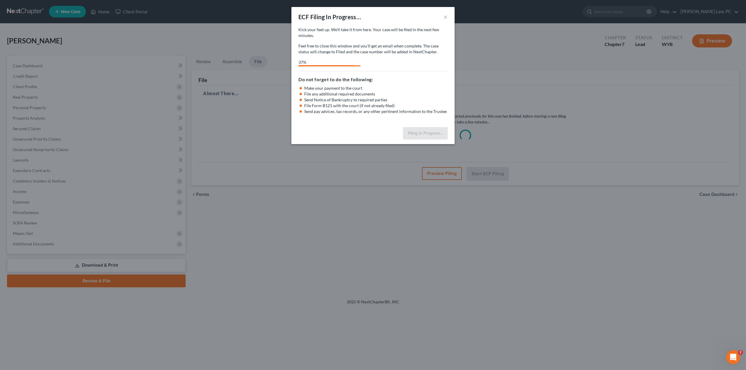
select select "0"
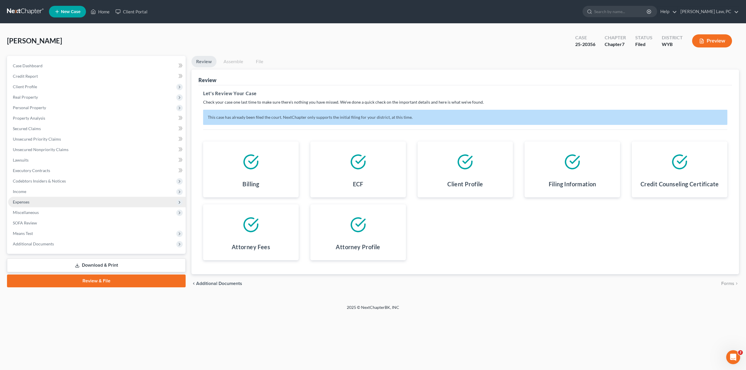
click at [28, 203] on span "Expenses" at bounding box center [21, 202] width 17 height 5
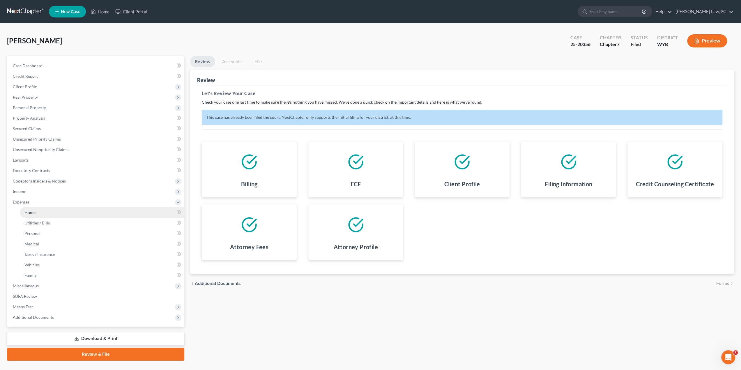
click at [36, 214] on link "Home" at bounding box center [102, 212] width 165 height 10
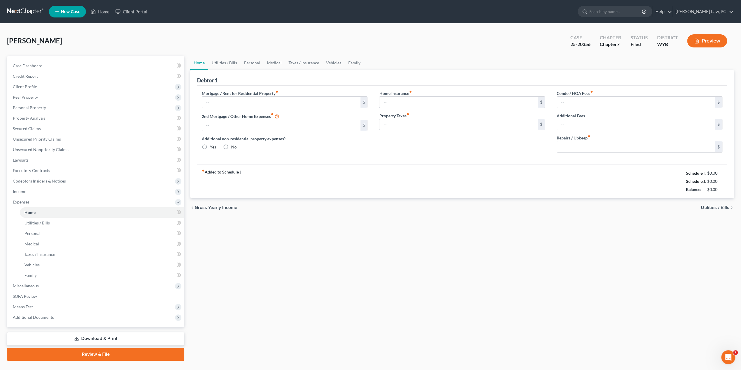
type input "422.00"
type input "0.00"
radio input "true"
type input "87.00"
type input "4.00"
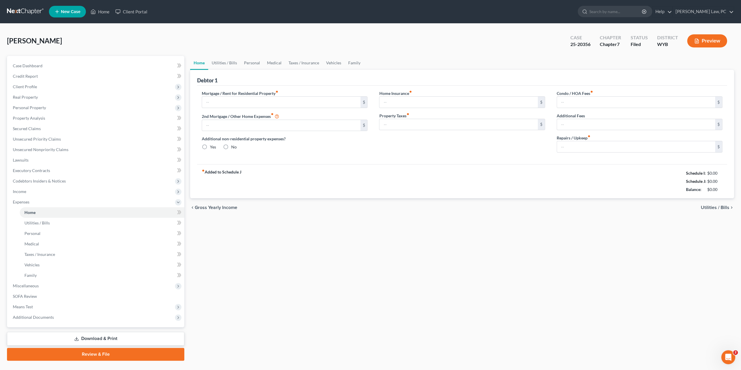
type input "0.00"
click at [28, 87] on span "Client Profile" at bounding box center [25, 86] width 24 height 5
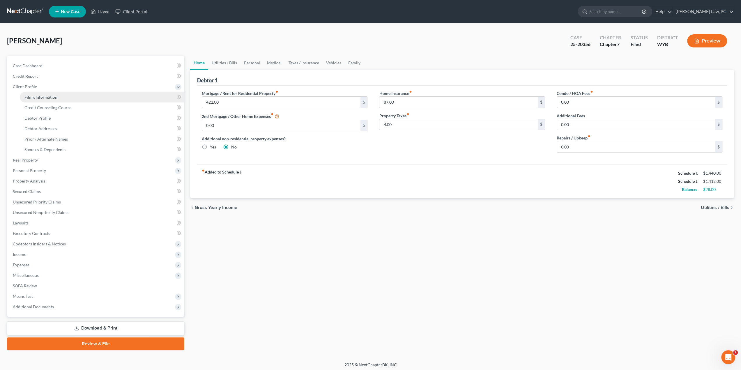
click at [37, 99] on span "Filing Information" at bounding box center [40, 97] width 33 height 5
select select "1"
select select "0"
select select "53"
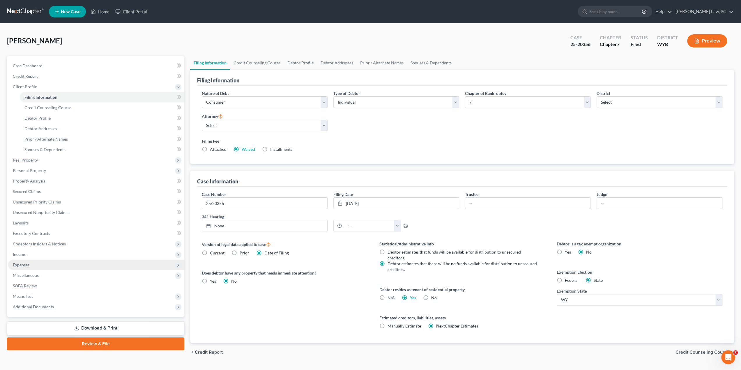
click at [31, 267] on span "Expenses" at bounding box center [96, 265] width 176 height 10
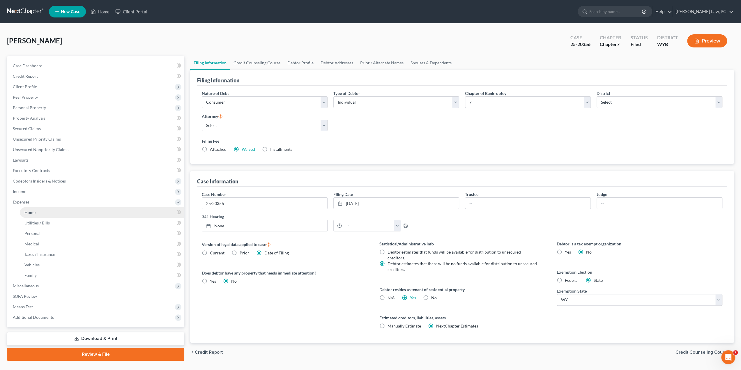
click at [37, 214] on link "Home" at bounding box center [102, 212] width 165 height 10
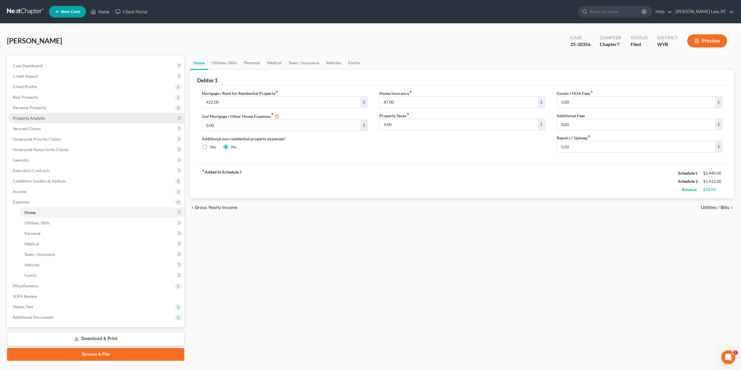
click at [32, 117] on span "Property Analysis" at bounding box center [29, 118] width 32 height 5
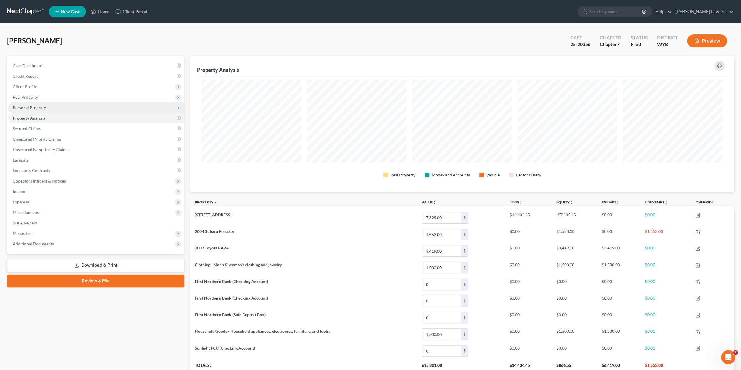
scroll to position [136, 544]
click at [35, 110] on span "Personal Property" at bounding box center [96, 108] width 176 height 10
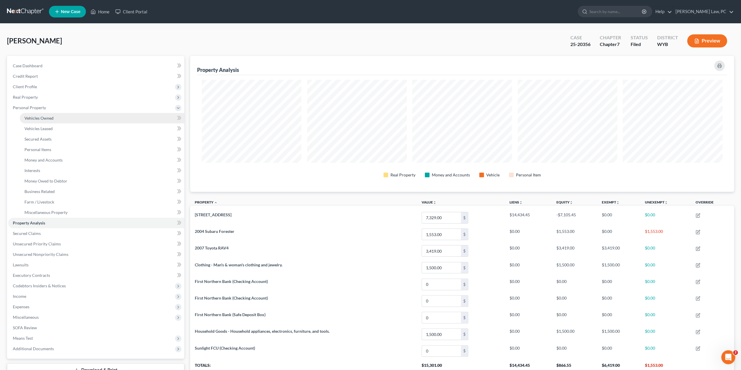
click at [43, 120] on span "Vehicles Owned" at bounding box center [38, 118] width 29 height 5
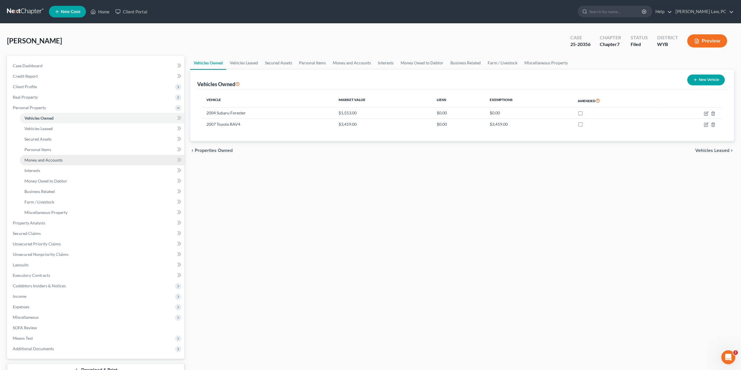
click at [36, 158] on span "Money and Accounts" at bounding box center [43, 160] width 38 height 5
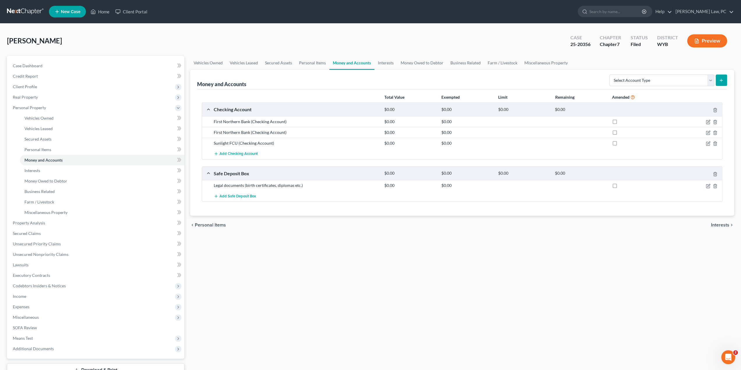
scroll to position [43, 0]
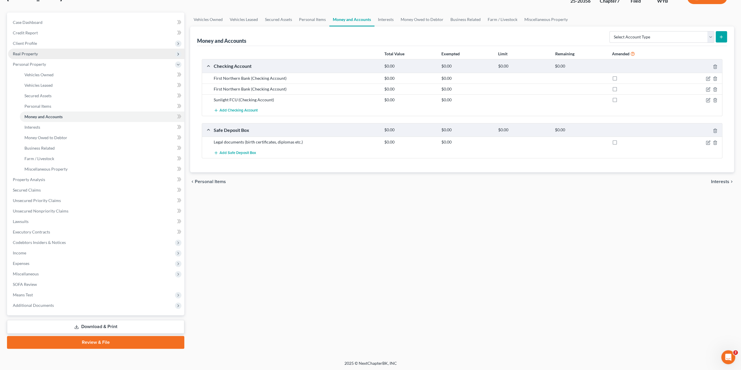
click at [36, 55] on span "Real Property" at bounding box center [25, 53] width 25 height 5
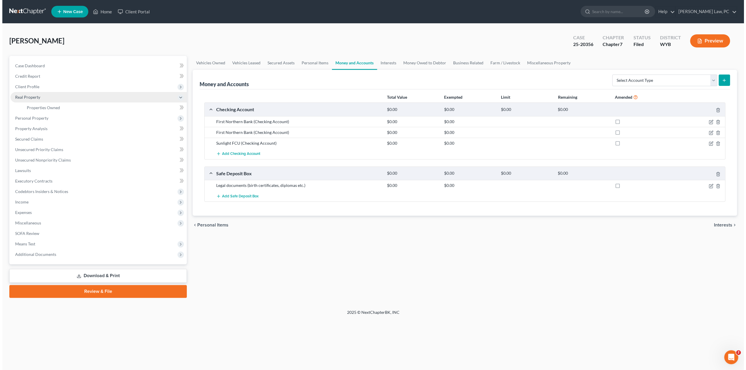
scroll to position [0, 0]
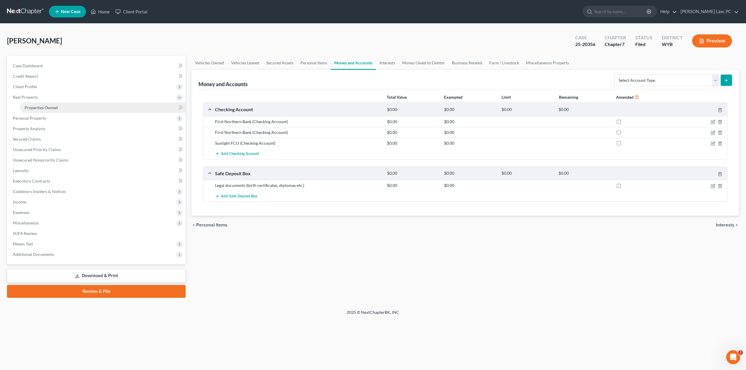
click at [36, 106] on span "Properties Owned" at bounding box center [40, 107] width 33 height 5
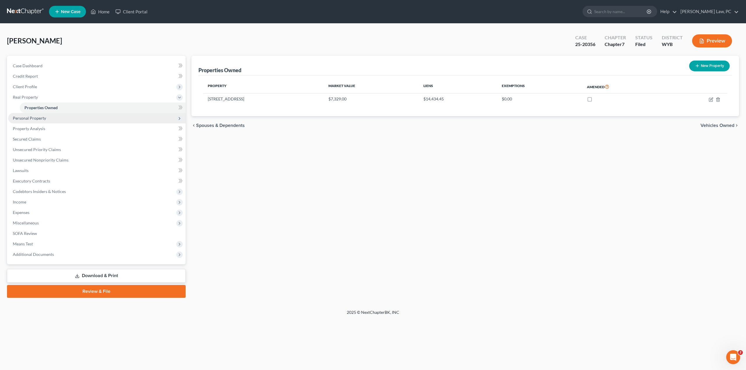
click at [47, 114] on span "Personal Property" at bounding box center [96, 118] width 177 height 10
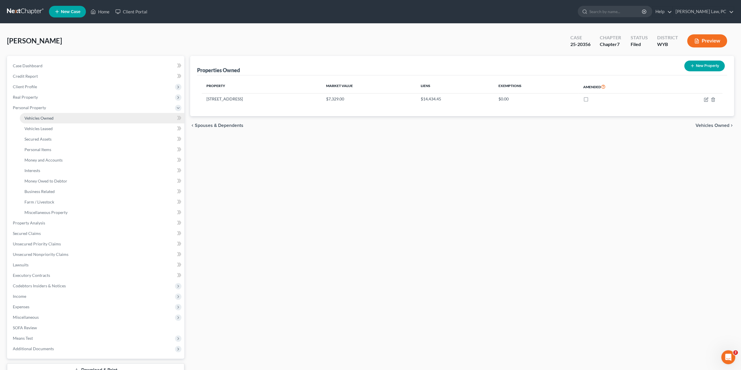
click at [41, 117] on span "Vehicles Owned" at bounding box center [38, 118] width 29 height 5
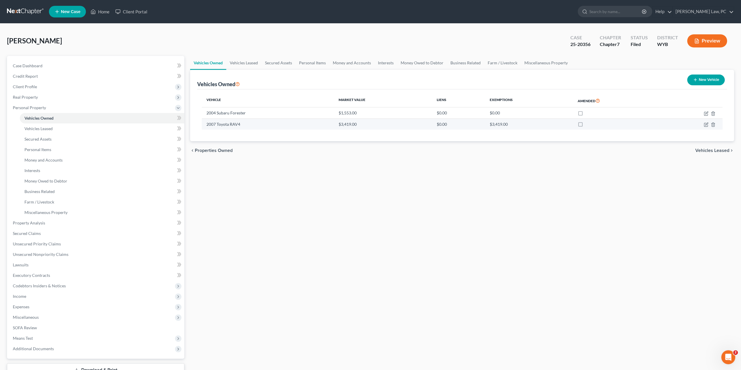
click at [216, 125] on td "2007 Toyota RAV4" at bounding box center [268, 124] width 132 height 11
click at [706, 123] on icon "button" at bounding box center [706, 124] width 5 height 5
select select "0"
select select "19"
select select "0"
